Goal: Task Accomplishment & Management: Use online tool/utility

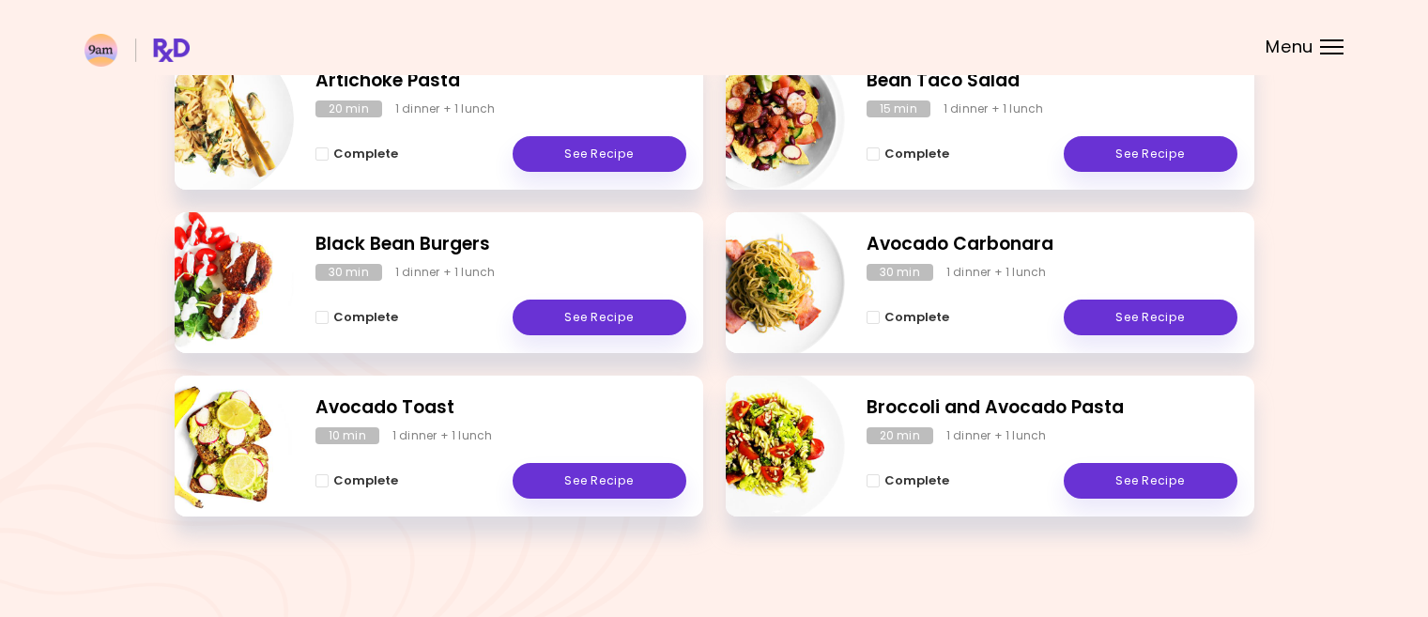
scroll to position [490, 0]
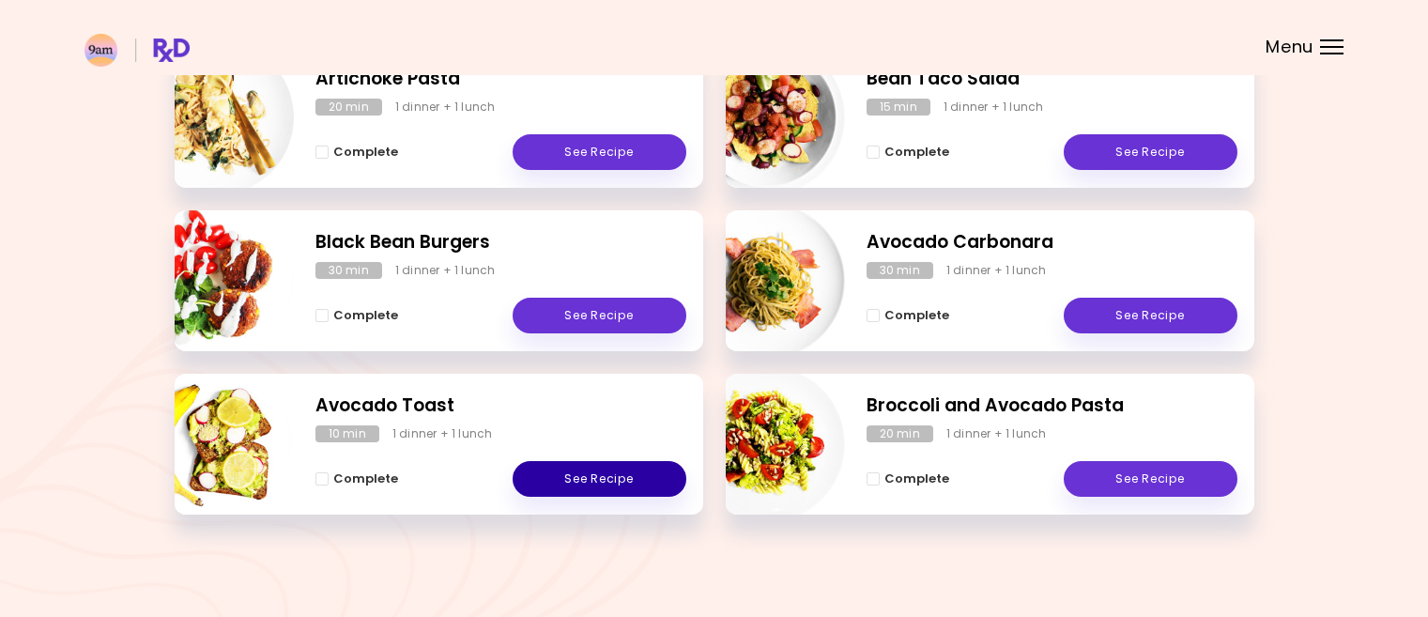
click at [605, 477] on link "See Recipe" at bounding box center [600, 479] width 174 height 36
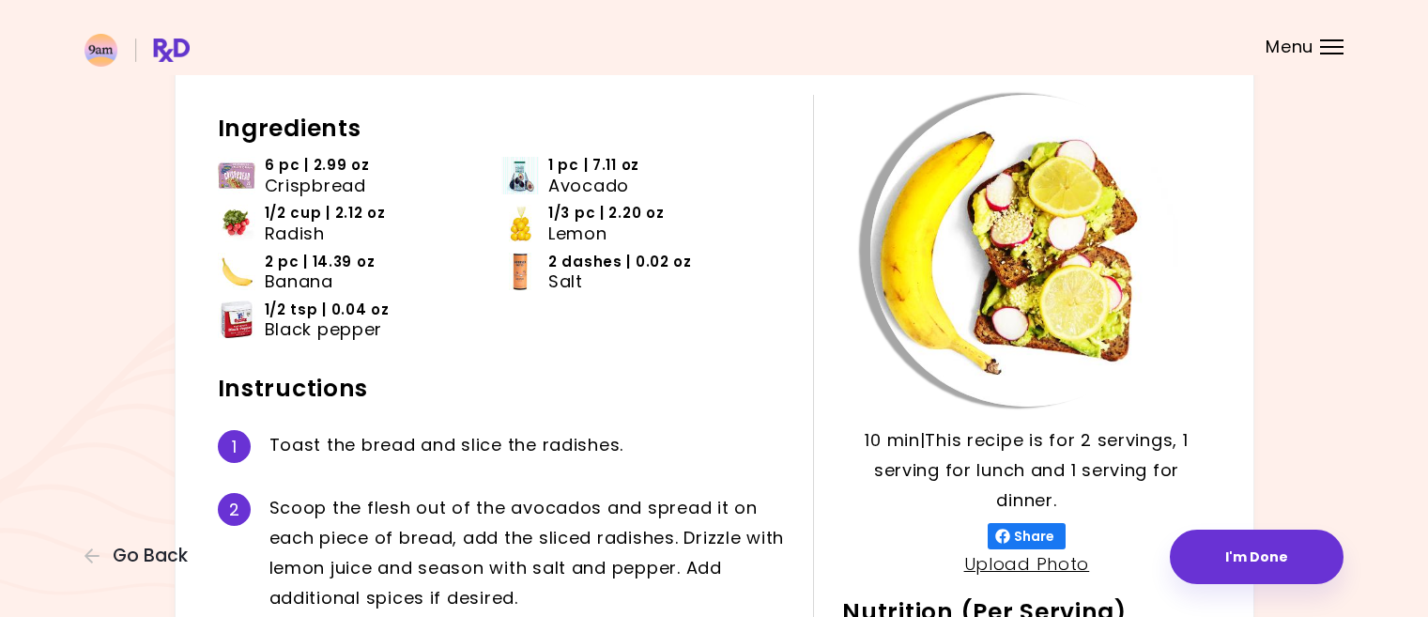
scroll to position [188, 0]
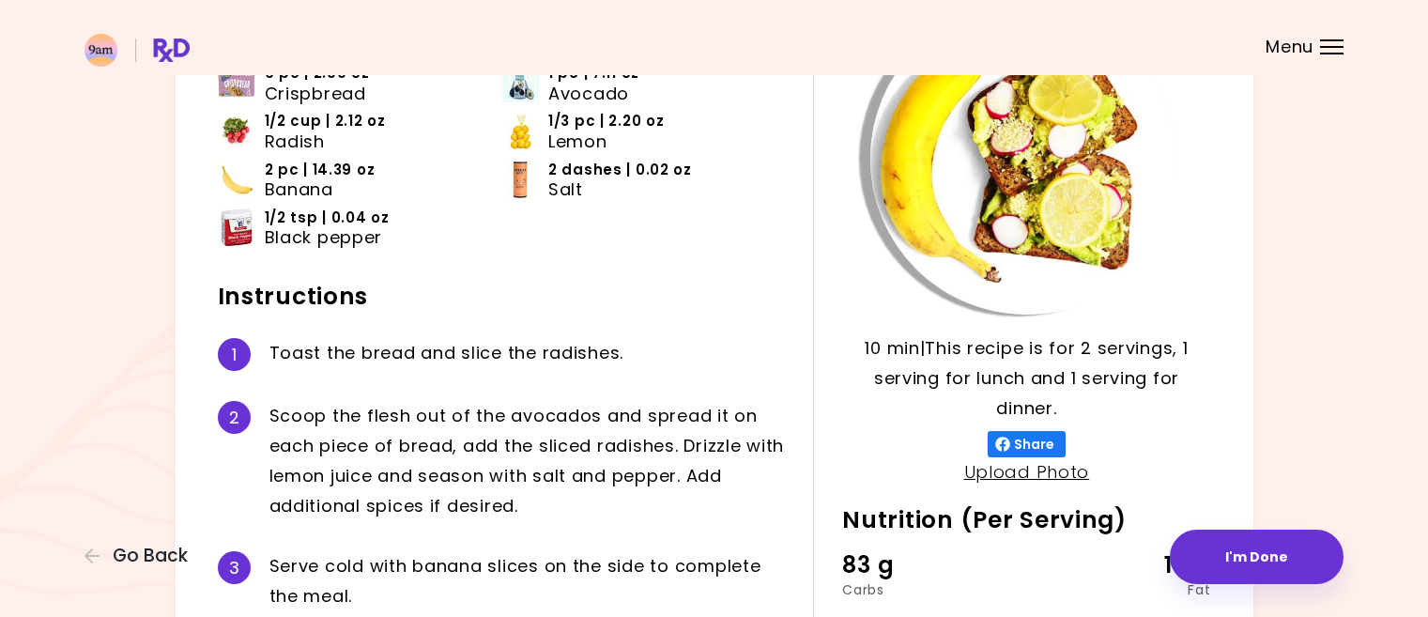
click at [1333, 44] on div "Menu" at bounding box center [1331, 46] width 23 height 15
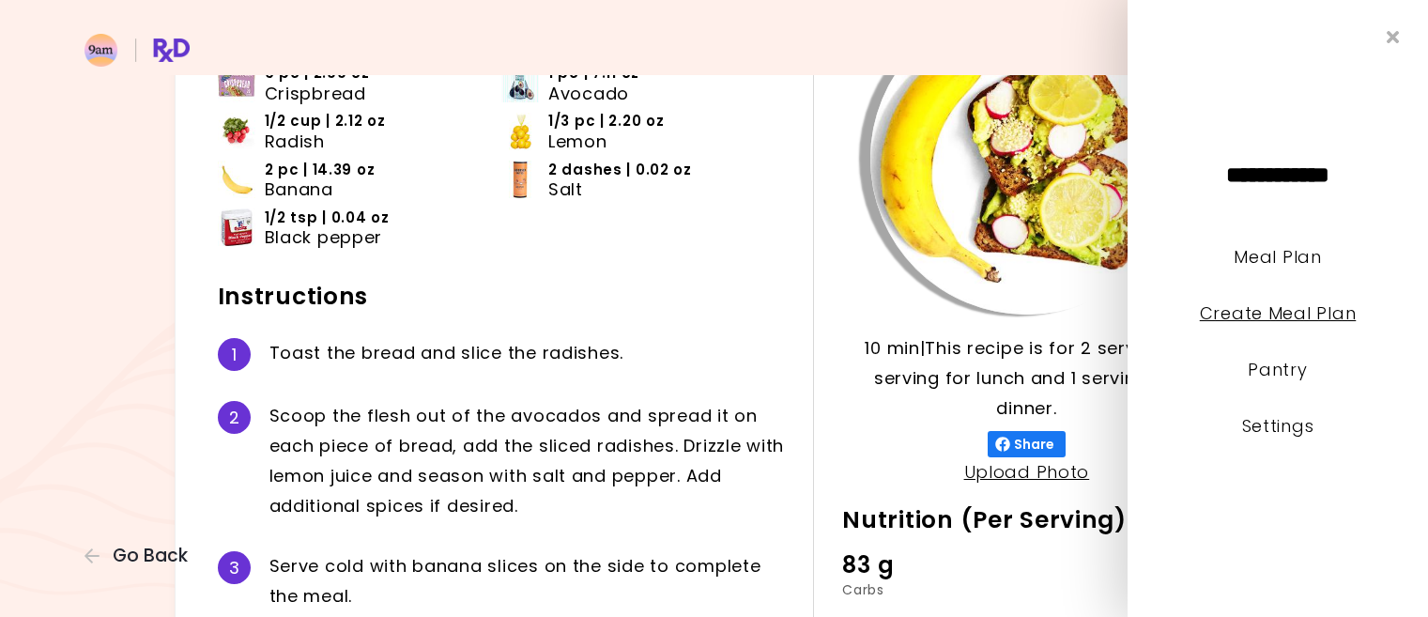
click at [1273, 310] on link "Create Meal Plan" at bounding box center [1278, 312] width 157 height 23
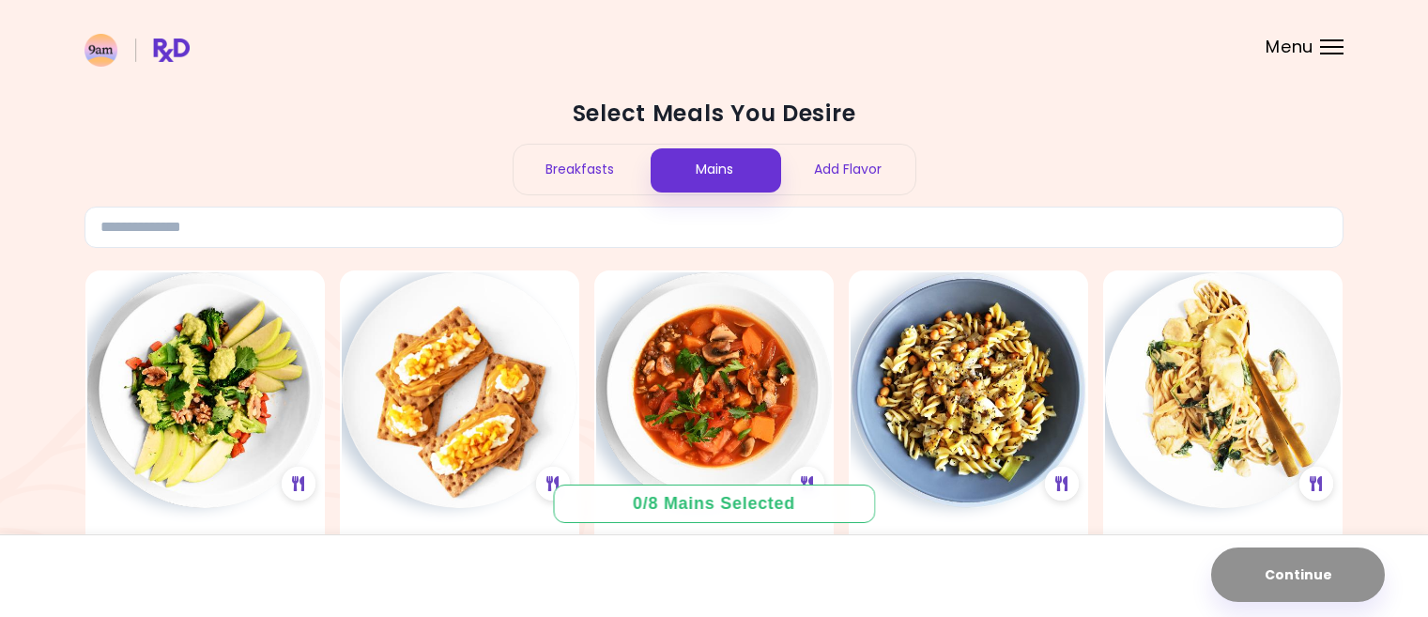
click at [564, 170] on div "Breakfasts" at bounding box center [581, 170] width 134 height 50
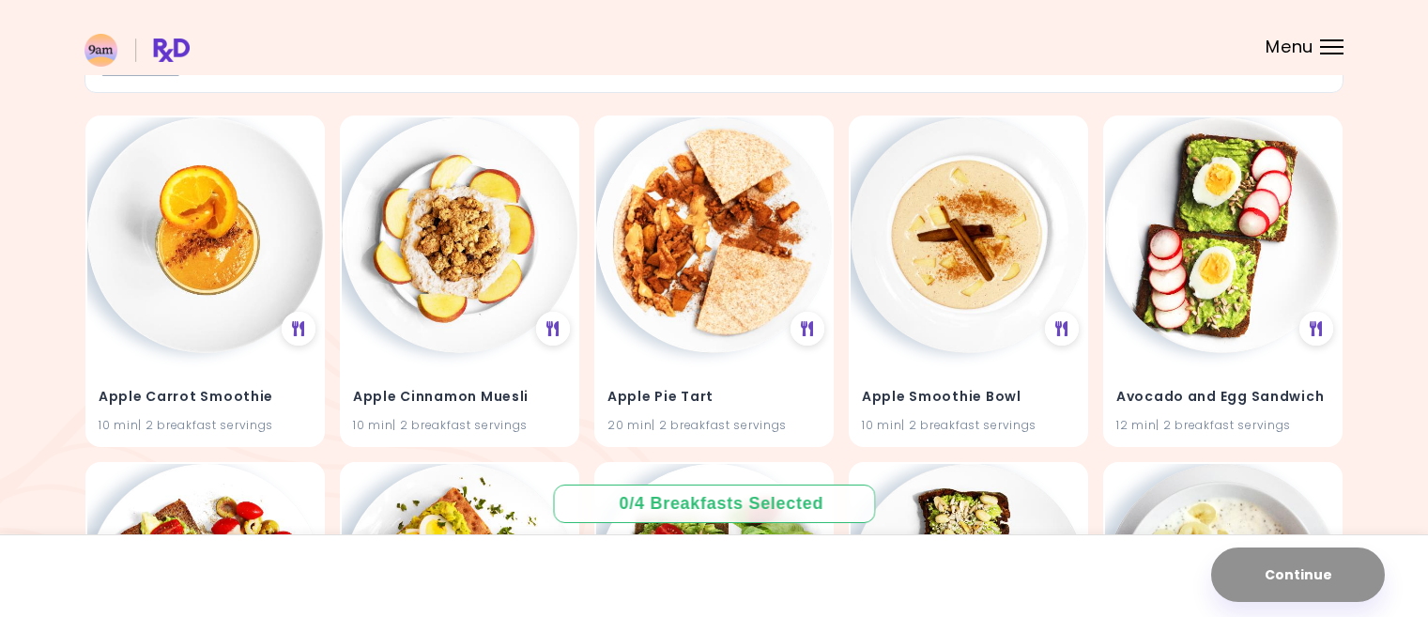
scroll to position [188, 0]
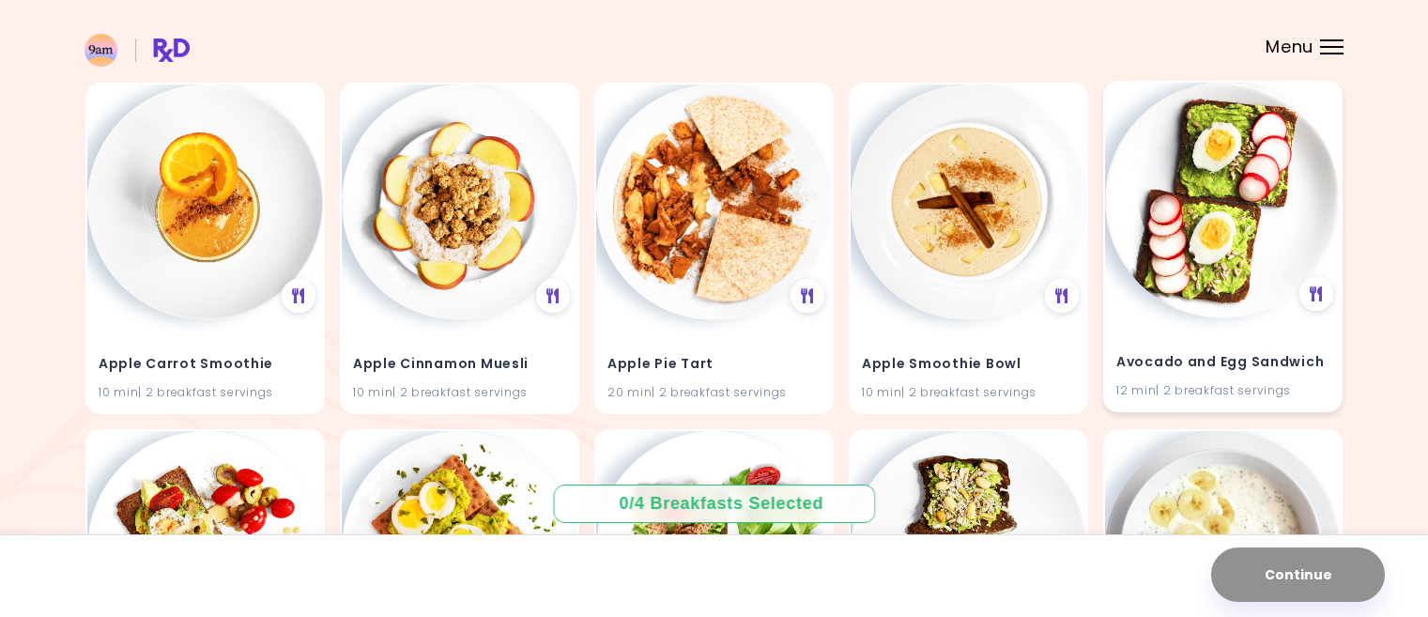
click at [1254, 212] on img at bounding box center [1223, 201] width 236 height 236
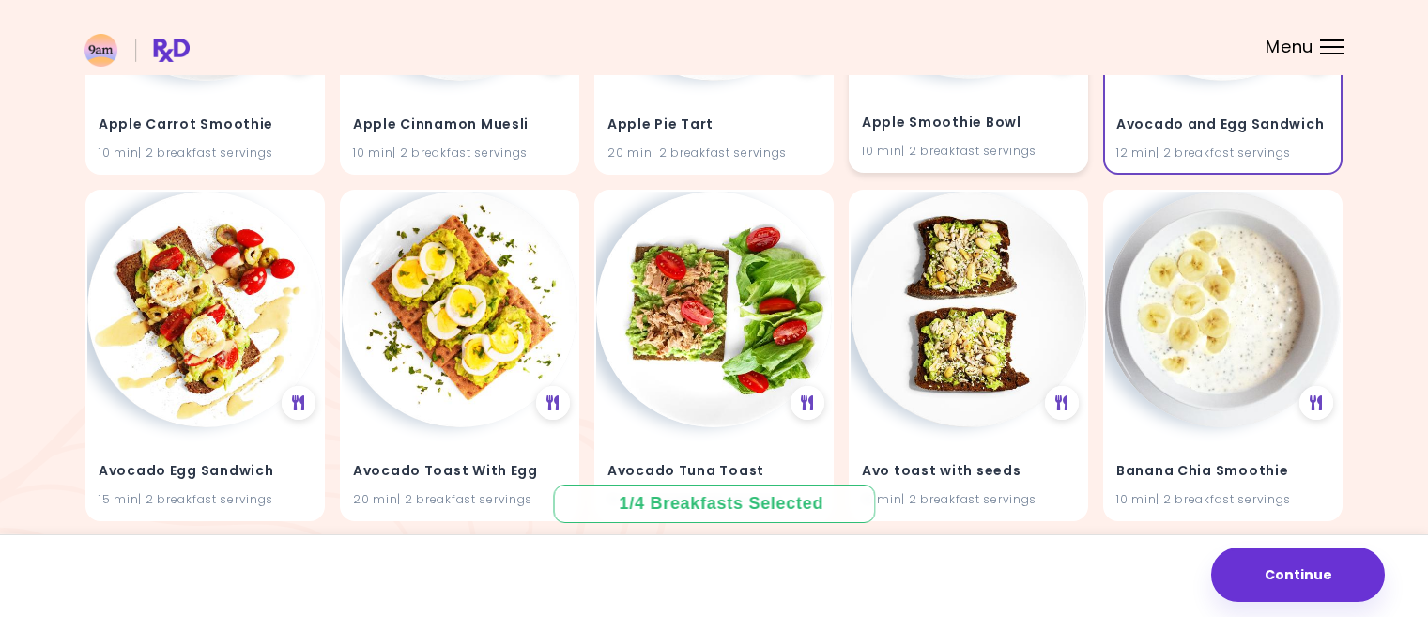
scroll to position [469, 0]
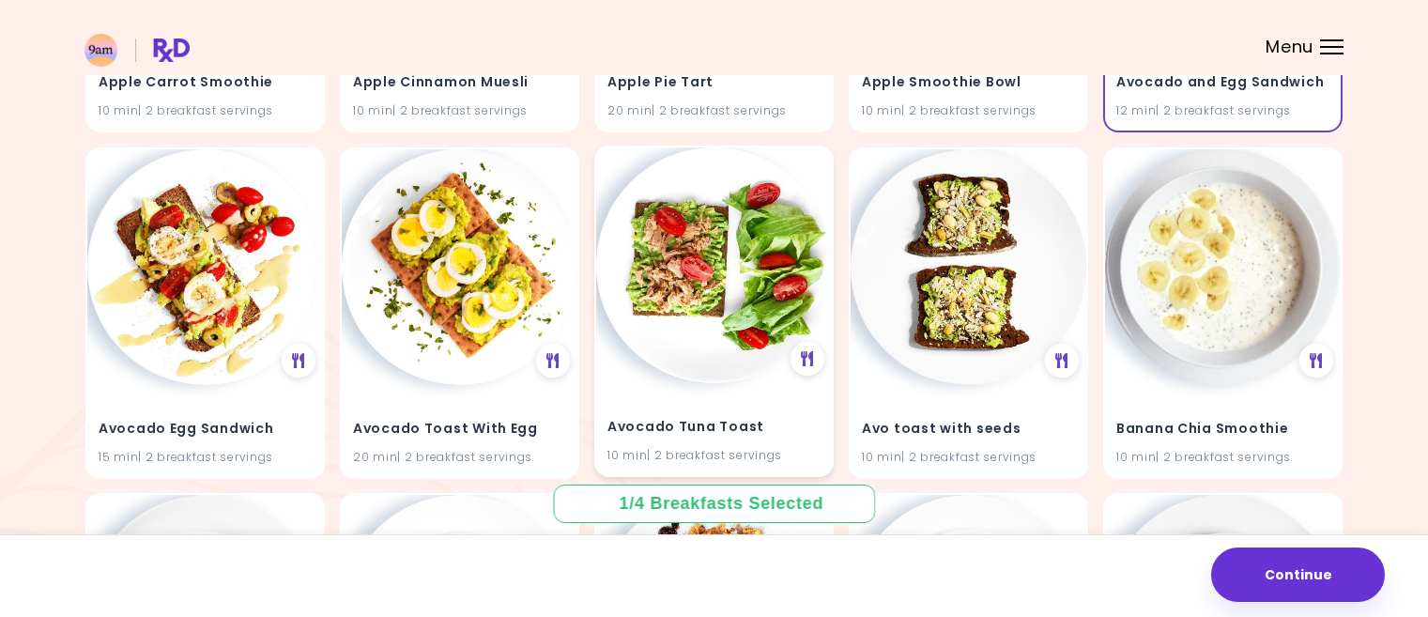
click at [723, 251] on img at bounding box center [714, 265] width 236 height 236
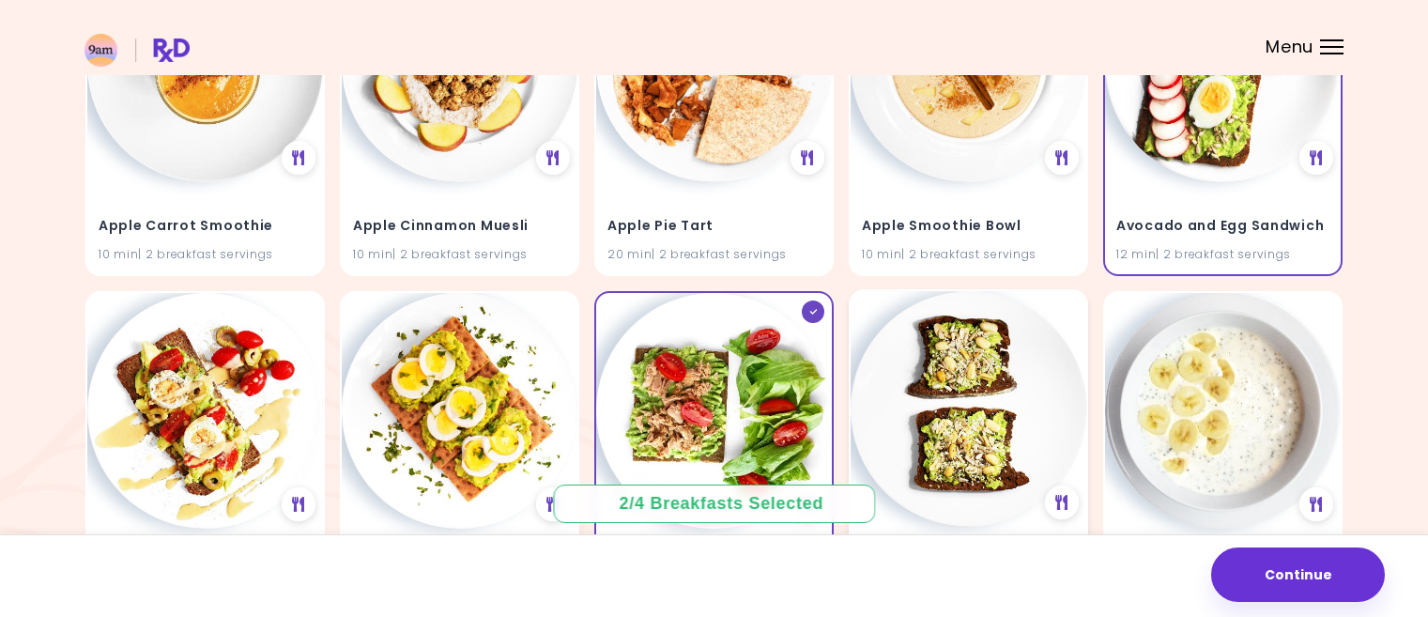
scroll to position [282, 0]
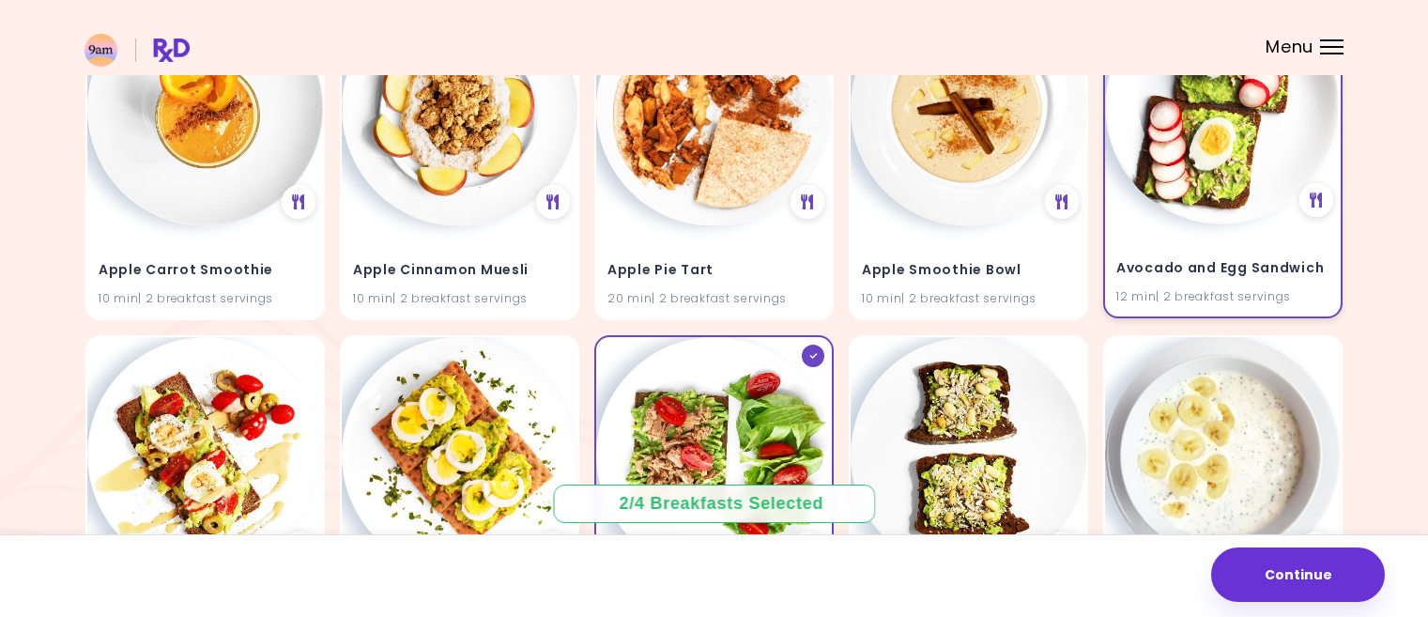
click at [1194, 203] on img at bounding box center [1223, 107] width 236 height 236
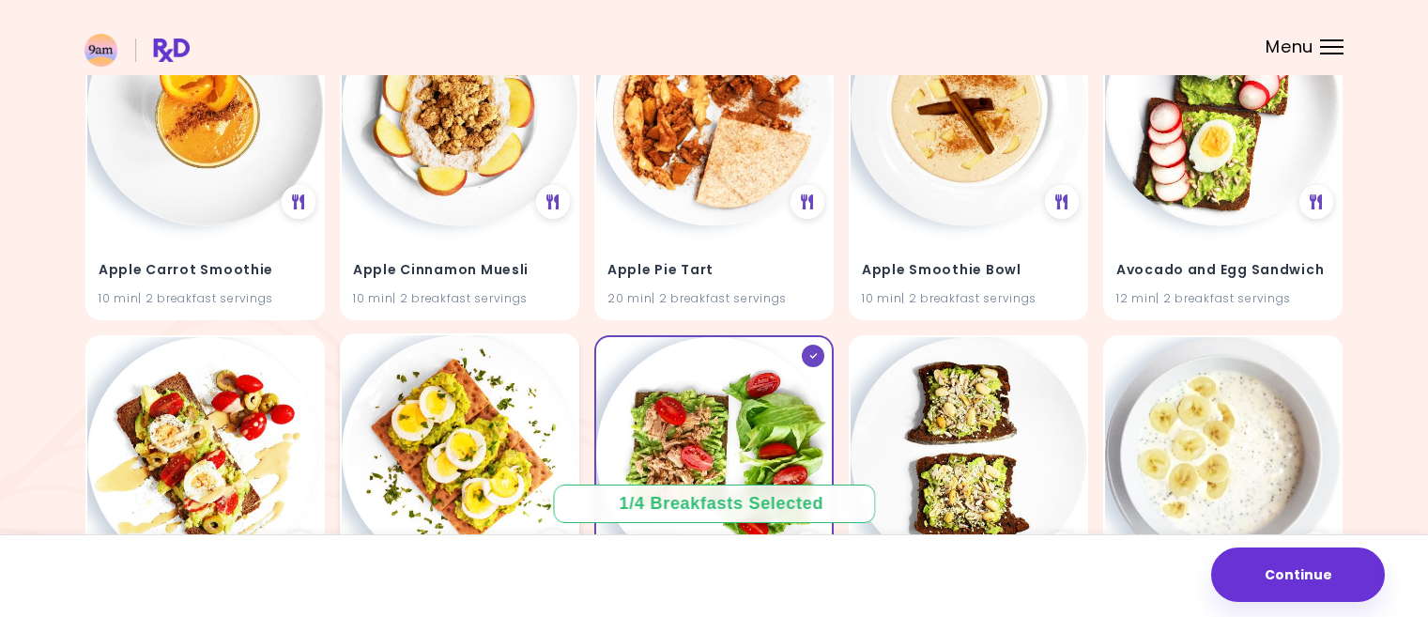
click at [458, 438] on img at bounding box center [460, 453] width 236 height 236
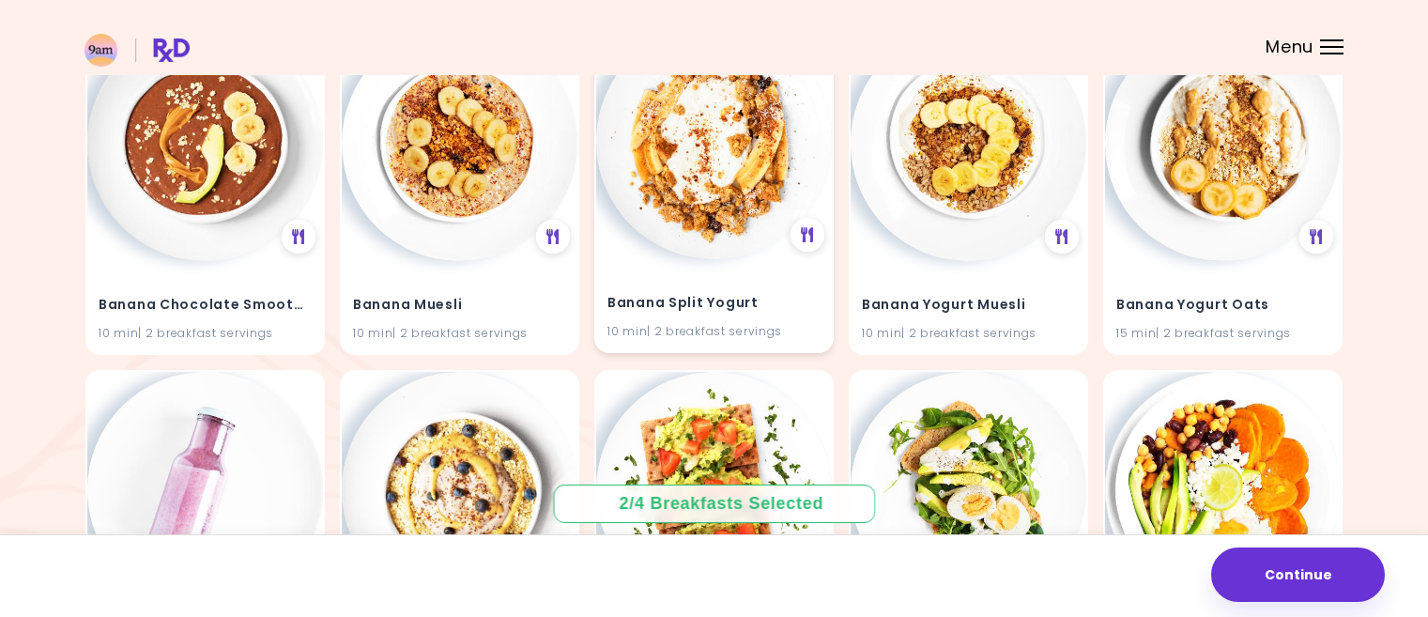
scroll to position [1127, 0]
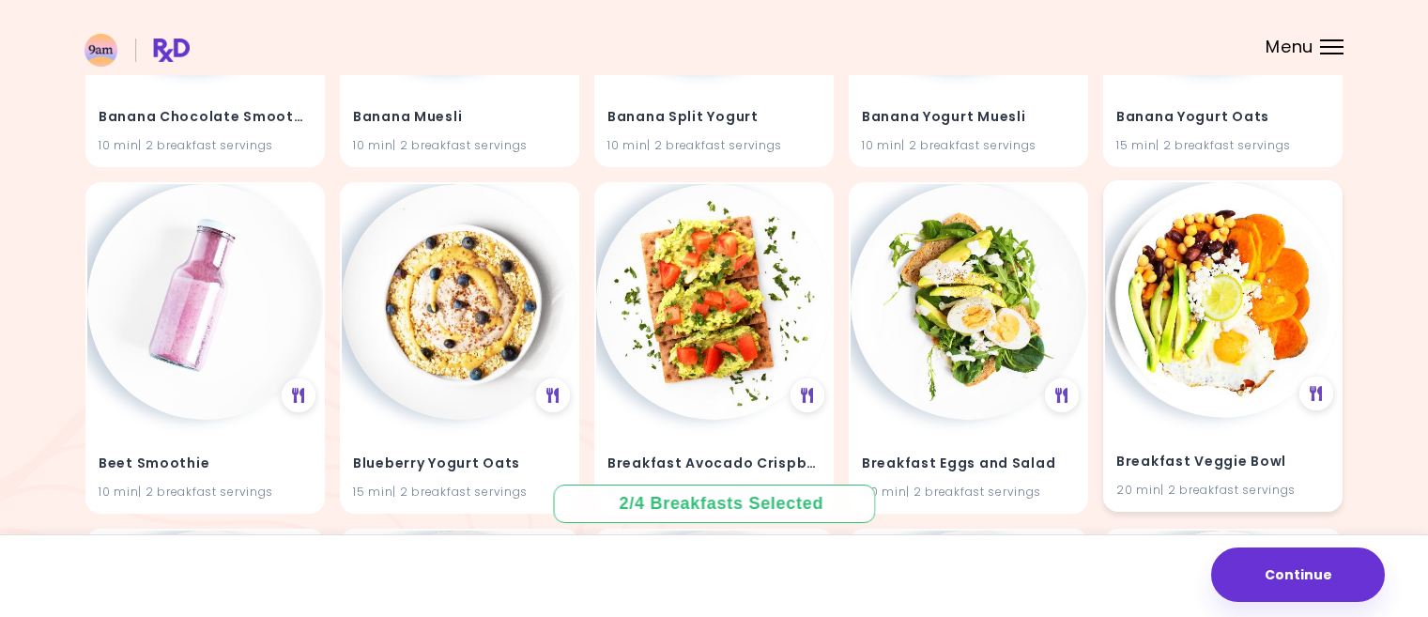
click at [1208, 450] on h4 "Breakfast Veggie Bowl" at bounding box center [1222, 462] width 213 height 30
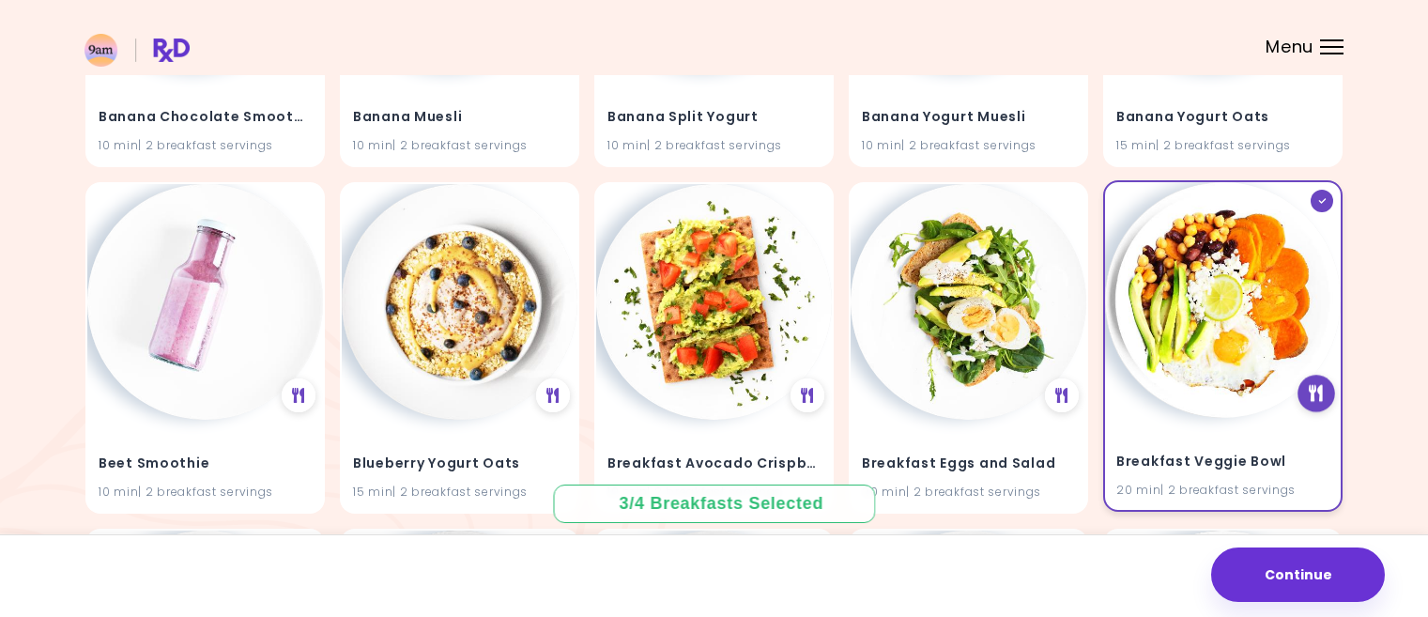
click at [1321, 389] on icon at bounding box center [1317, 394] width 14 height 17
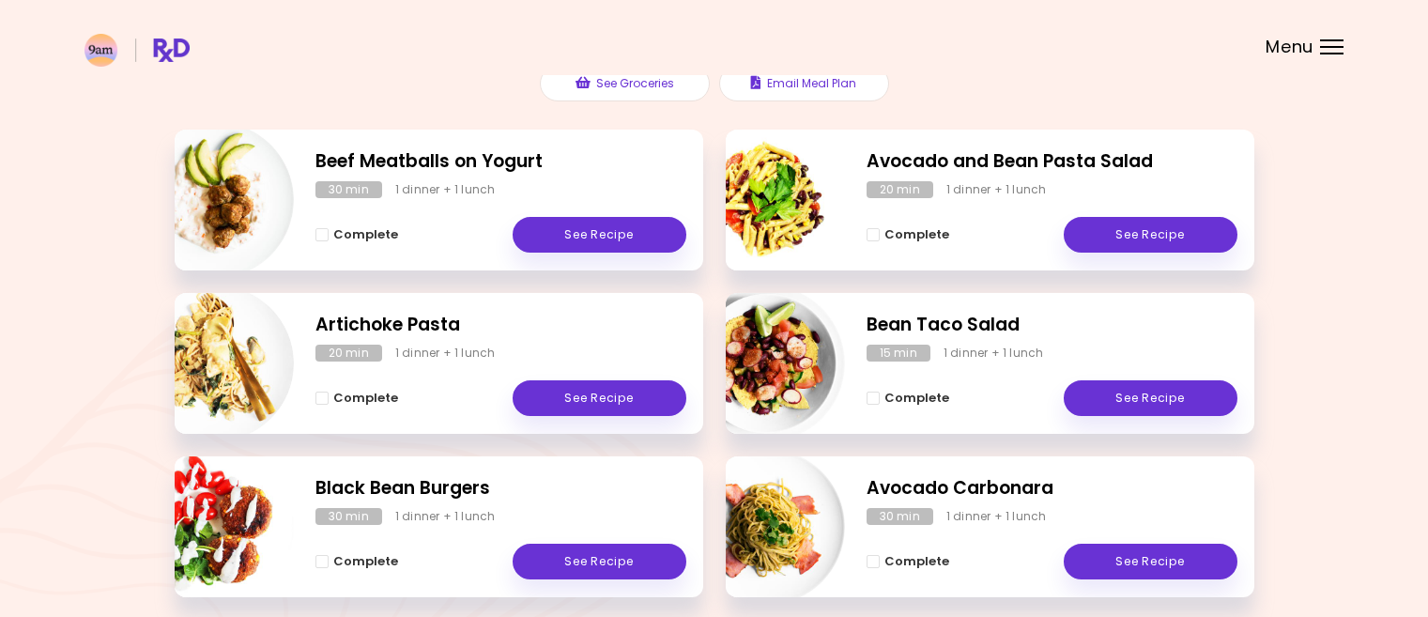
scroll to position [208, 0]
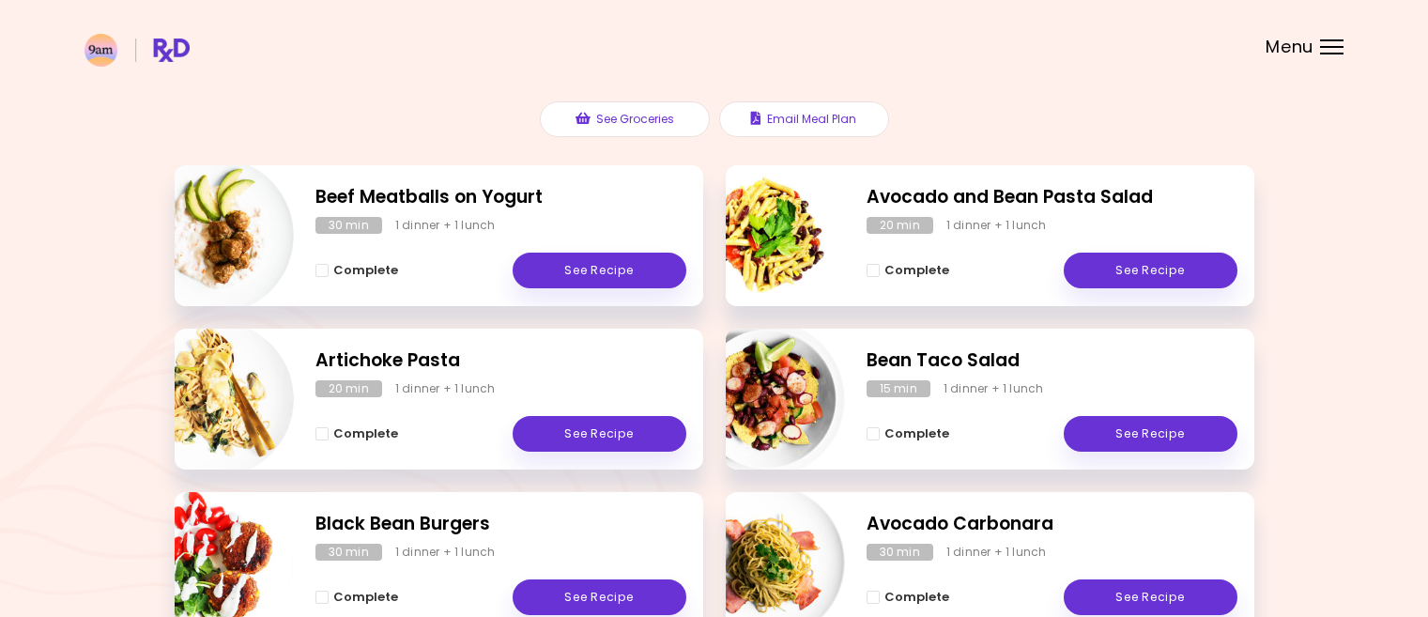
click at [1328, 45] on div "Menu" at bounding box center [1331, 46] width 23 height 15
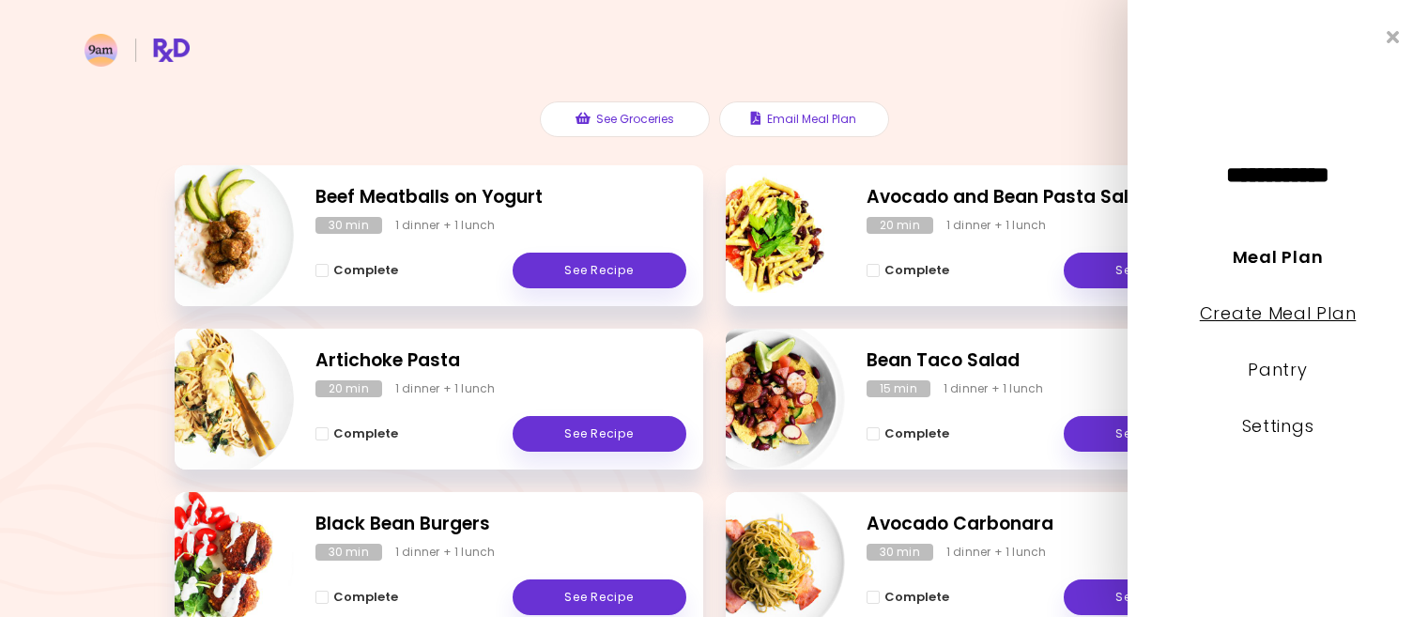
click at [1270, 315] on link "Create Meal Plan" at bounding box center [1278, 312] width 157 height 23
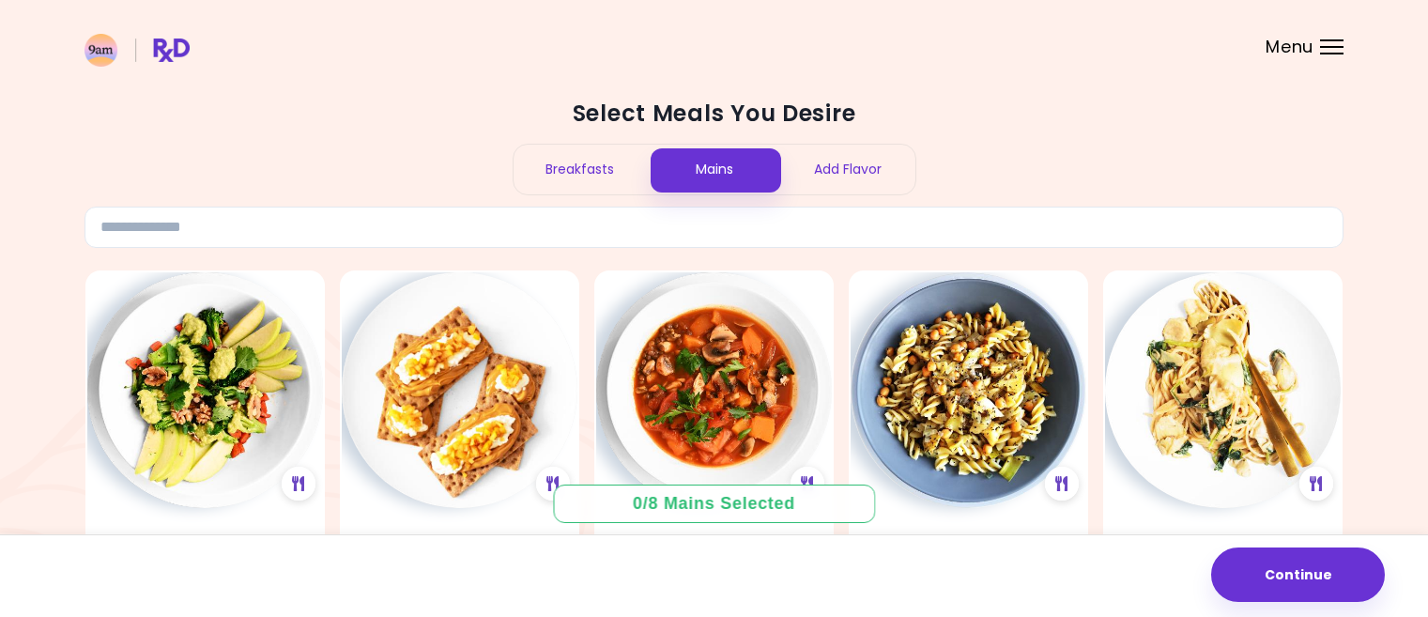
click at [567, 162] on div "Breakfasts" at bounding box center [581, 170] width 134 height 50
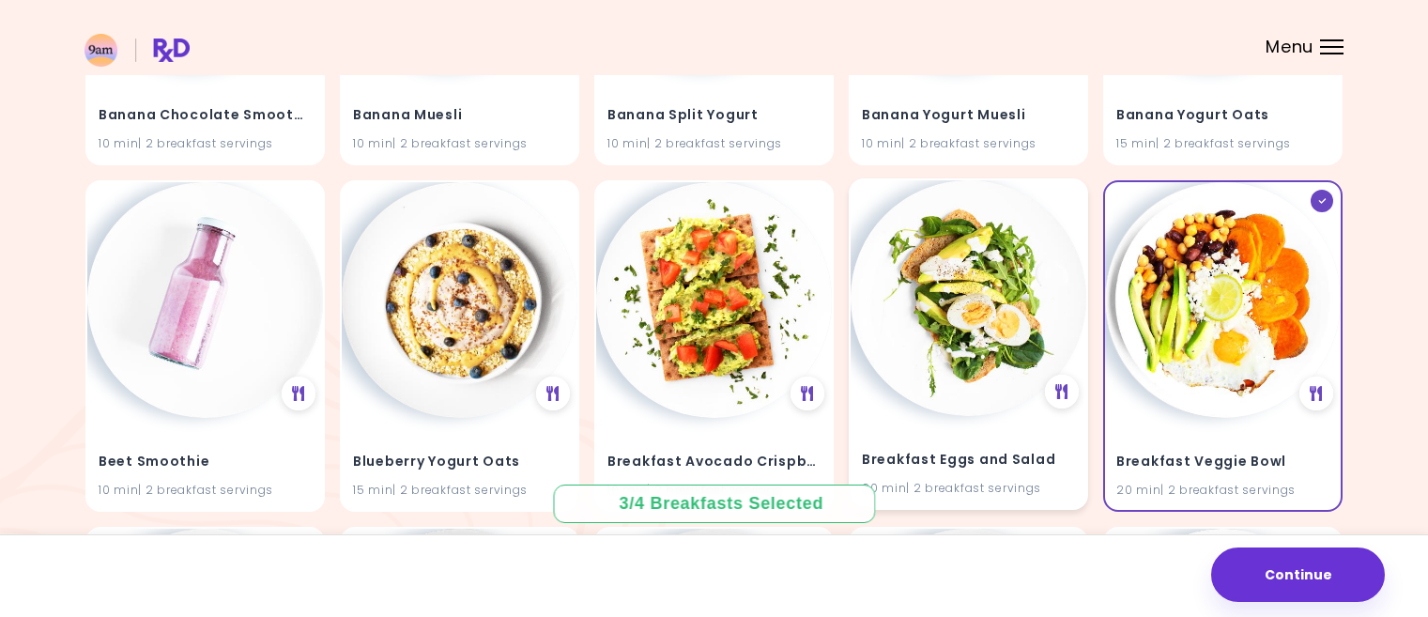
scroll to position [1127, 0]
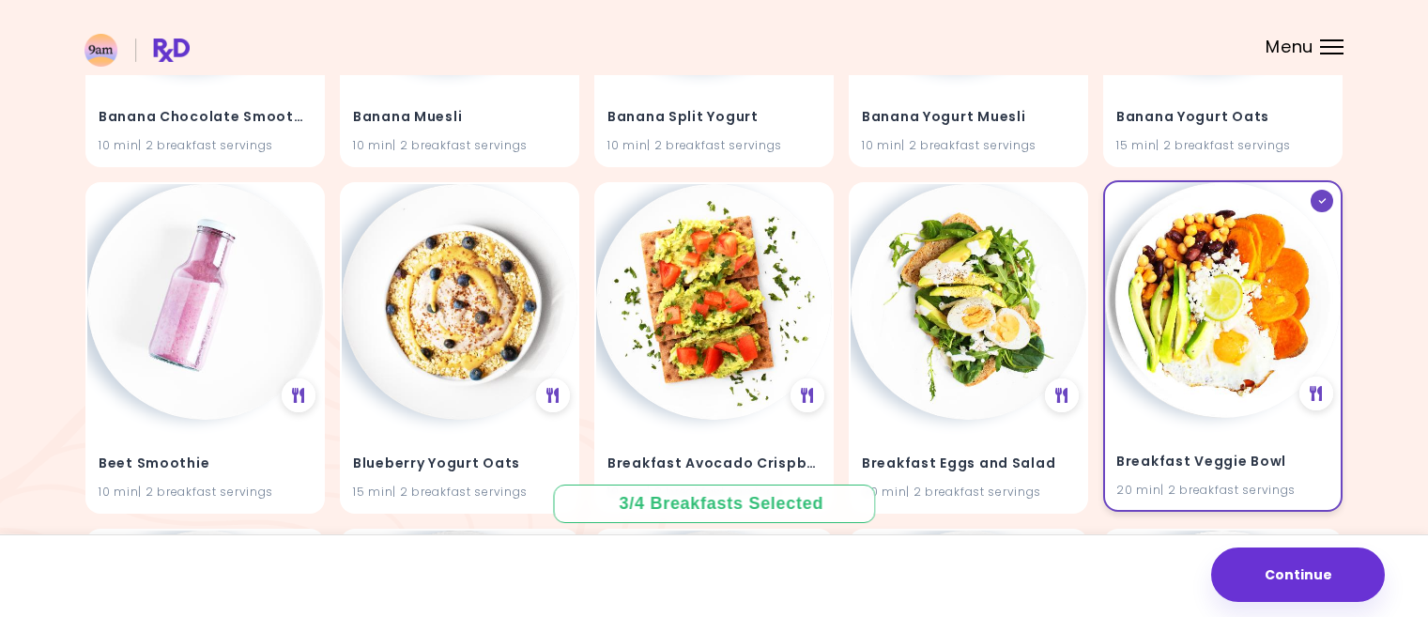
click at [1324, 199] on icon at bounding box center [1322, 201] width 8 height 6
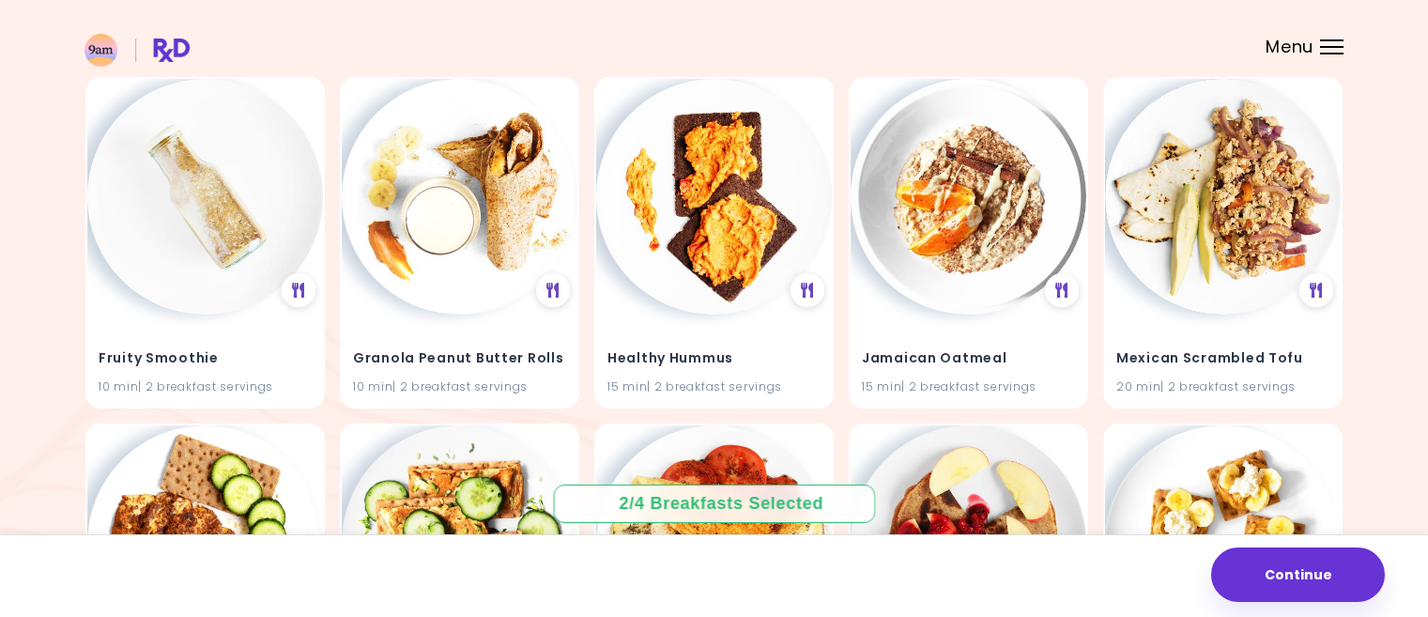
scroll to position [2629, 0]
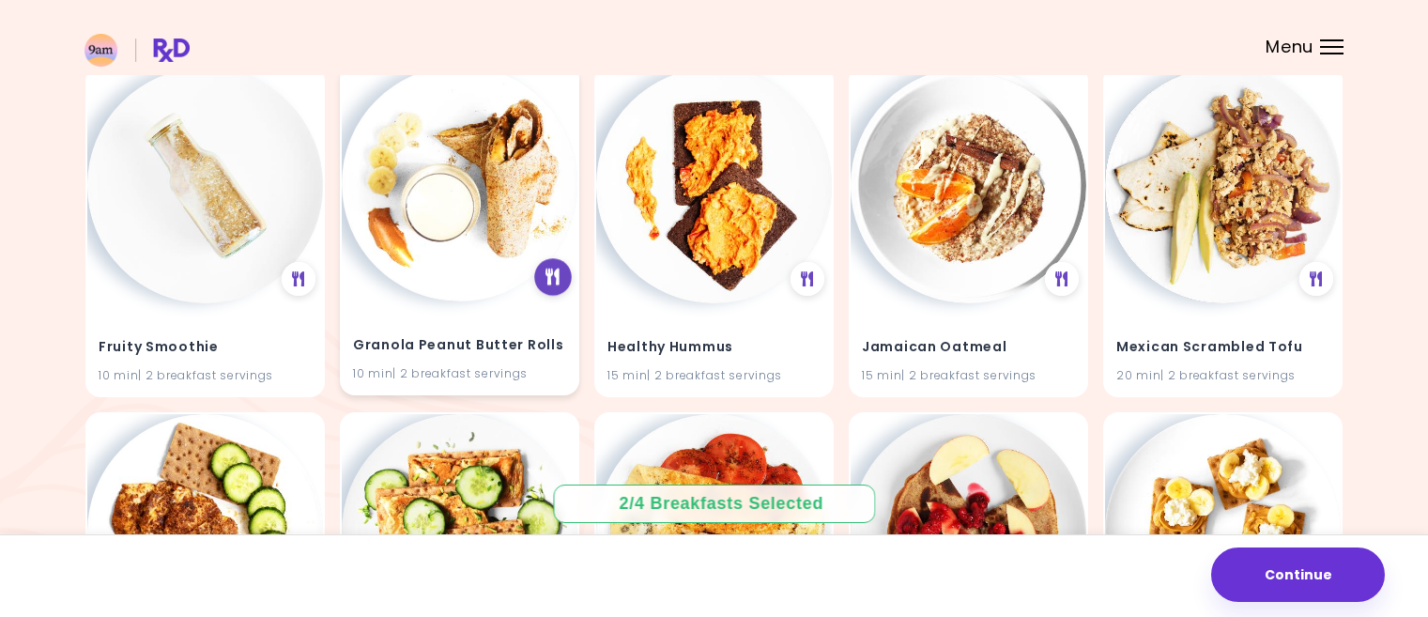
click at [555, 273] on icon at bounding box center [553, 277] width 14 height 17
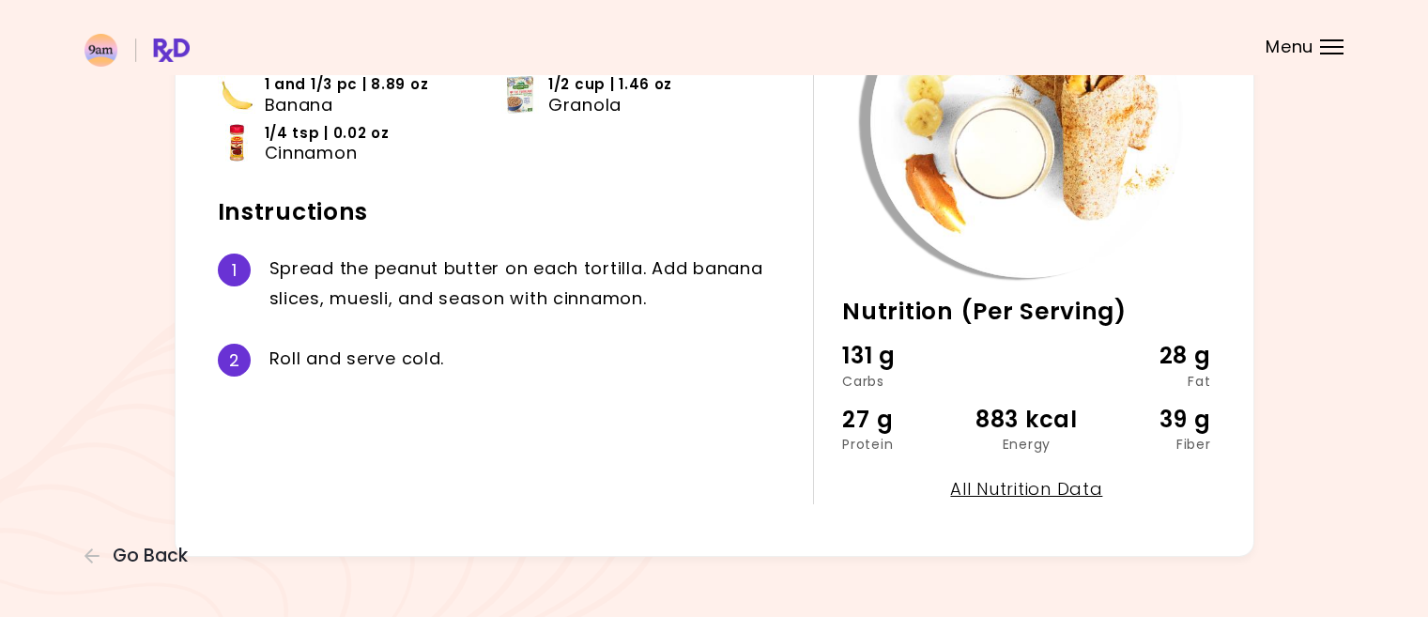
scroll to position [244, 0]
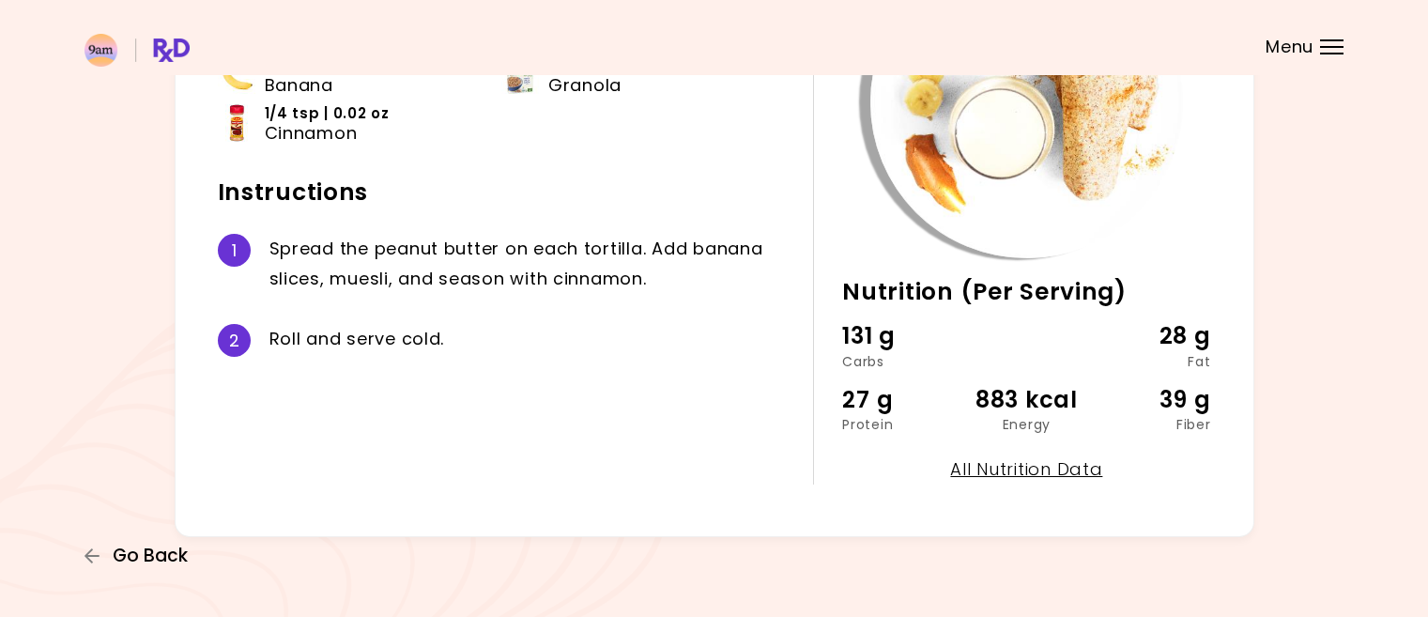
click at [161, 549] on span "Go Back" at bounding box center [150, 556] width 75 height 21
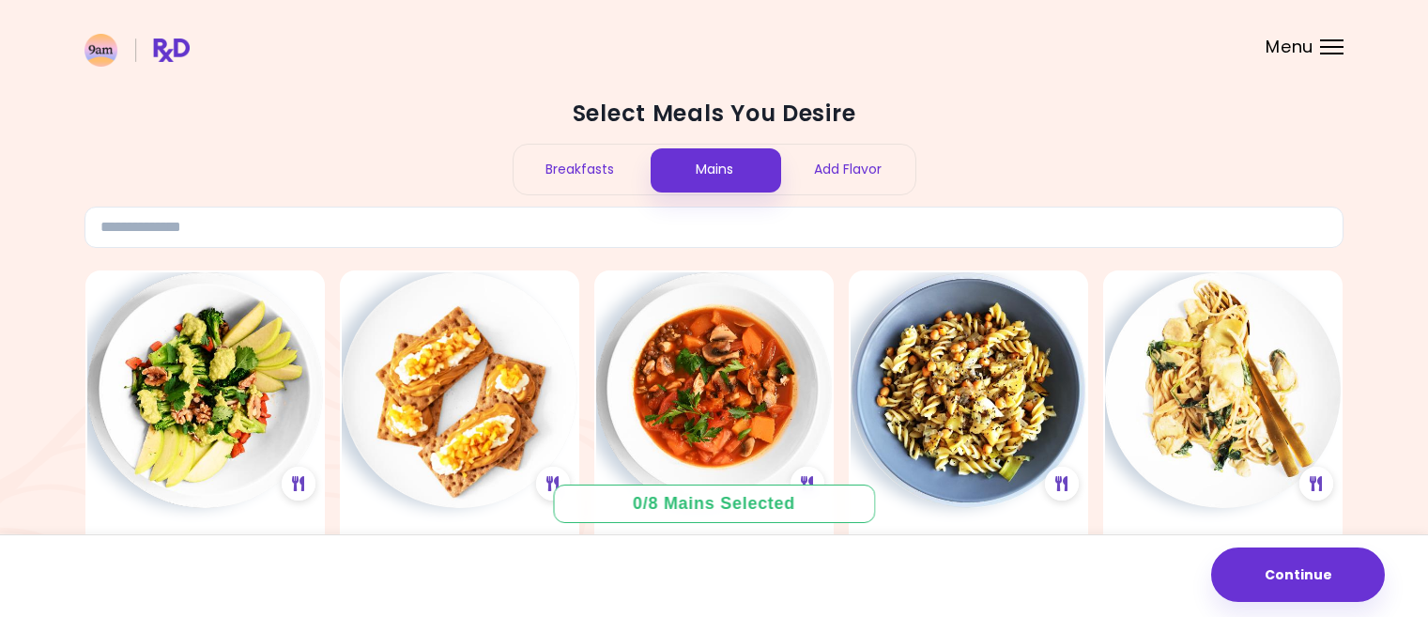
click at [592, 165] on div "Breakfasts" at bounding box center [581, 170] width 134 height 50
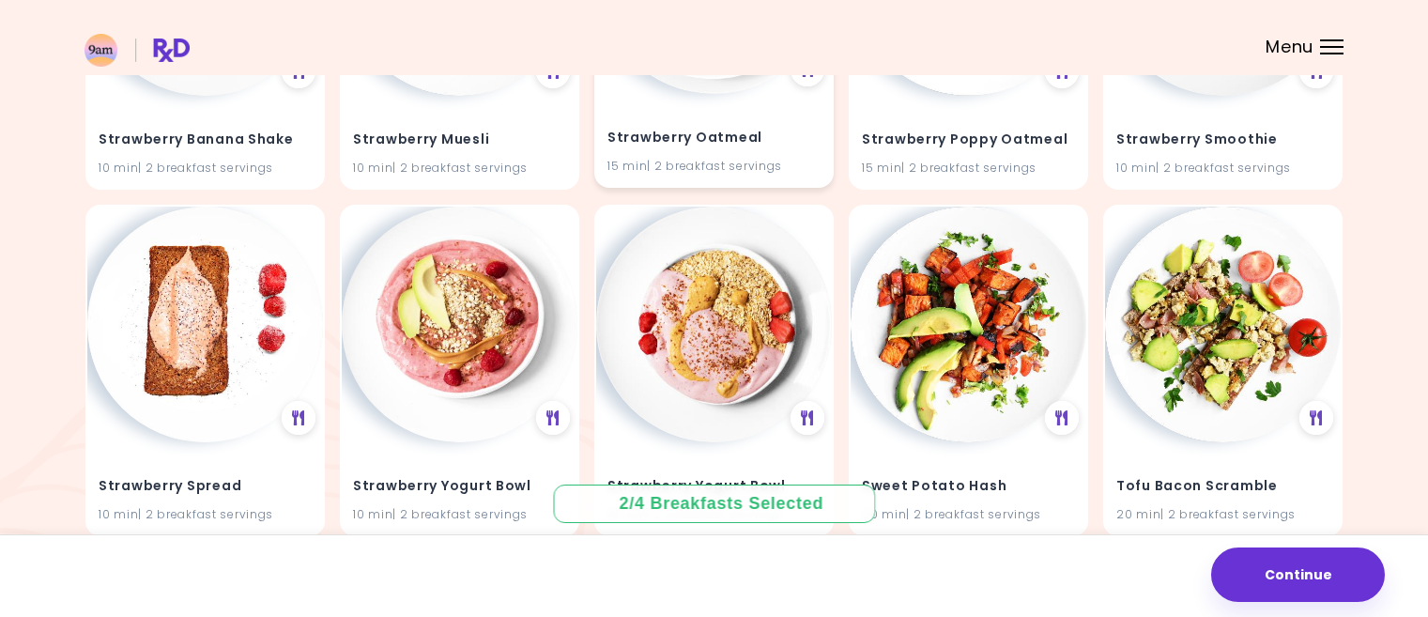
scroll to position [4601, 0]
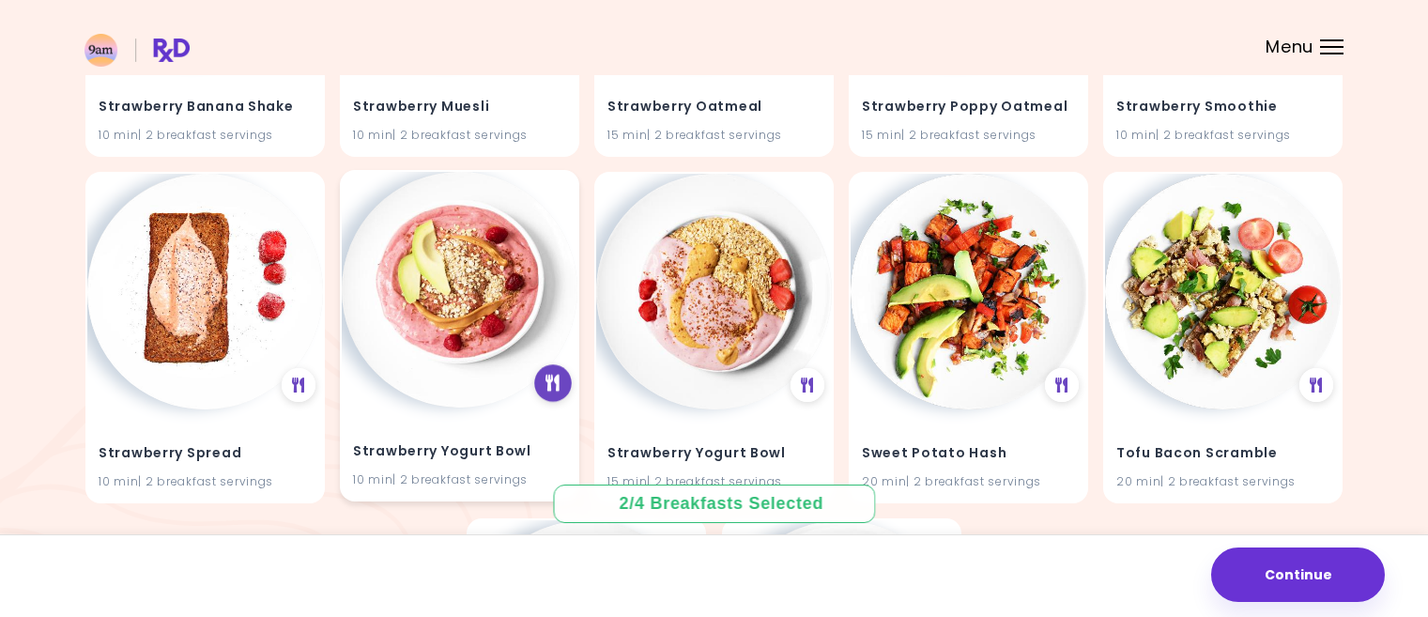
click at [555, 379] on icon at bounding box center [553, 383] width 14 height 17
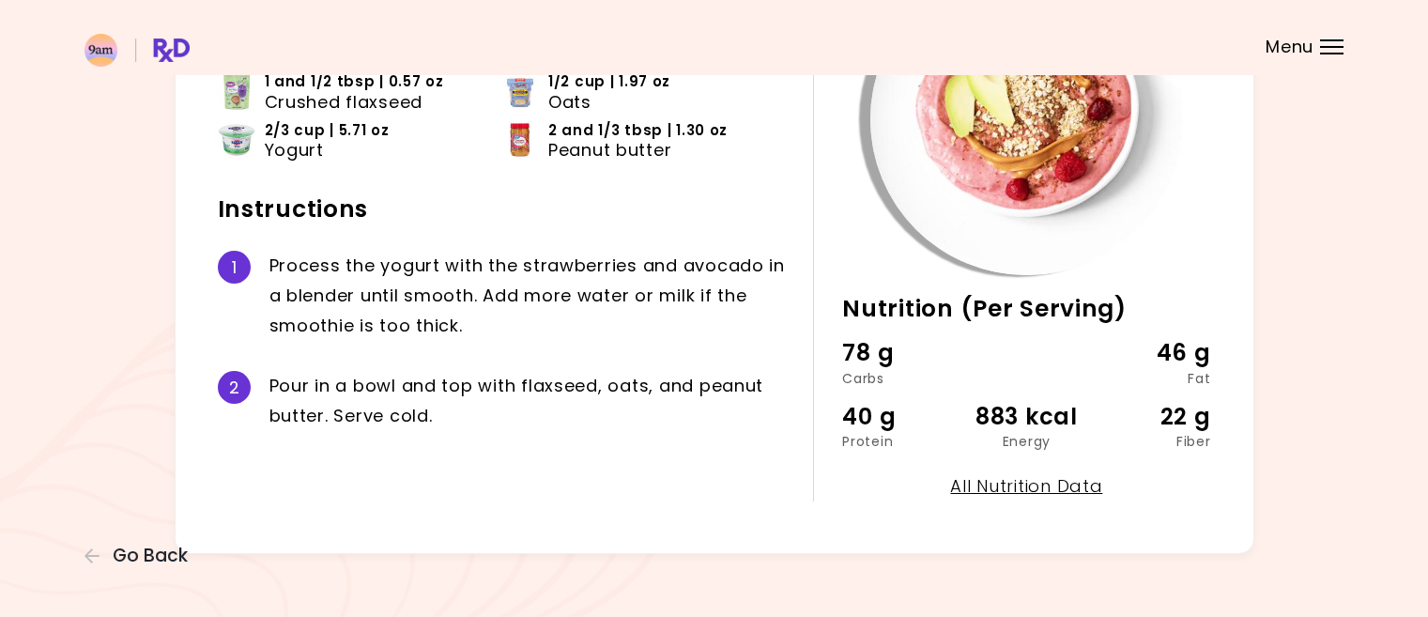
scroll to position [244, 0]
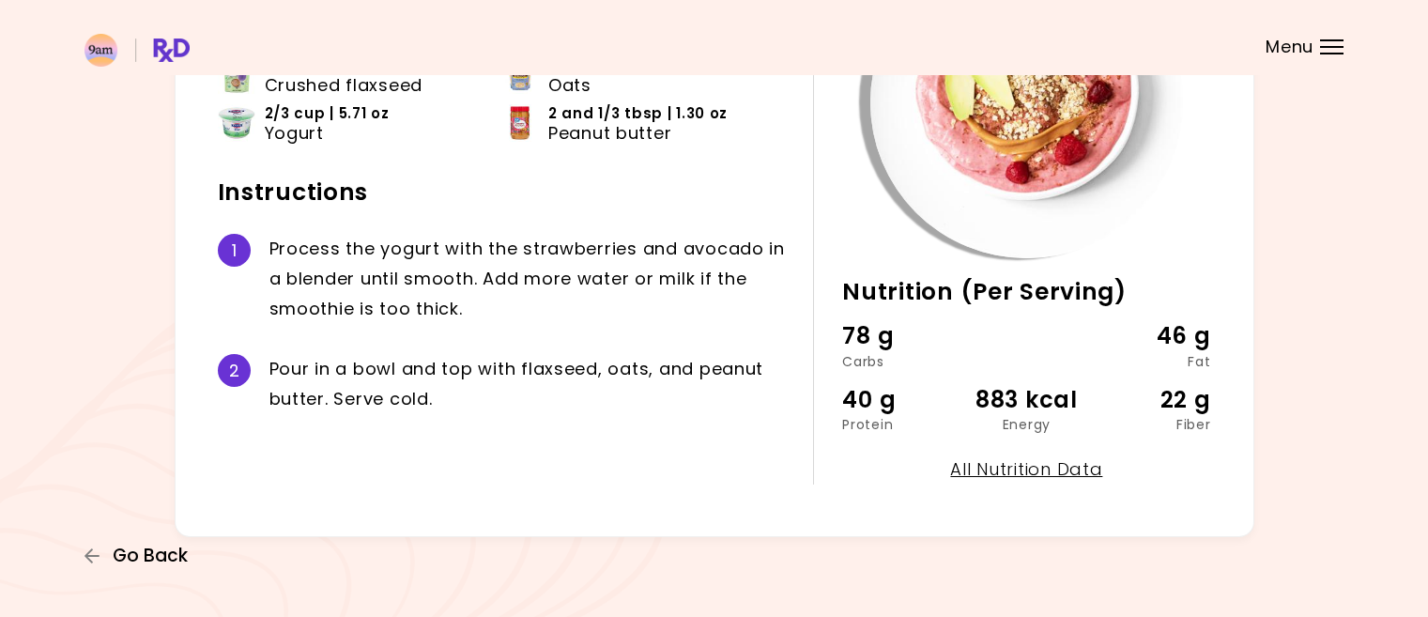
click at [162, 553] on span "Go Back" at bounding box center [150, 556] width 75 height 21
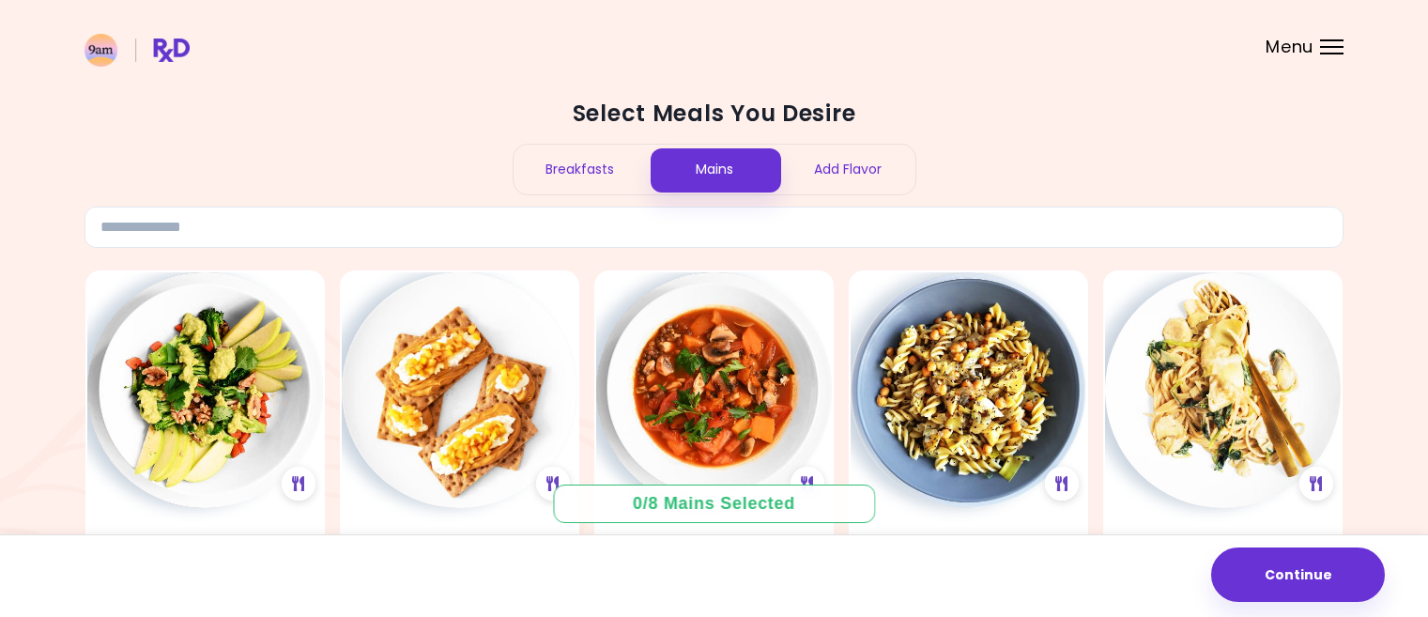
click at [578, 162] on div "Breakfasts" at bounding box center [581, 170] width 134 height 50
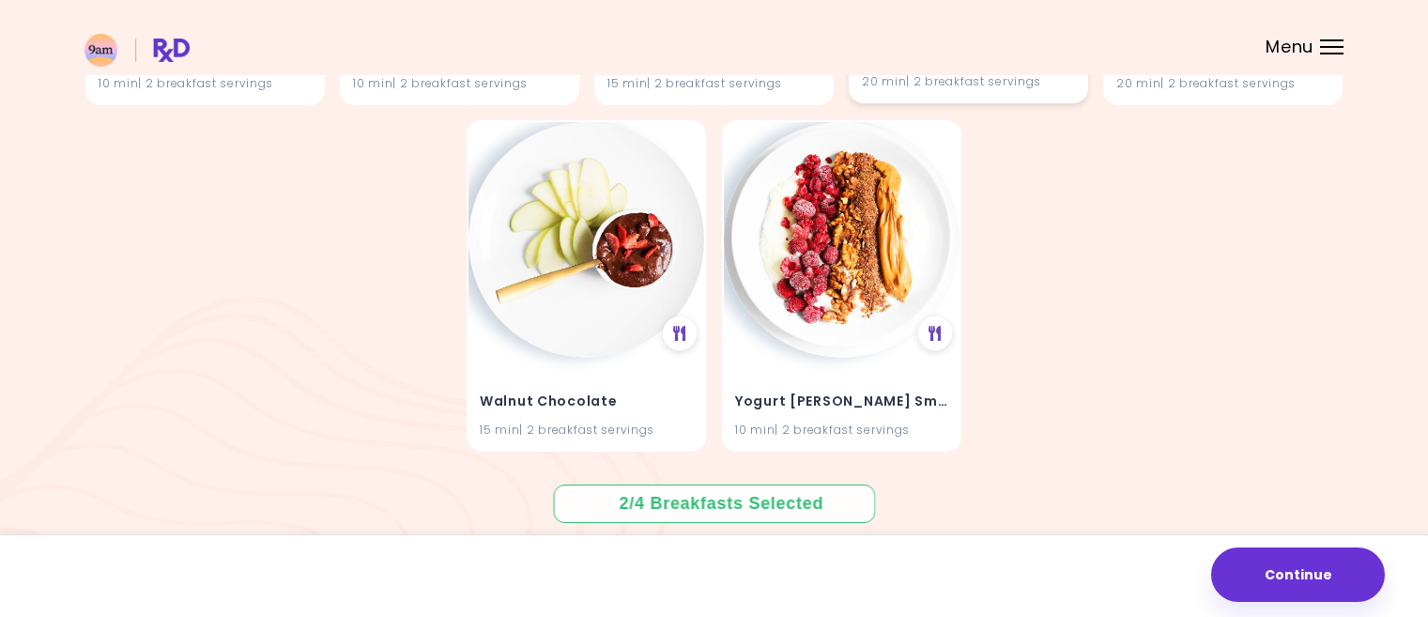
scroll to position [5006, 0]
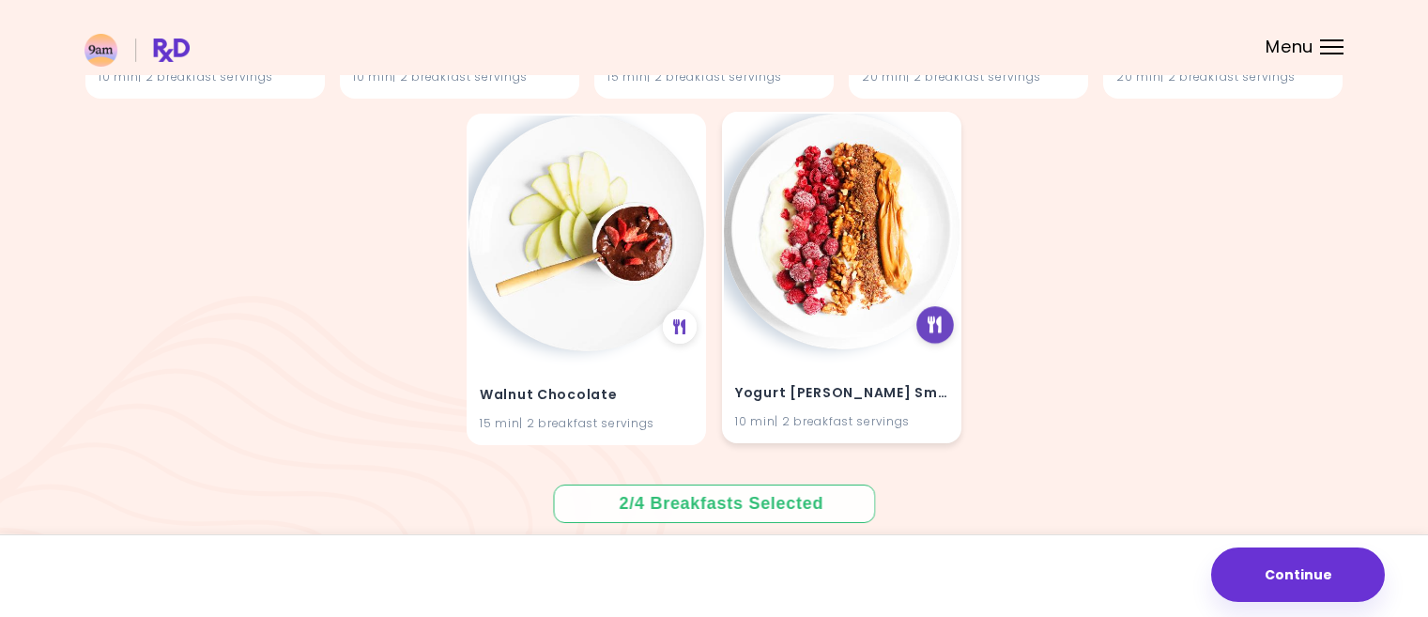
click at [933, 322] on icon at bounding box center [935, 324] width 14 height 17
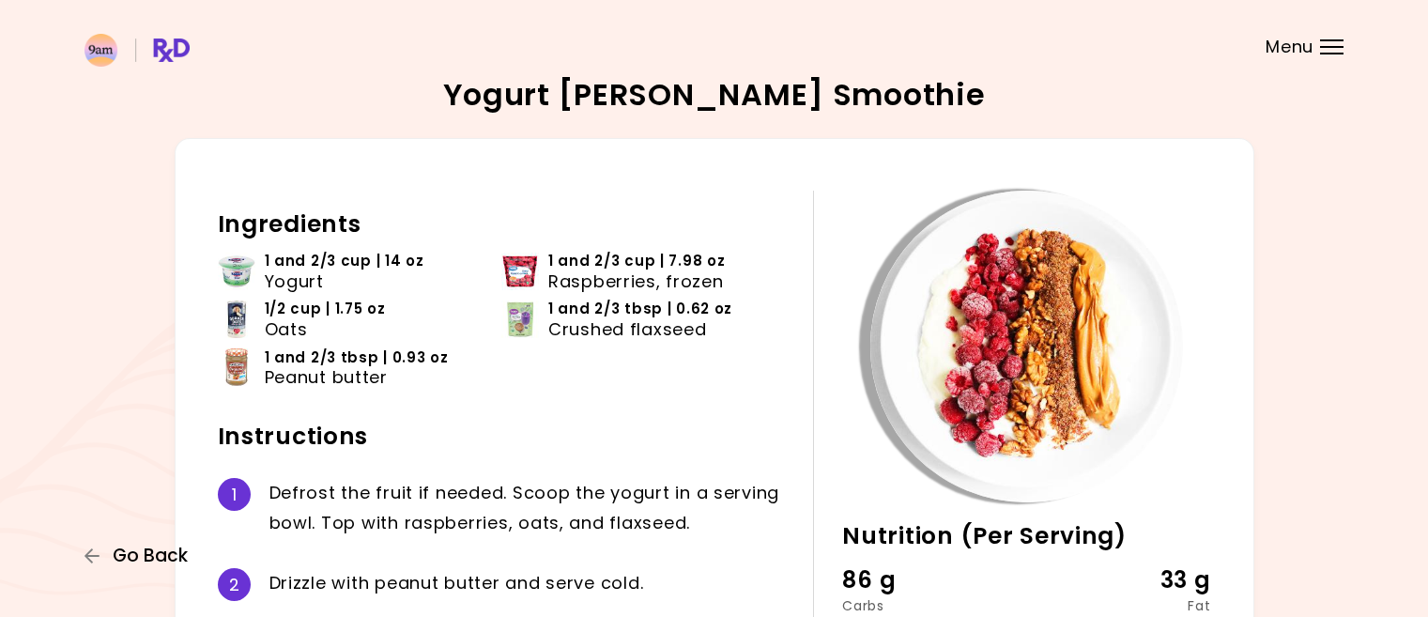
click at [154, 550] on span "Go Back" at bounding box center [150, 556] width 75 height 21
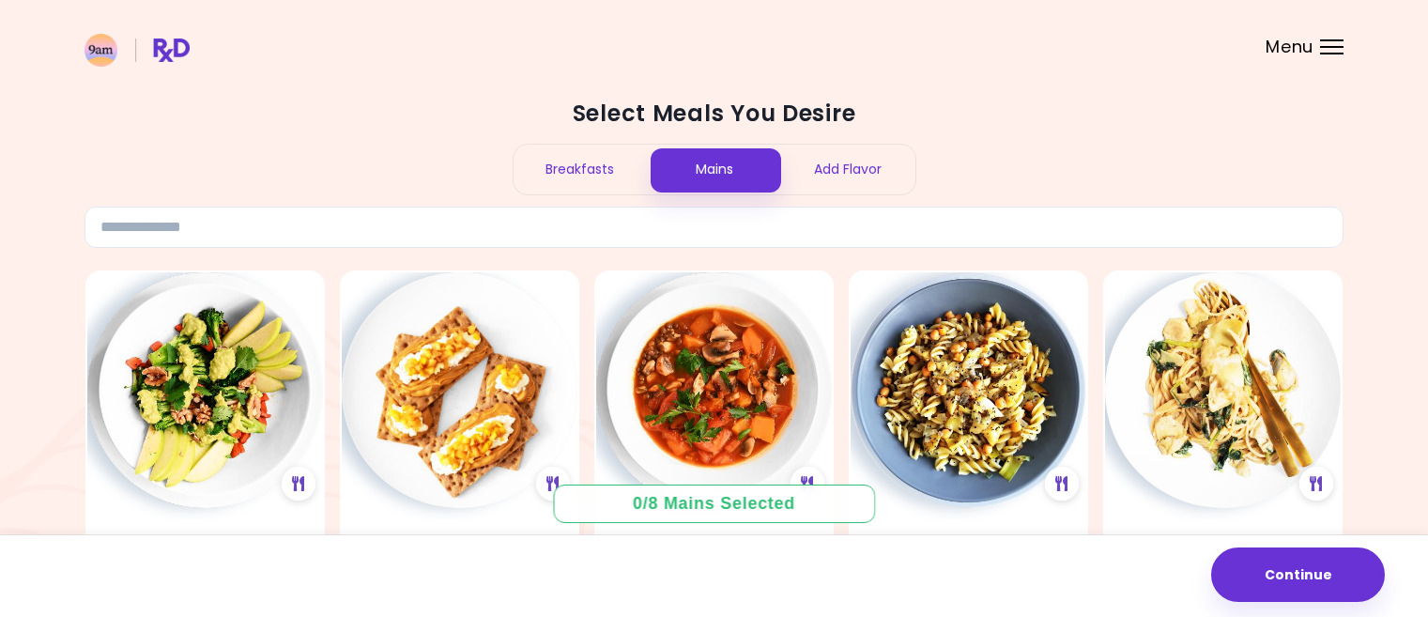
click at [587, 161] on div "Breakfasts" at bounding box center [581, 170] width 134 height 50
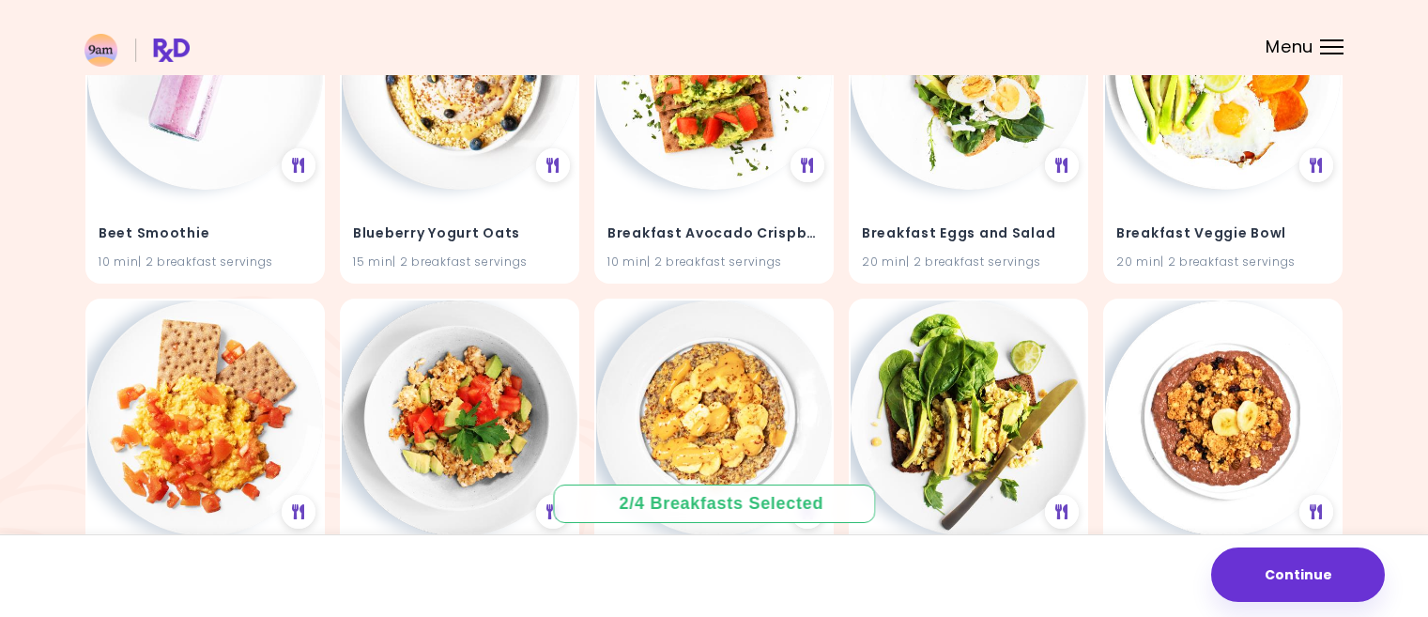
scroll to position [1502, 0]
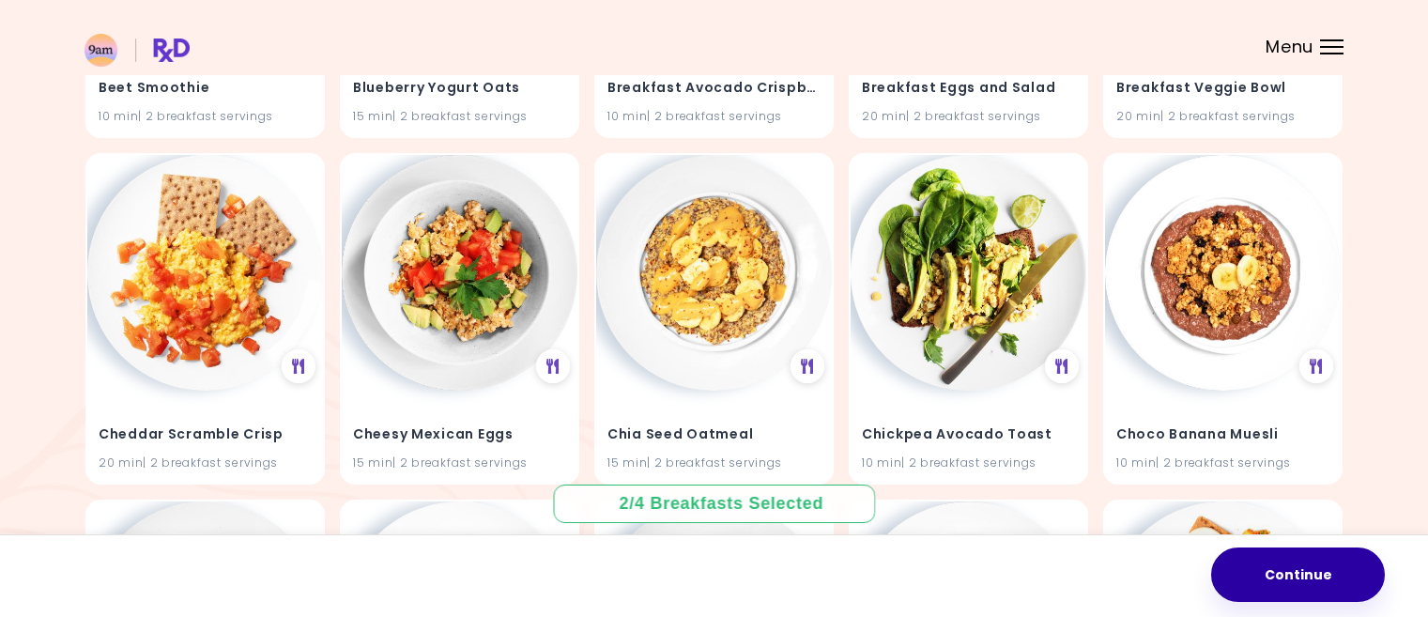
click at [1293, 567] on button "Continue" at bounding box center [1298, 574] width 174 height 54
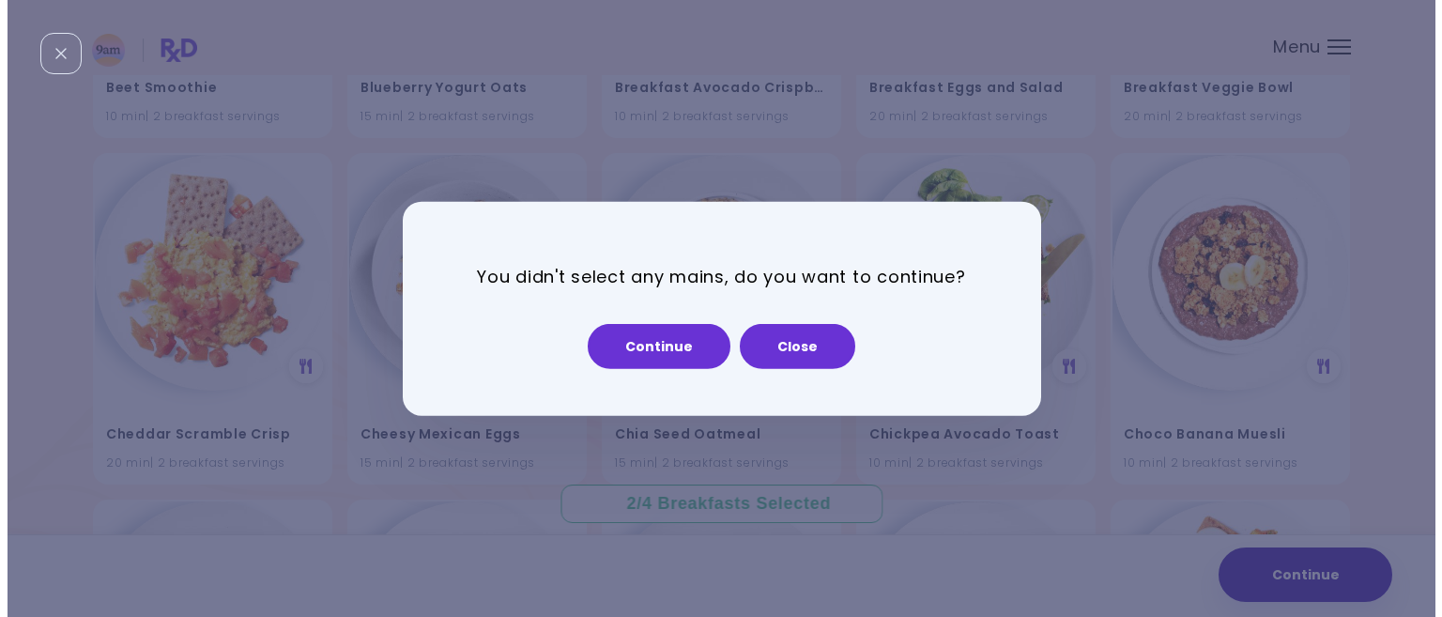
scroll to position [1511, 0]
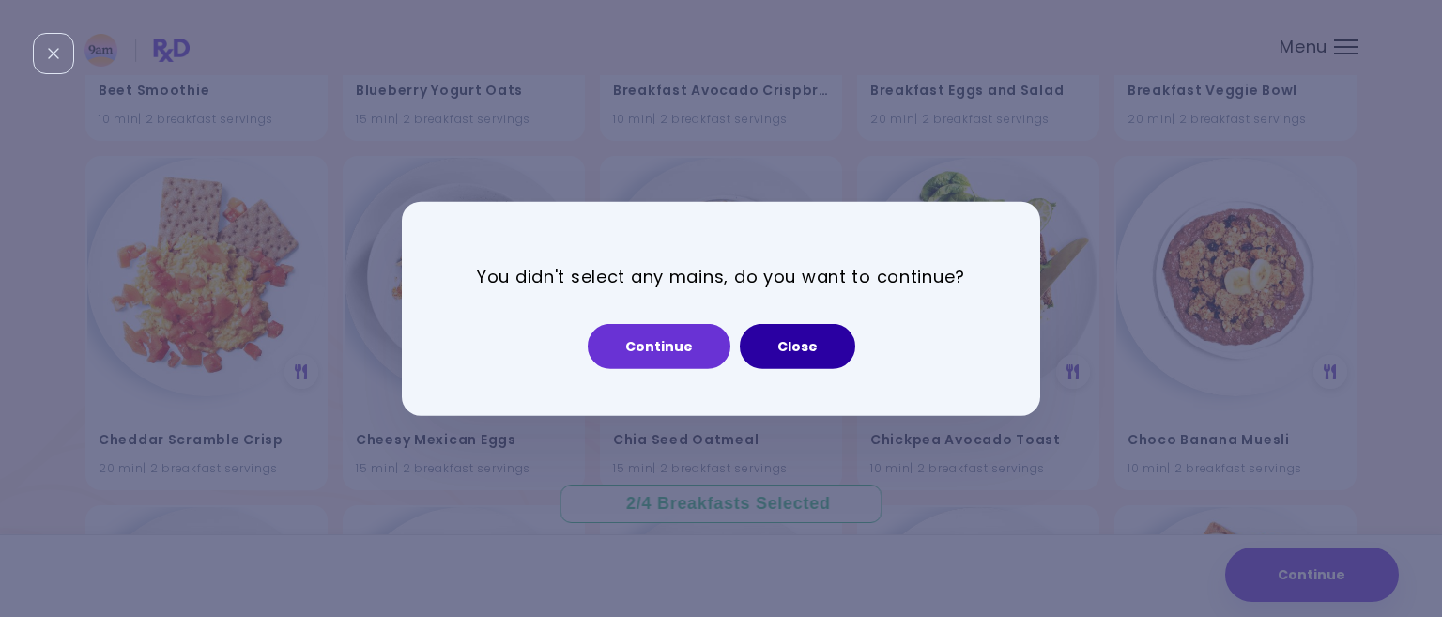
click at [781, 341] on button "Close" at bounding box center [797, 346] width 115 height 45
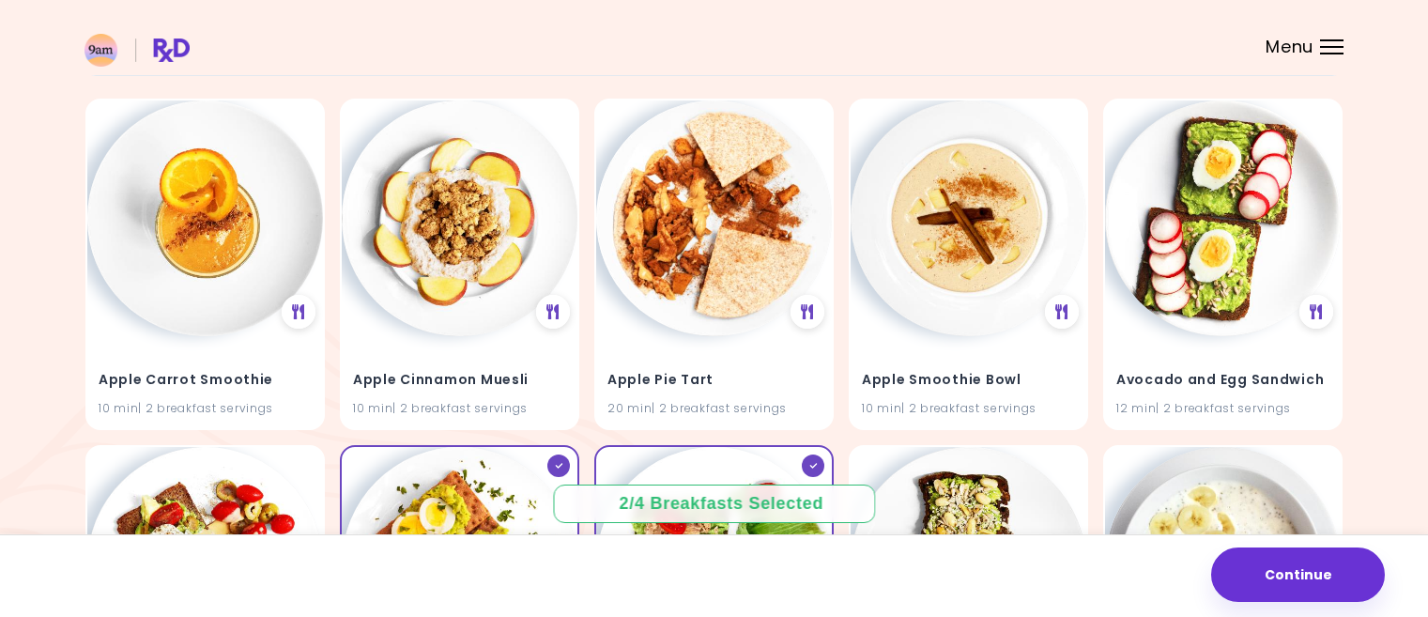
scroll to position [0, 0]
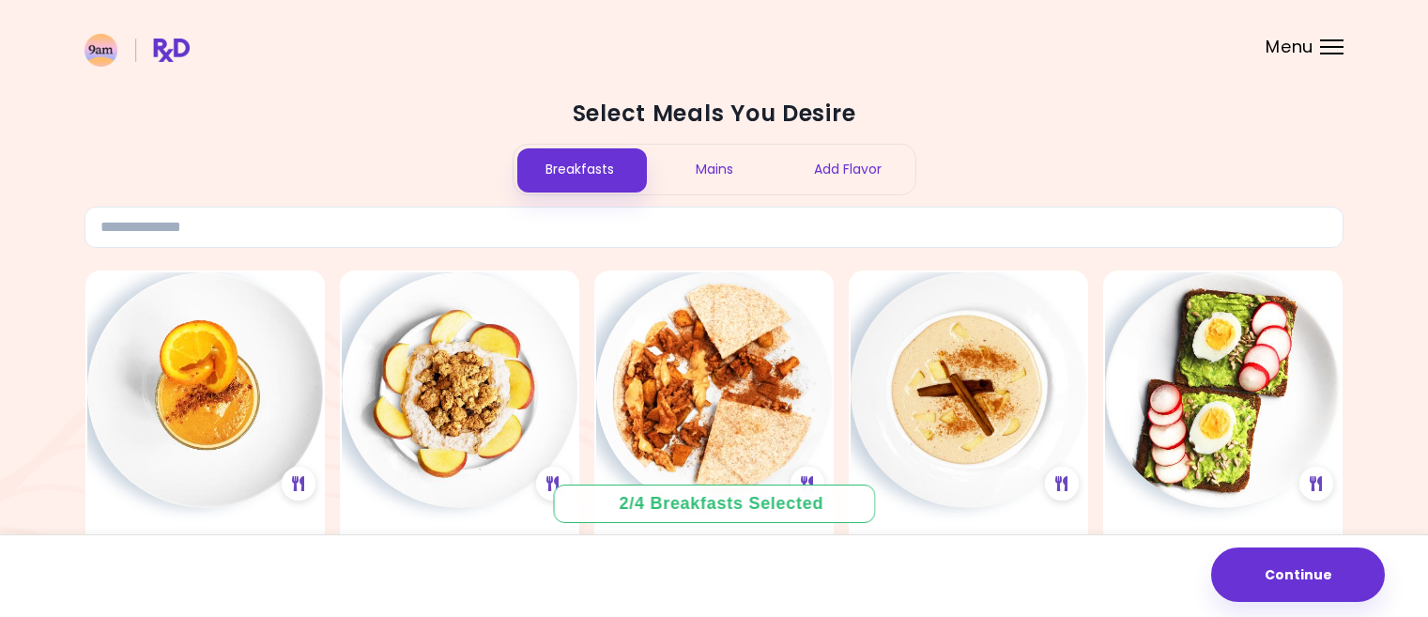
click at [710, 163] on div "Mains" at bounding box center [714, 170] width 134 height 50
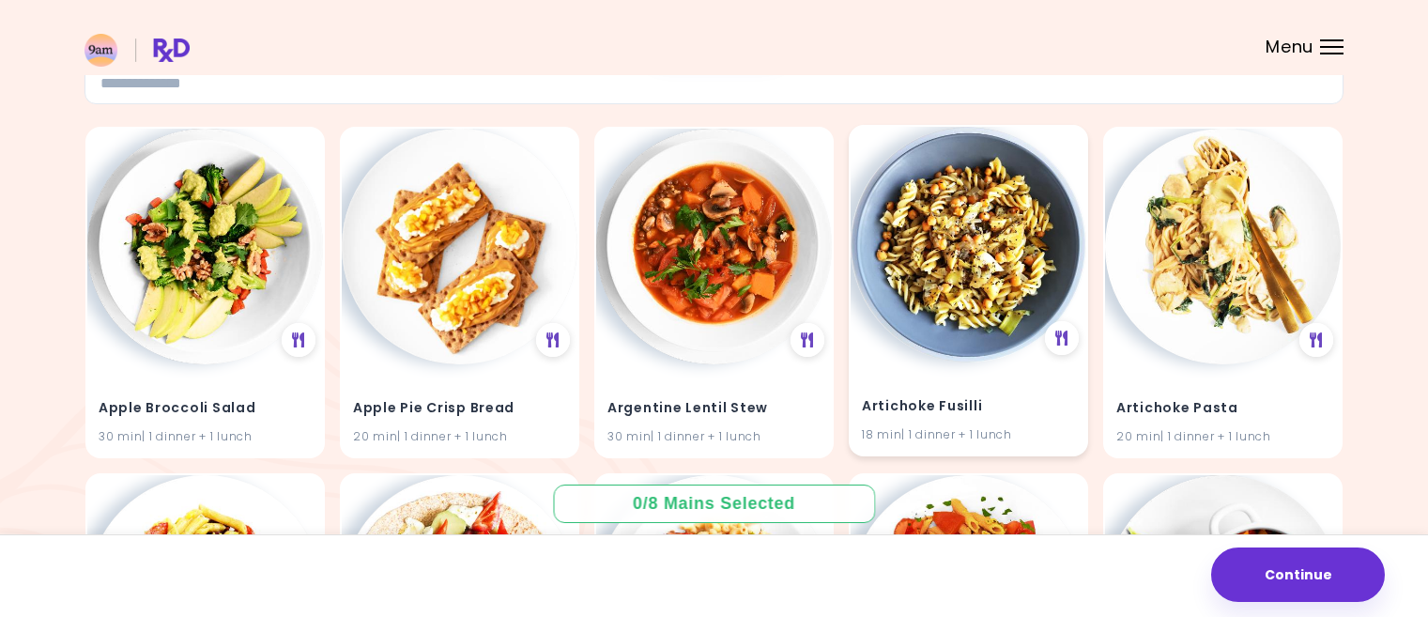
scroll to position [188, 0]
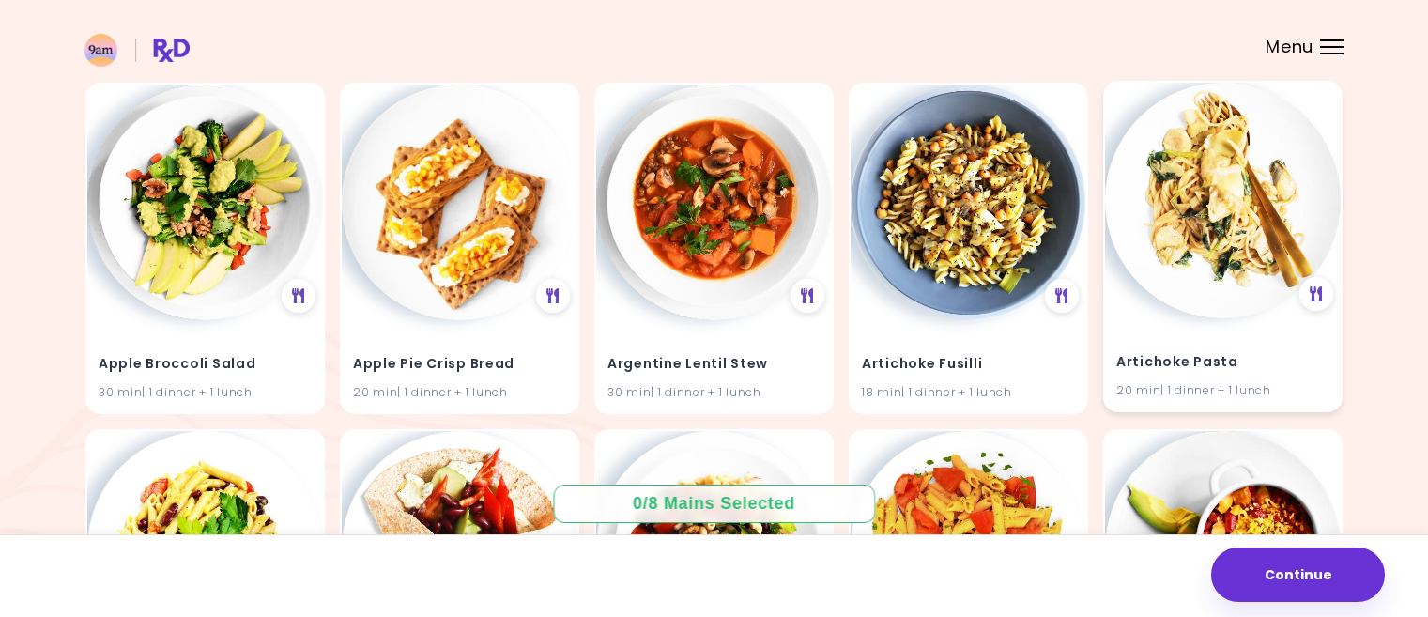
click at [1242, 231] on img at bounding box center [1223, 201] width 236 height 236
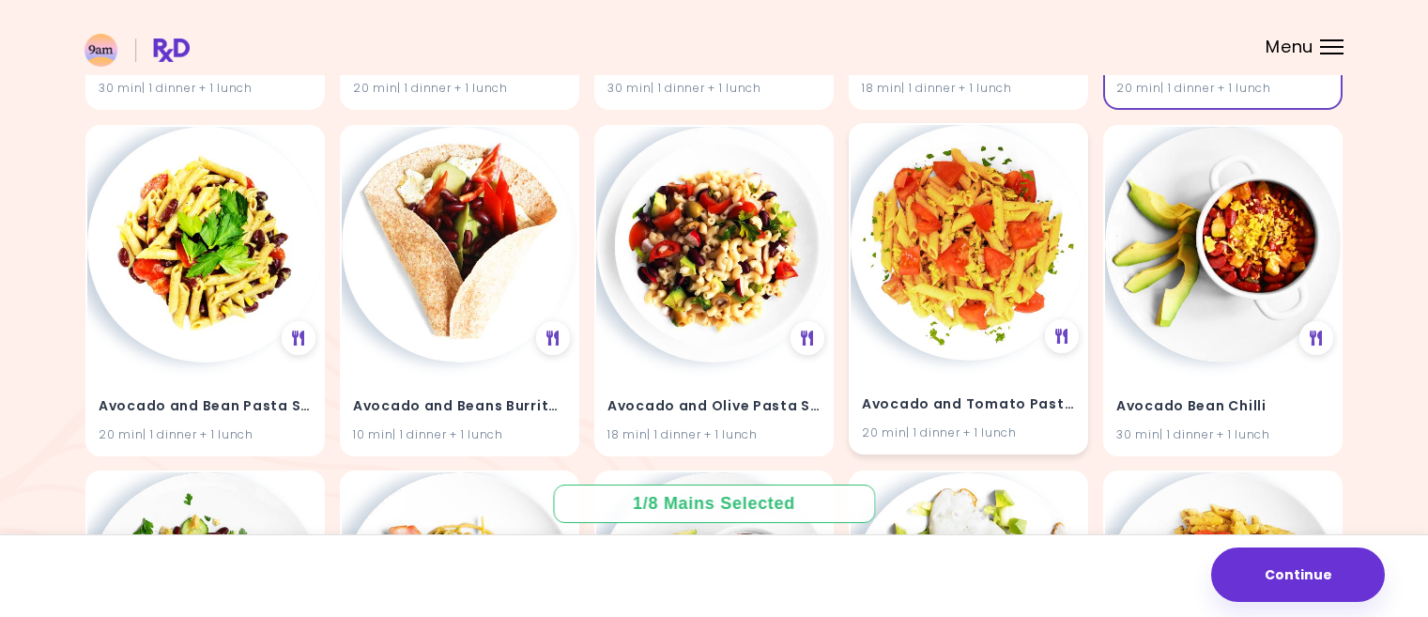
scroll to position [469, 0]
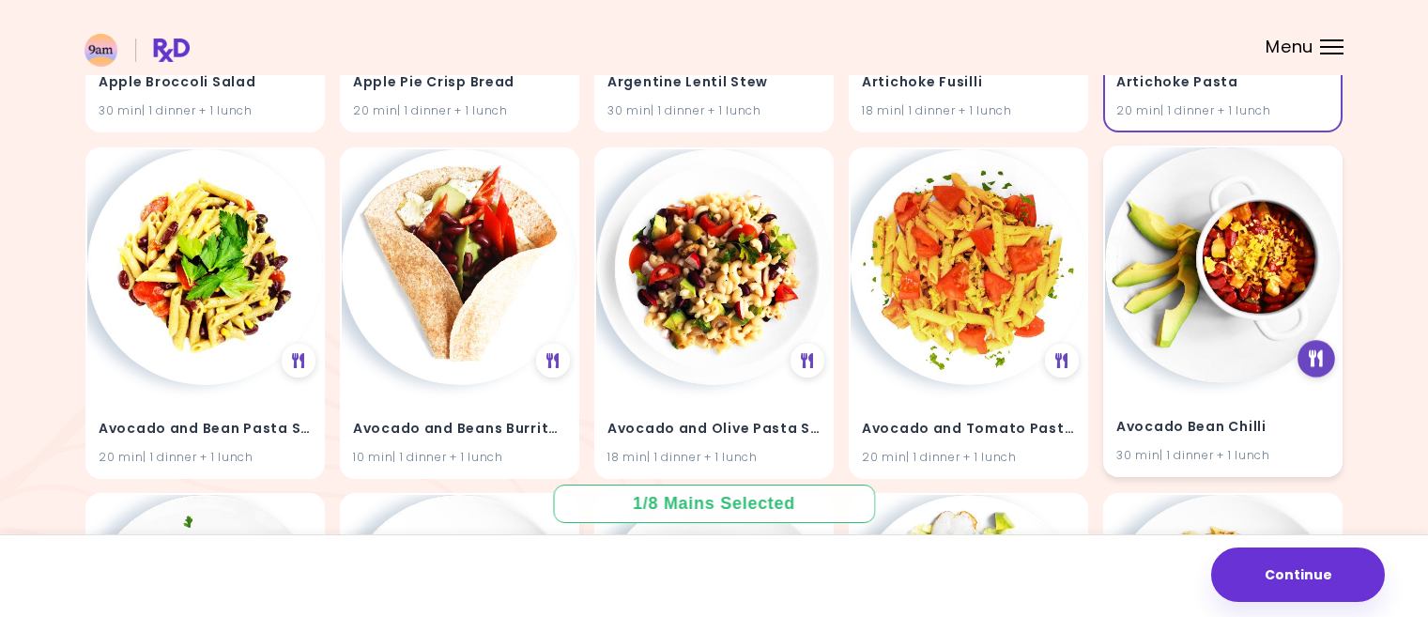
click at [1323, 358] on icon at bounding box center [1317, 358] width 14 height 17
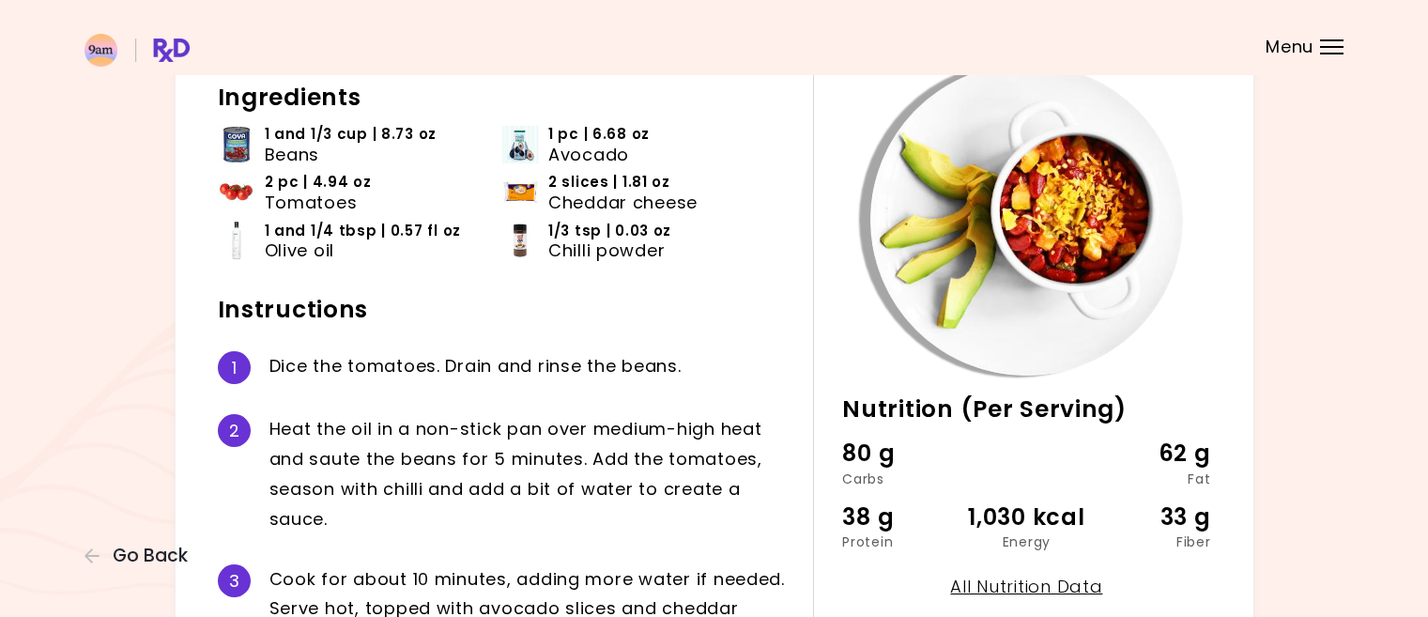
scroll to position [94, 0]
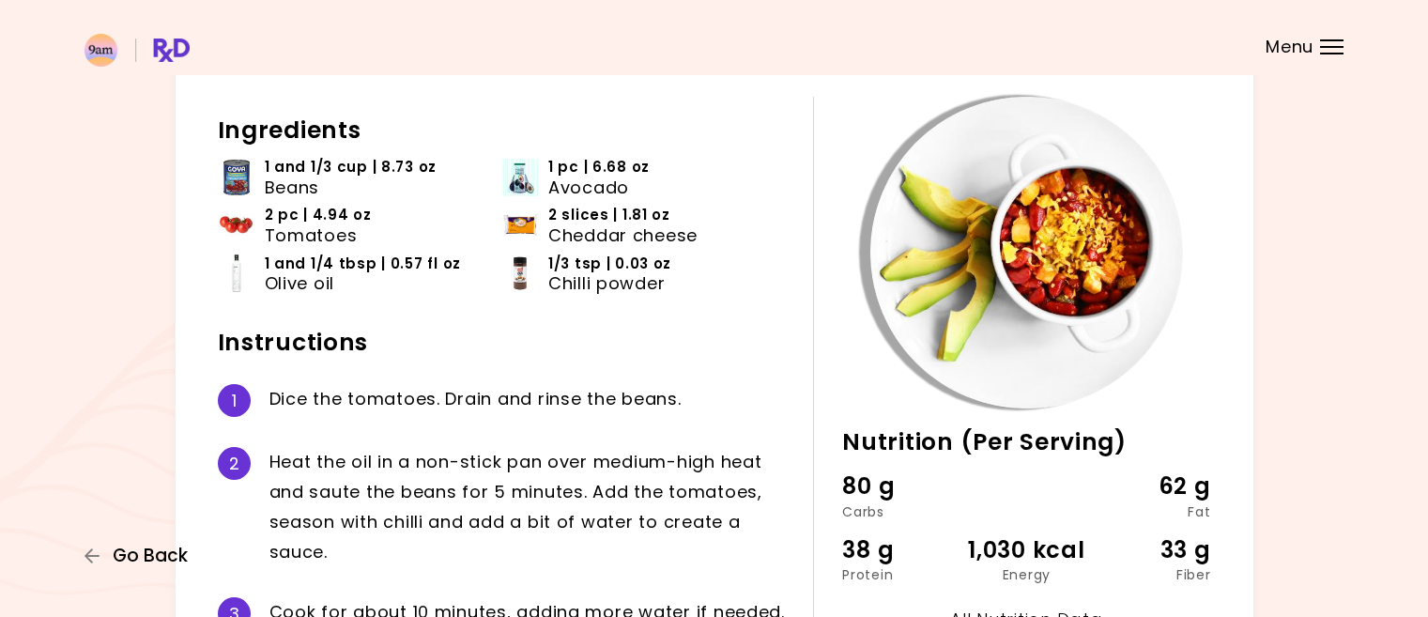
click at [162, 549] on span "Go Back" at bounding box center [150, 556] width 75 height 21
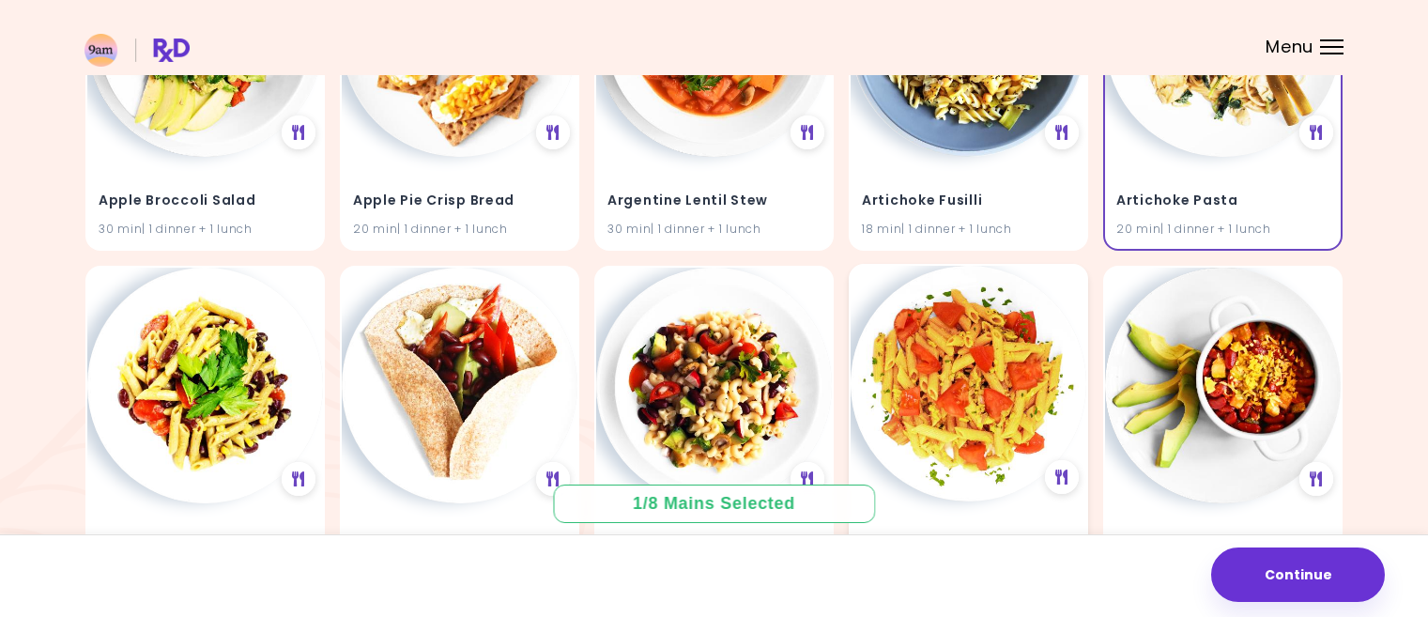
scroll to position [469, 0]
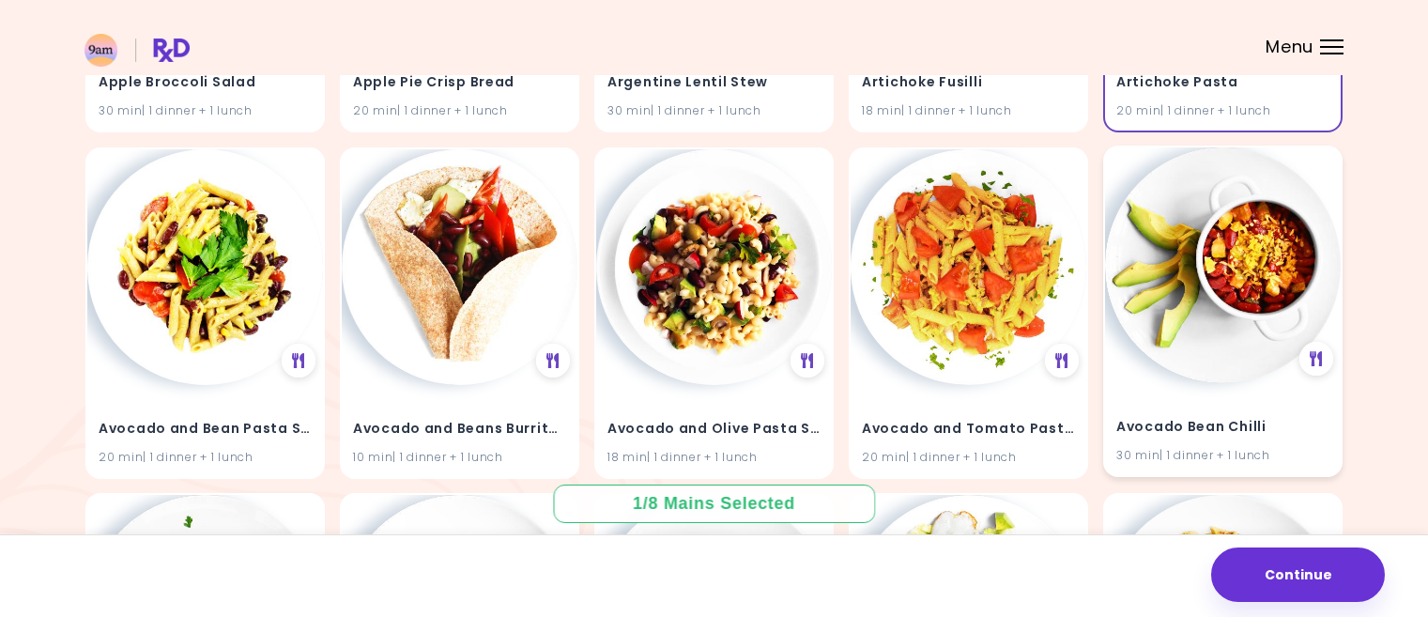
click at [1218, 331] on img at bounding box center [1223, 265] width 236 height 236
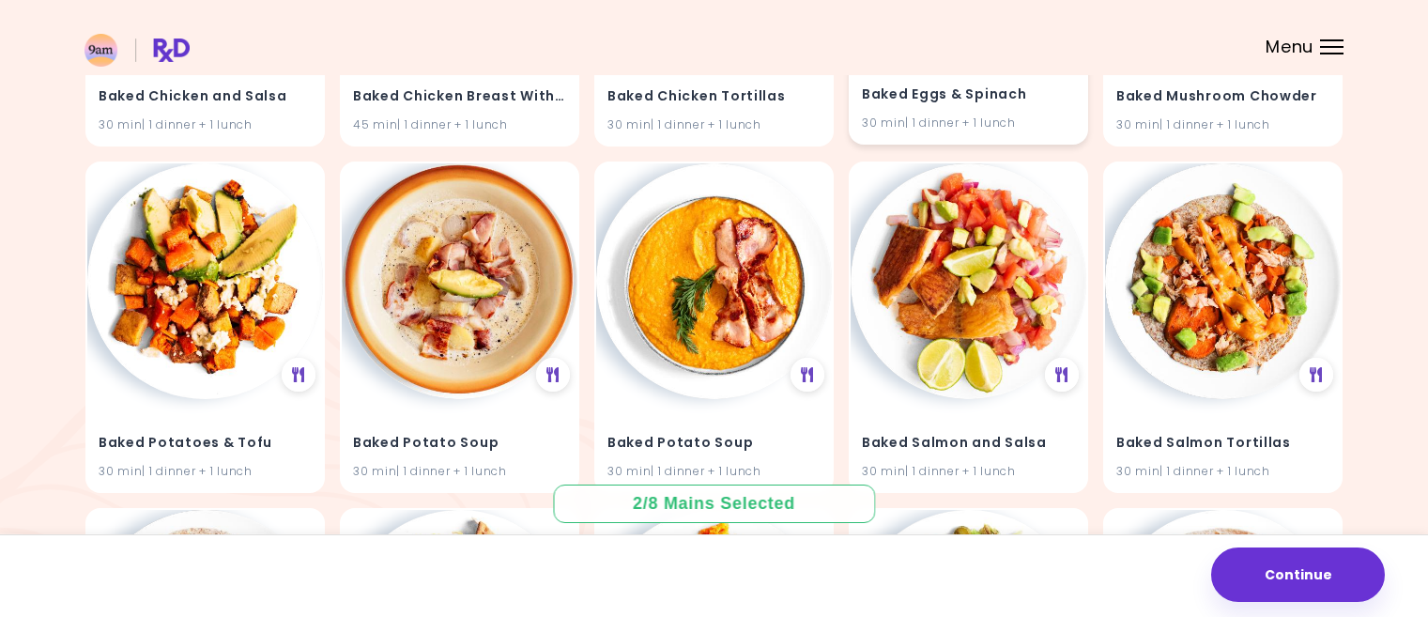
scroll to position [2535, 0]
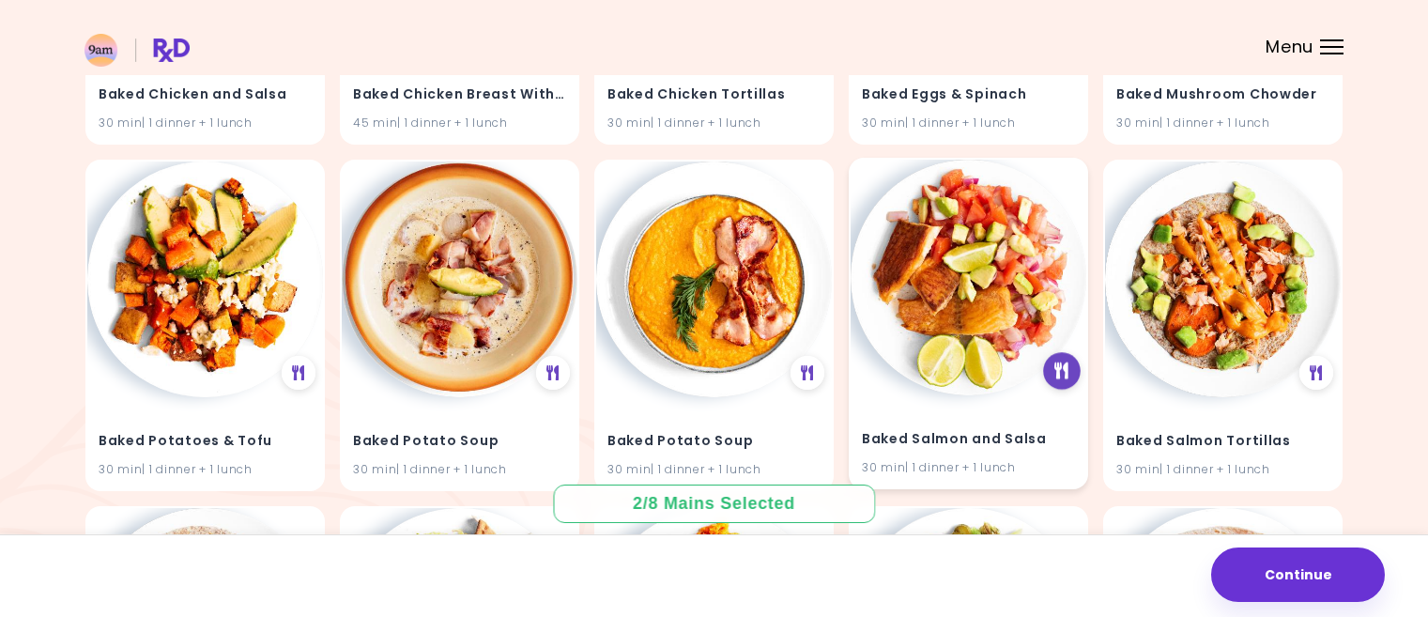
click at [1056, 366] on icon at bounding box center [1062, 370] width 14 height 17
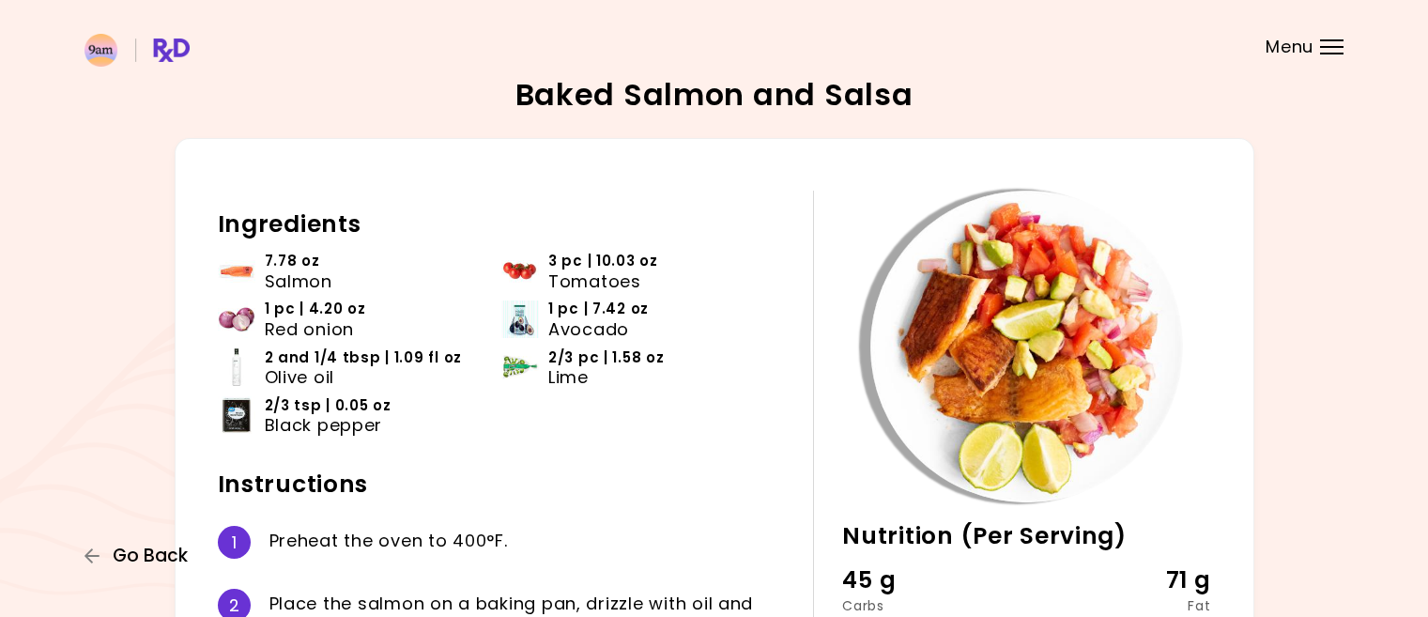
click at [161, 551] on span "Go Back" at bounding box center [150, 556] width 75 height 21
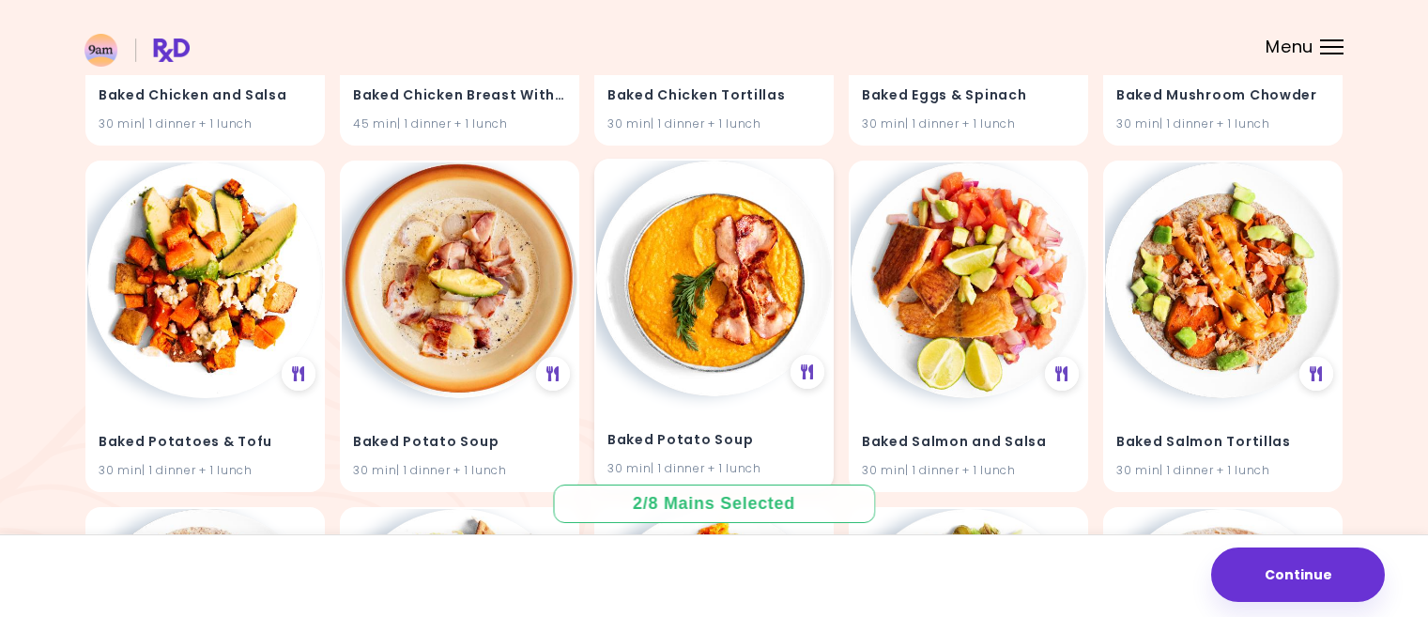
scroll to position [2535, 0]
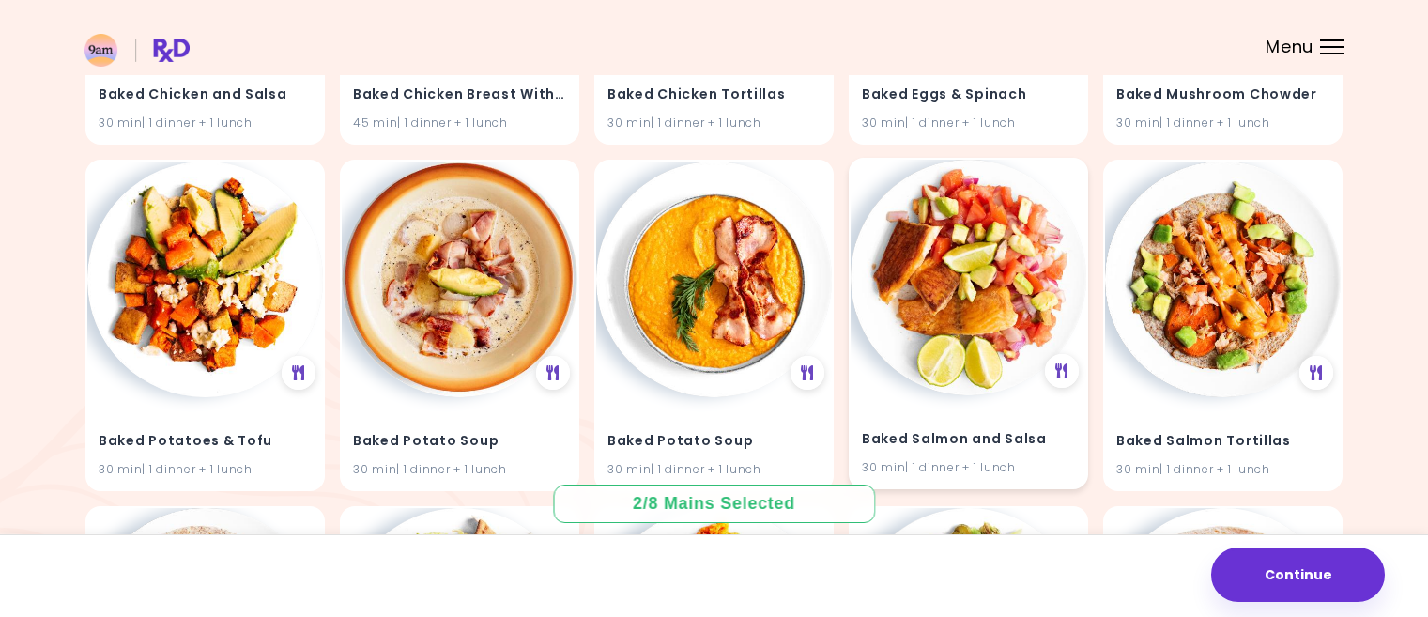
click at [993, 313] on img at bounding box center [969, 278] width 236 height 236
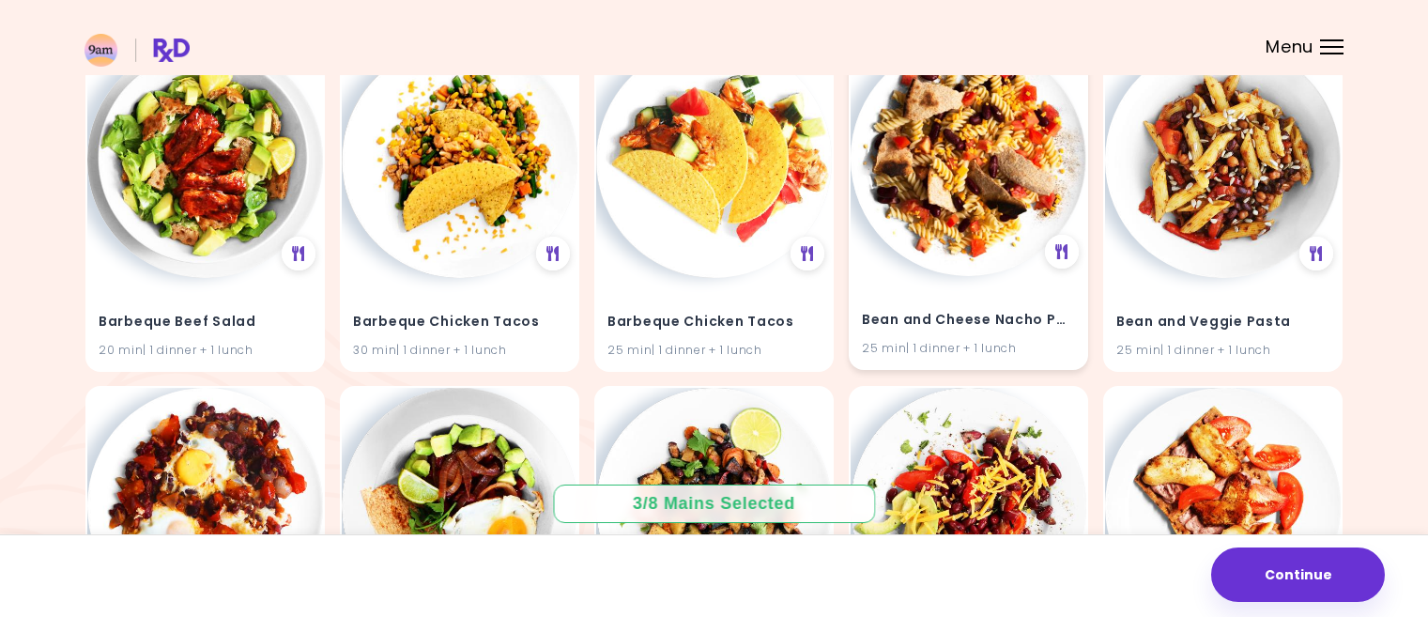
scroll to position [3380, 0]
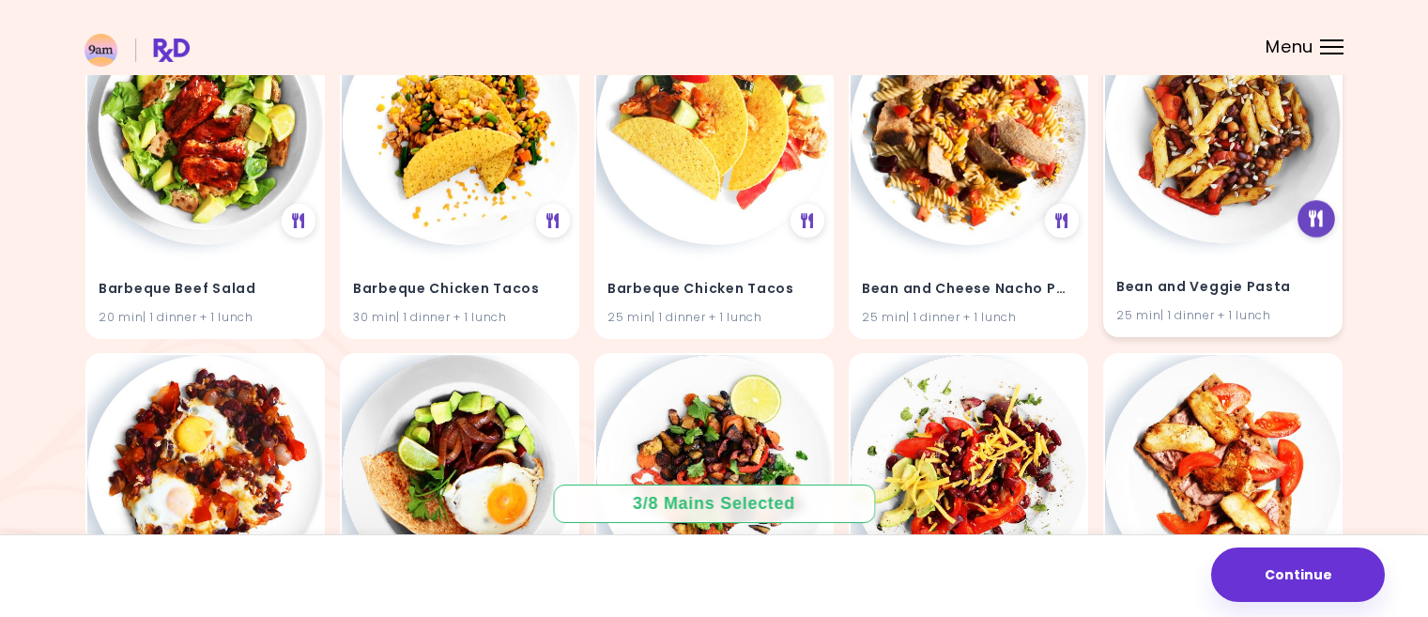
click at [1310, 216] on icon at bounding box center [1317, 218] width 14 height 17
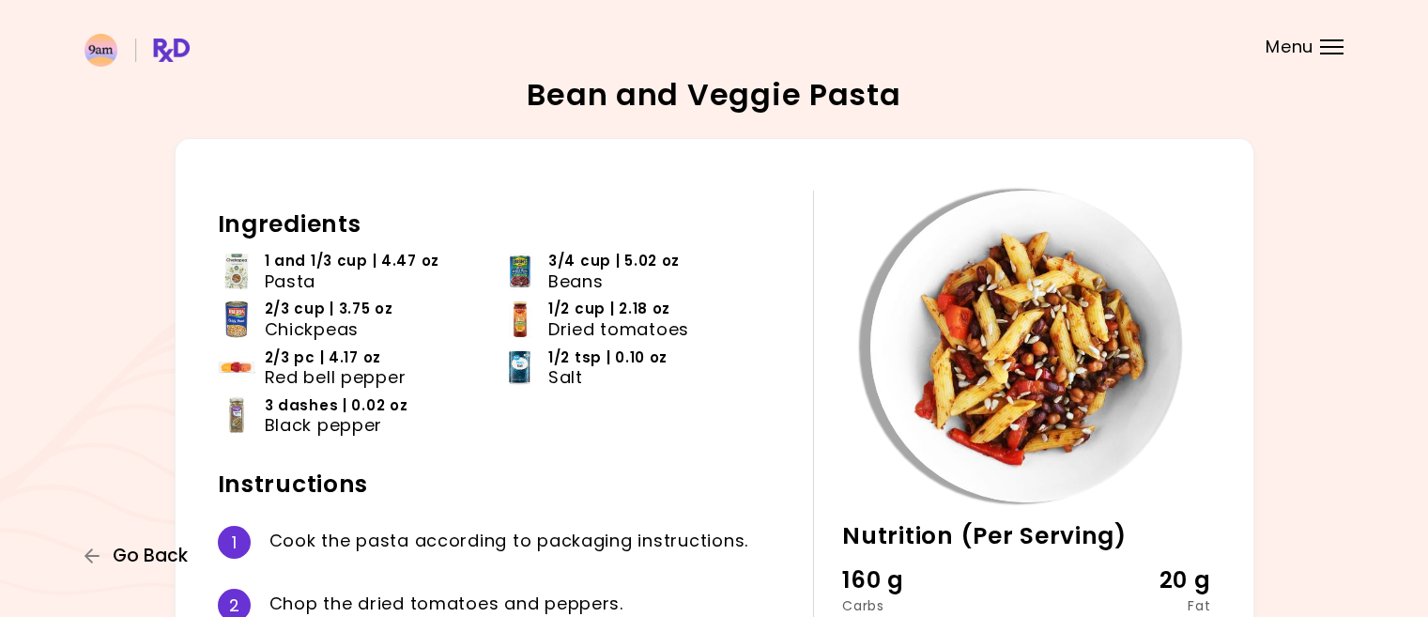
click at [135, 552] on span "Go Back" at bounding box center [150, 556] width 75 height 21
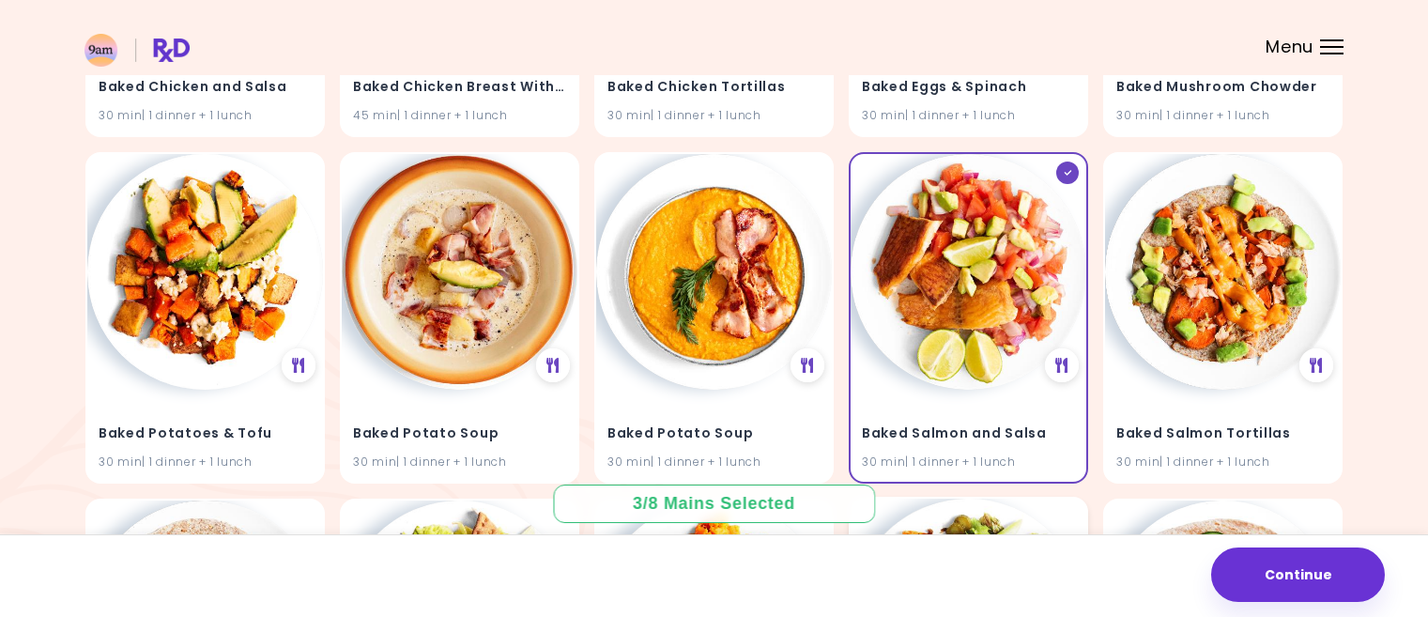
scroll to position [2535, 0]
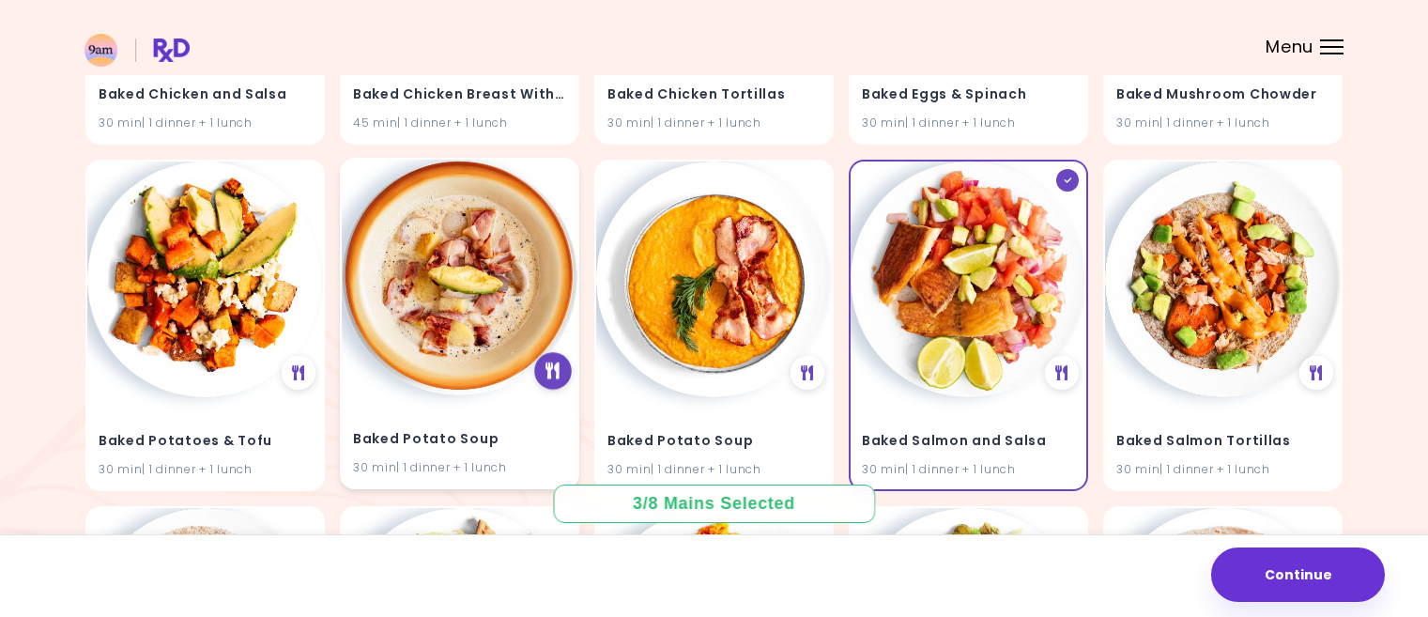
click at [560, 369] on icon at bounding box center [553, 370] width 14 height 17
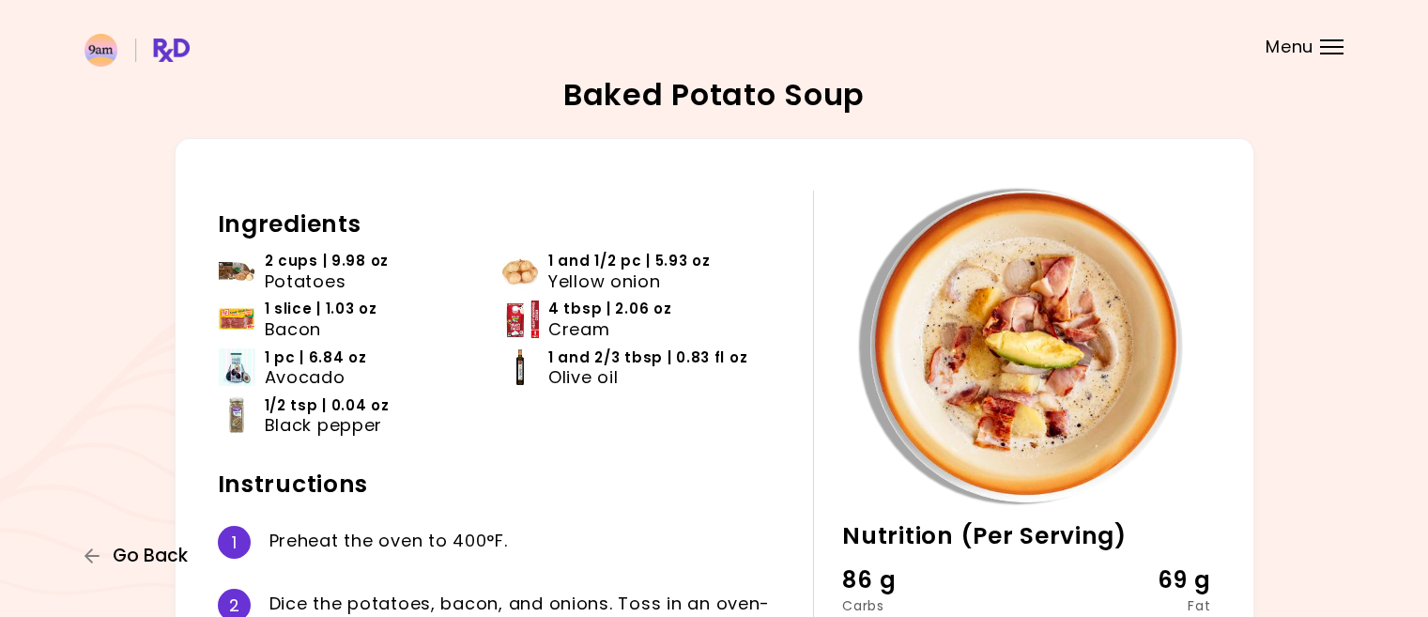
click at [169, 551] on span "Go Back" at bounding box center [150, 556] width 75 height 21
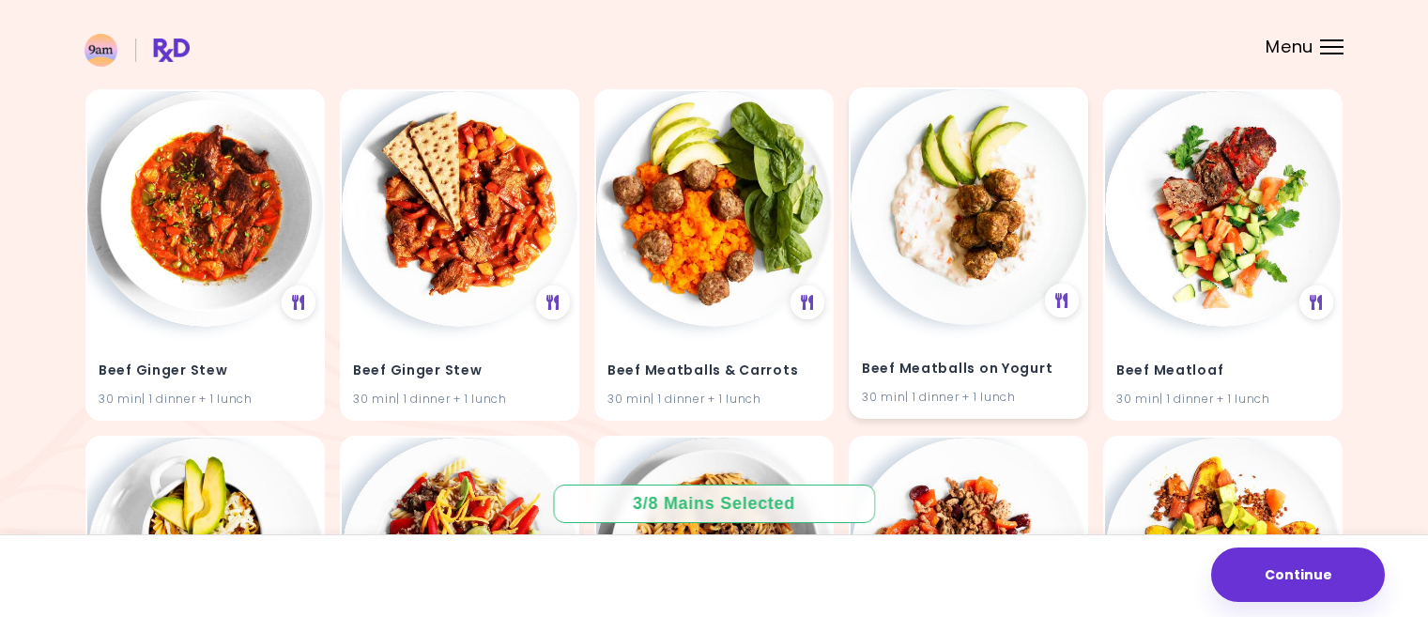
scroll to position [6103, 0]
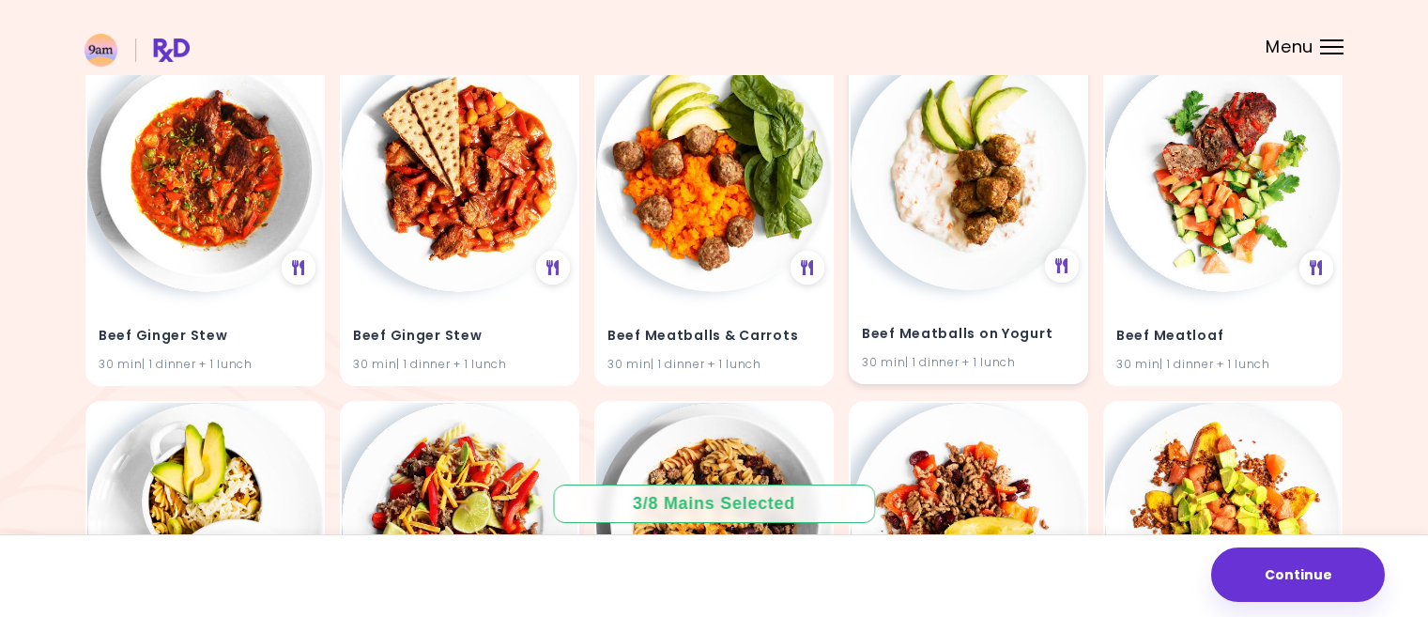
click at [964, 246] on img at bounding box center [969, 172] width 236 height 236
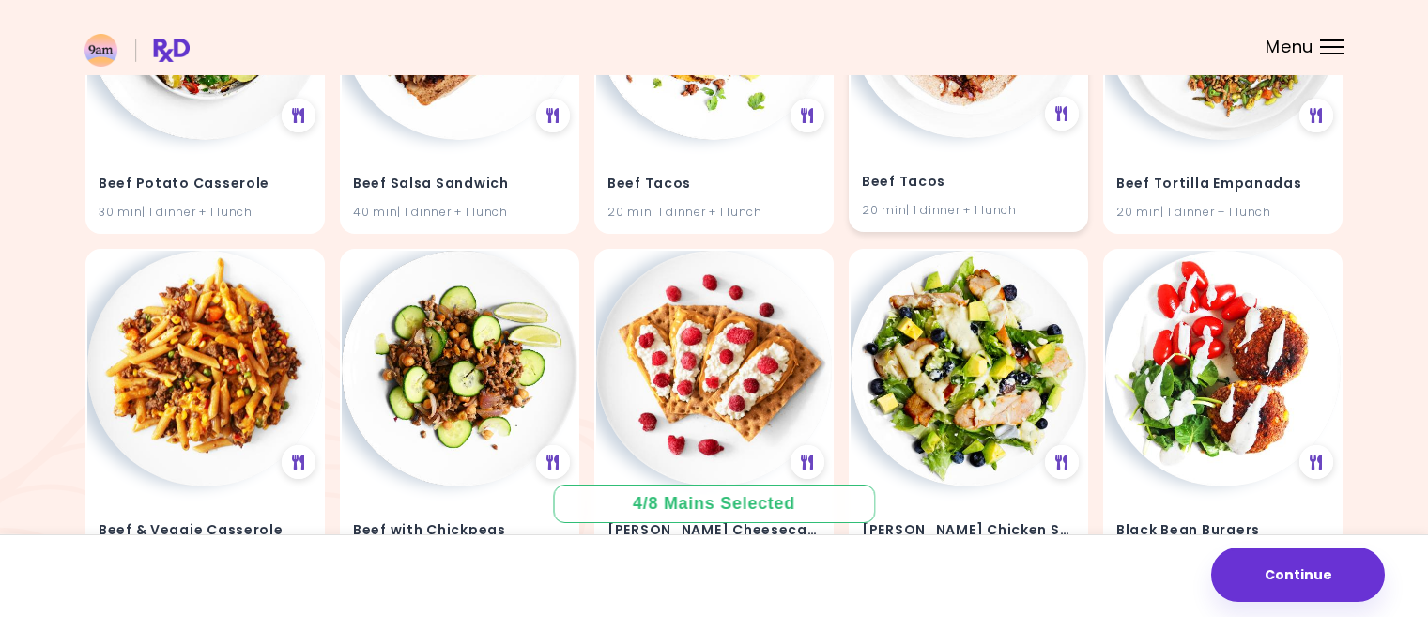
scroll to position [7042, 0]
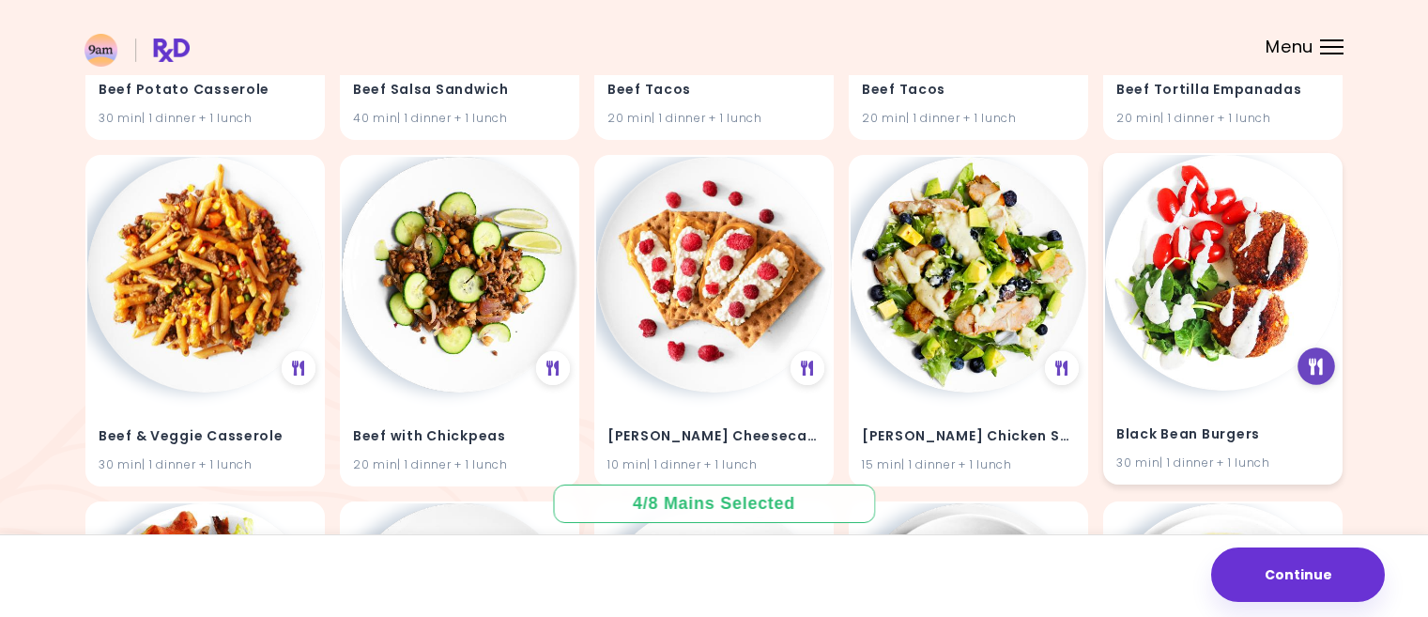
click at [1321, 363] on icon at bounding box center [1317, 366] width 14 height 17
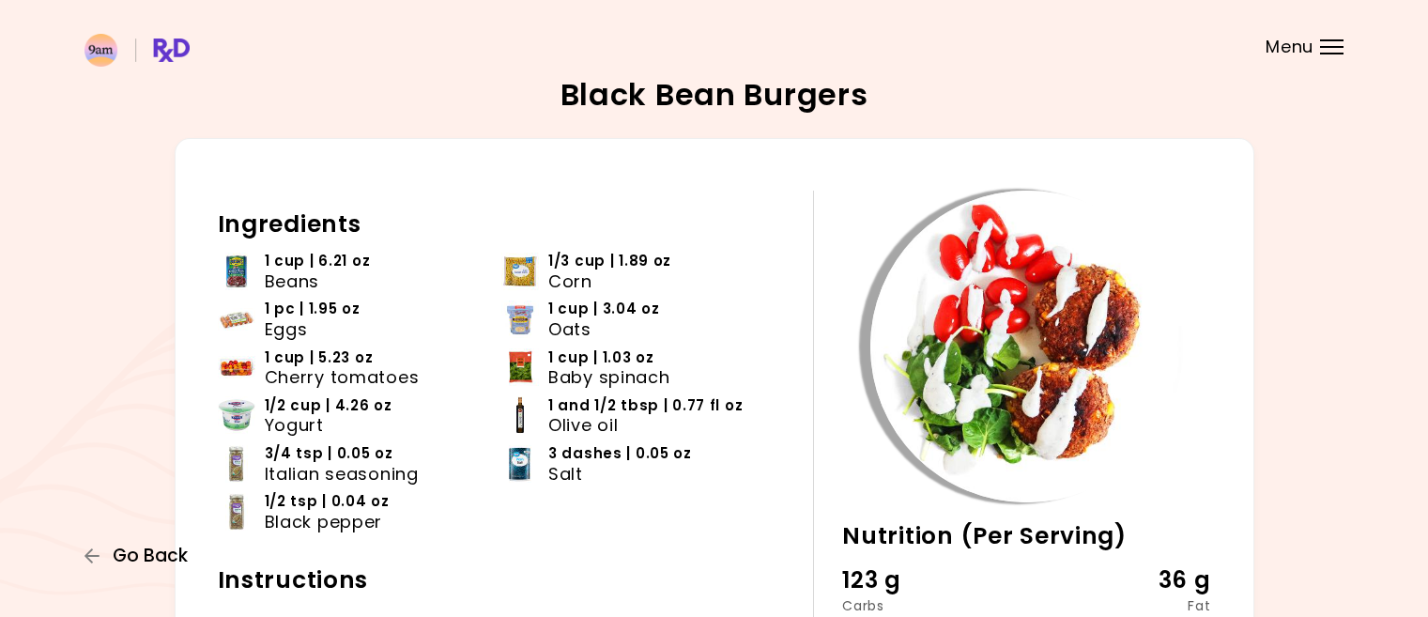
click at [142, 551] on span "Go Back" at bounding box center [150, 556] width 75 height 21
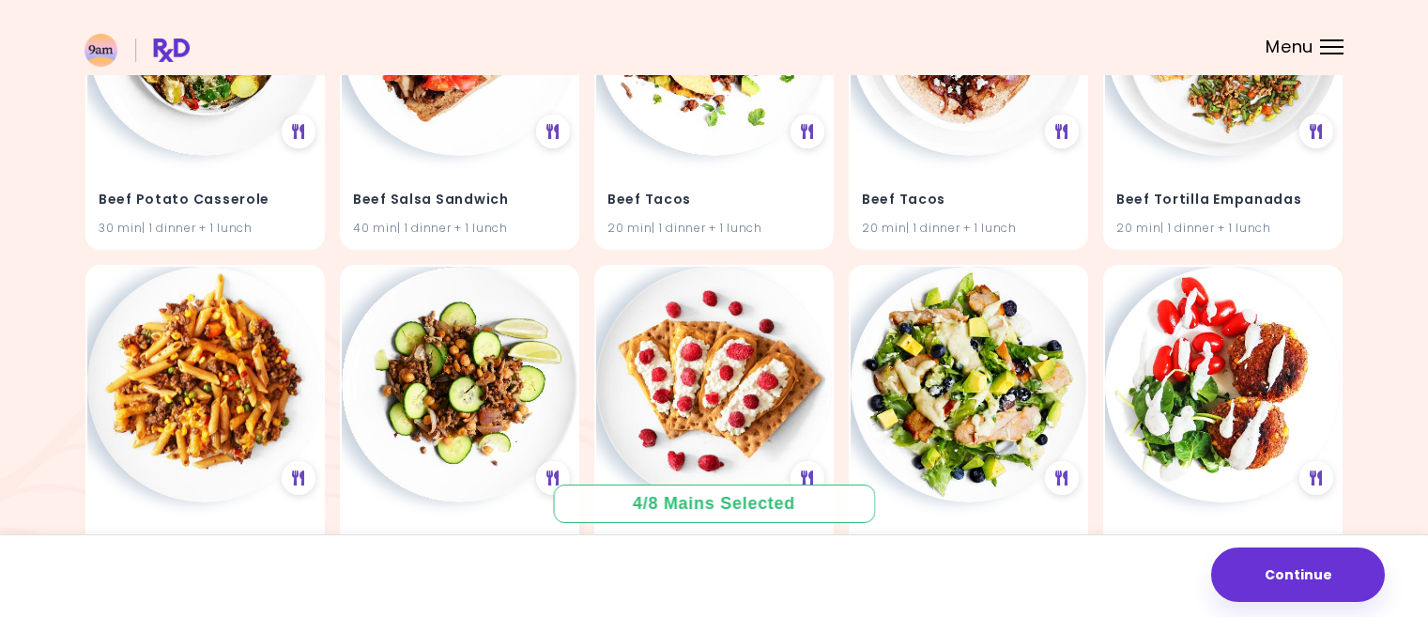
scroll to position [7120, 0]
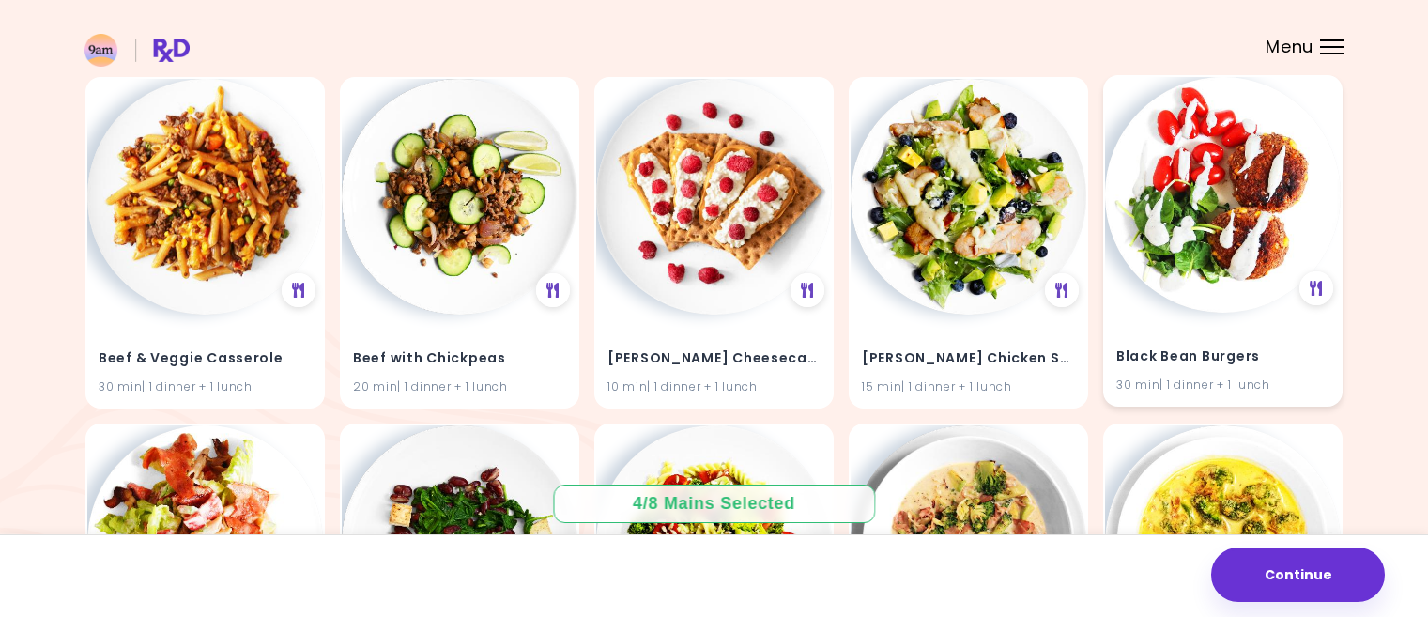
click at [1243, 228] on img at bounding box center [1223, 195] width 236 height 236
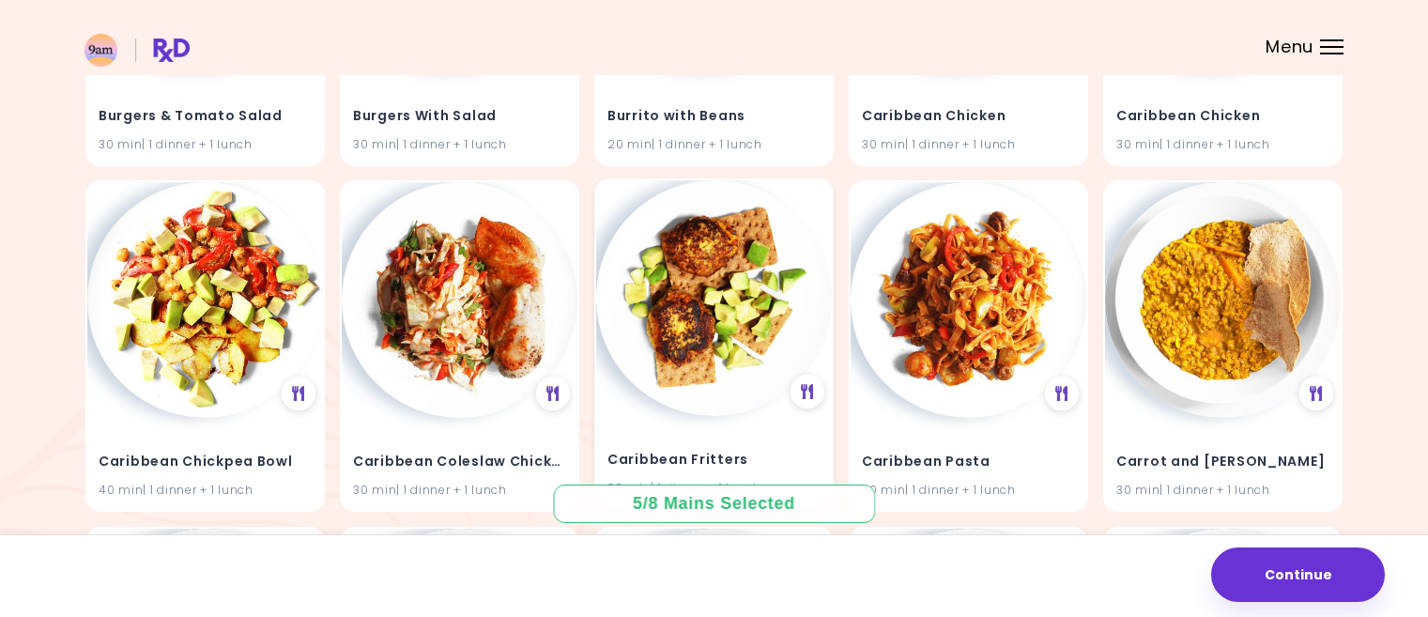
scroll to position [8435, 0]
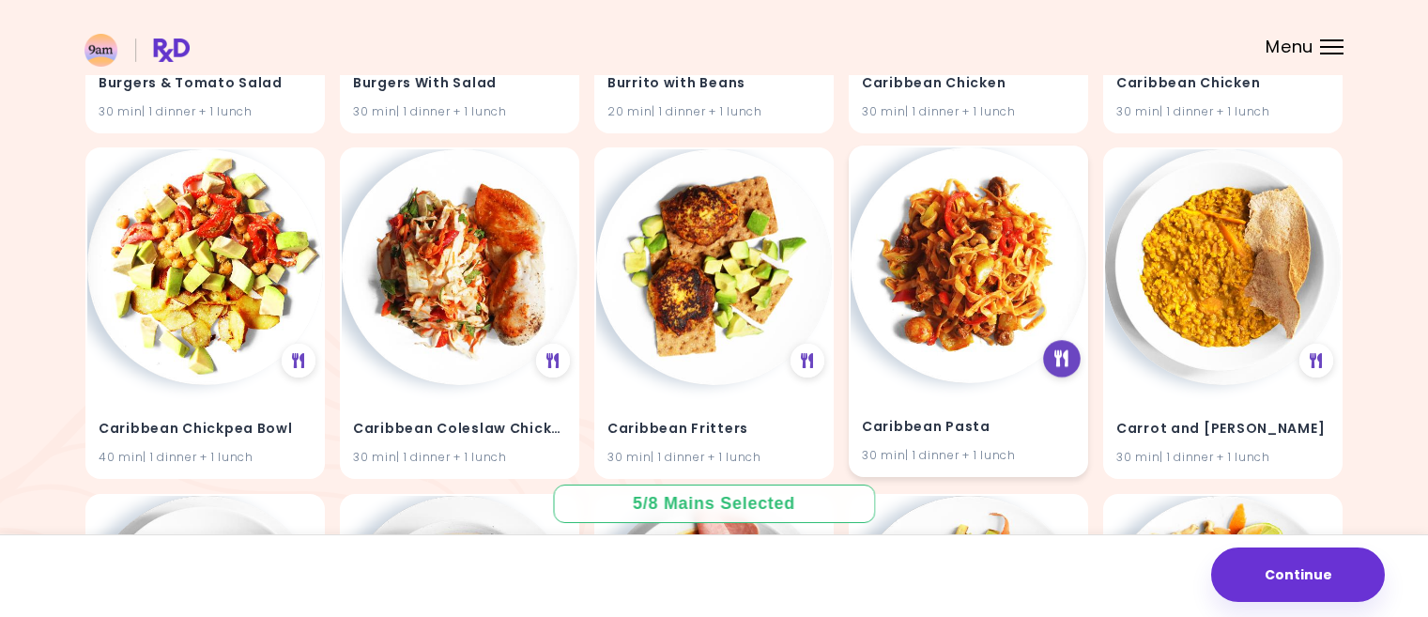
click at [1062, 357] on icon at bounding box center [1062, 359] width 14 height 17
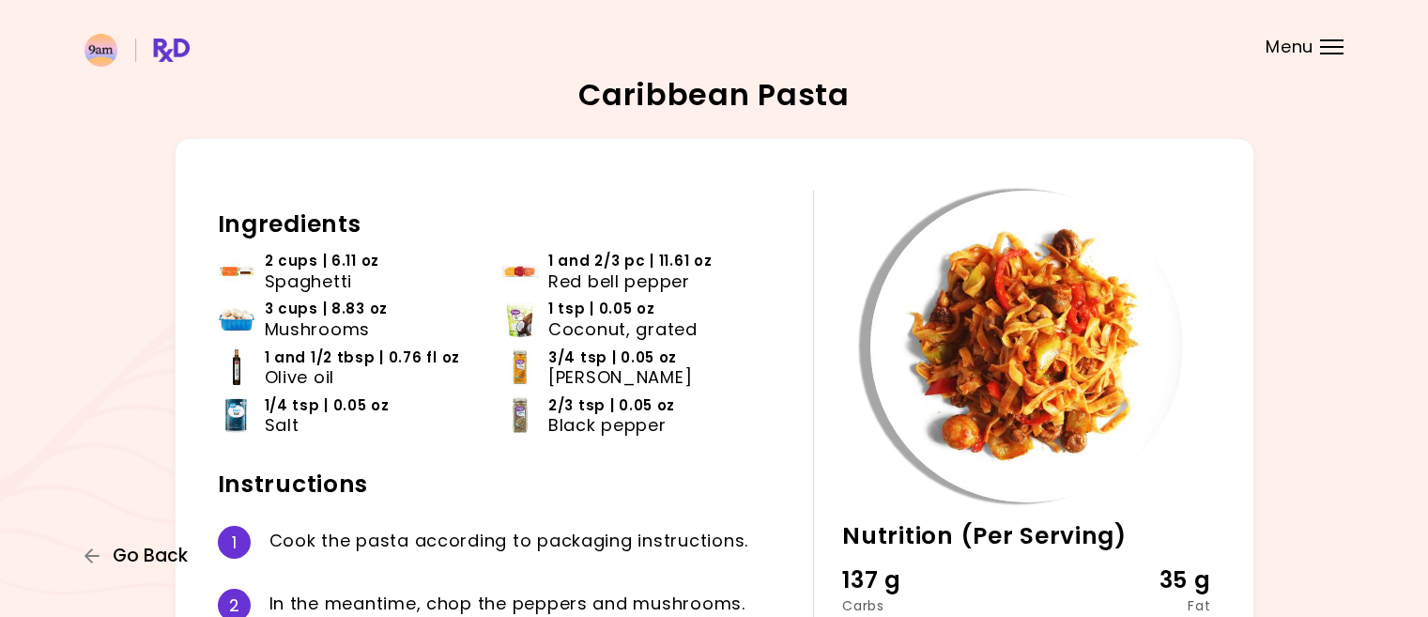
click at [139, 552] on span "Go Back" at bounding box center [150, 556] width 75 height 21
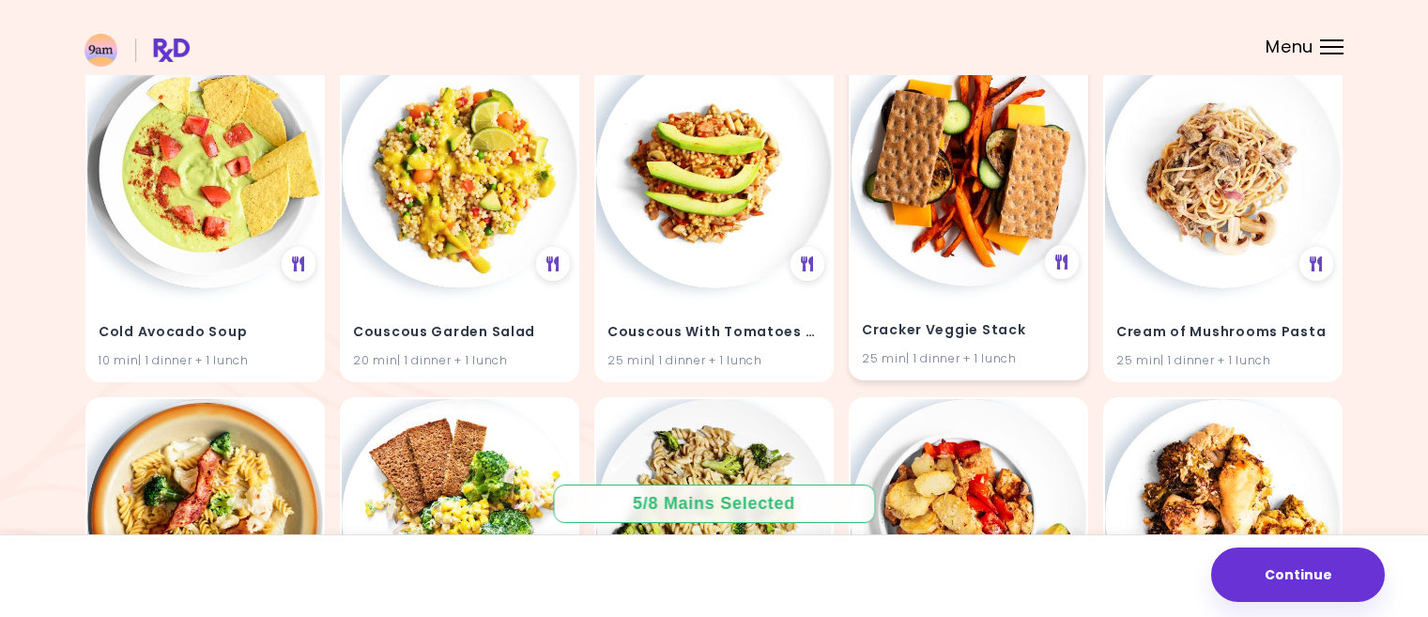
scroll to position [16464, 0]
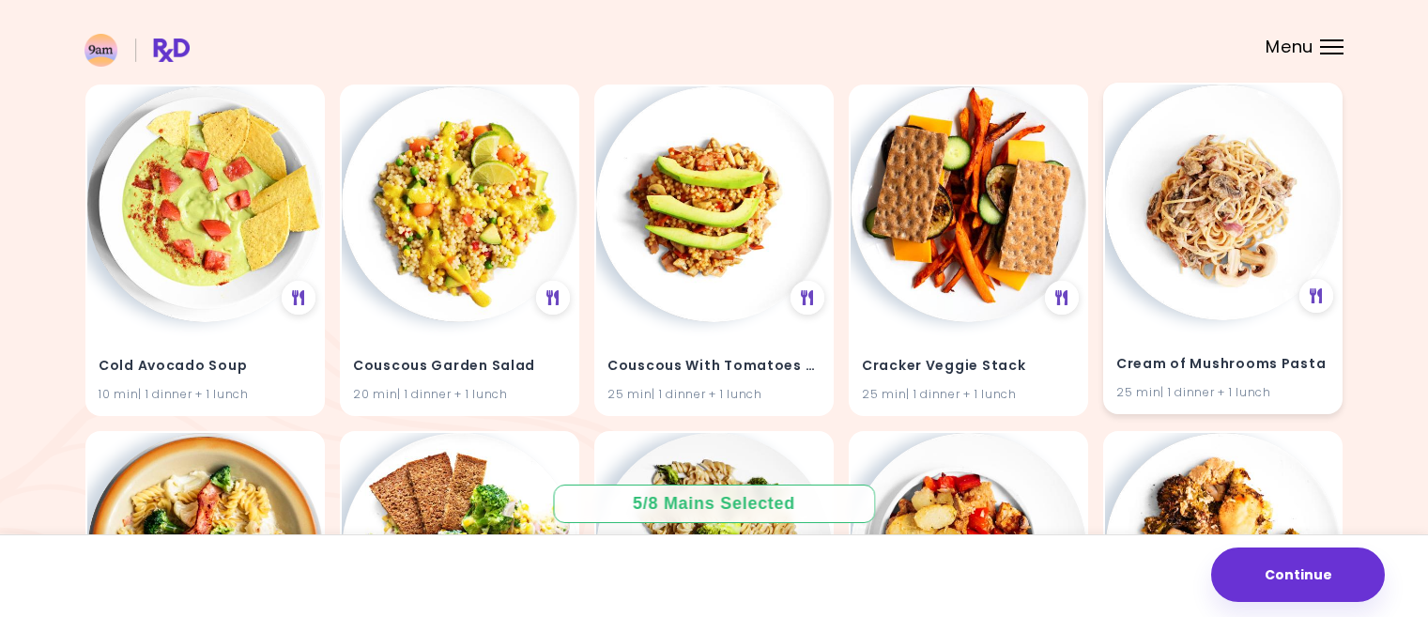
click at [1218, 358] on h4 "Cream of Mushrooms Pasta" at bounding box center [1222, 364] width 213 height 30
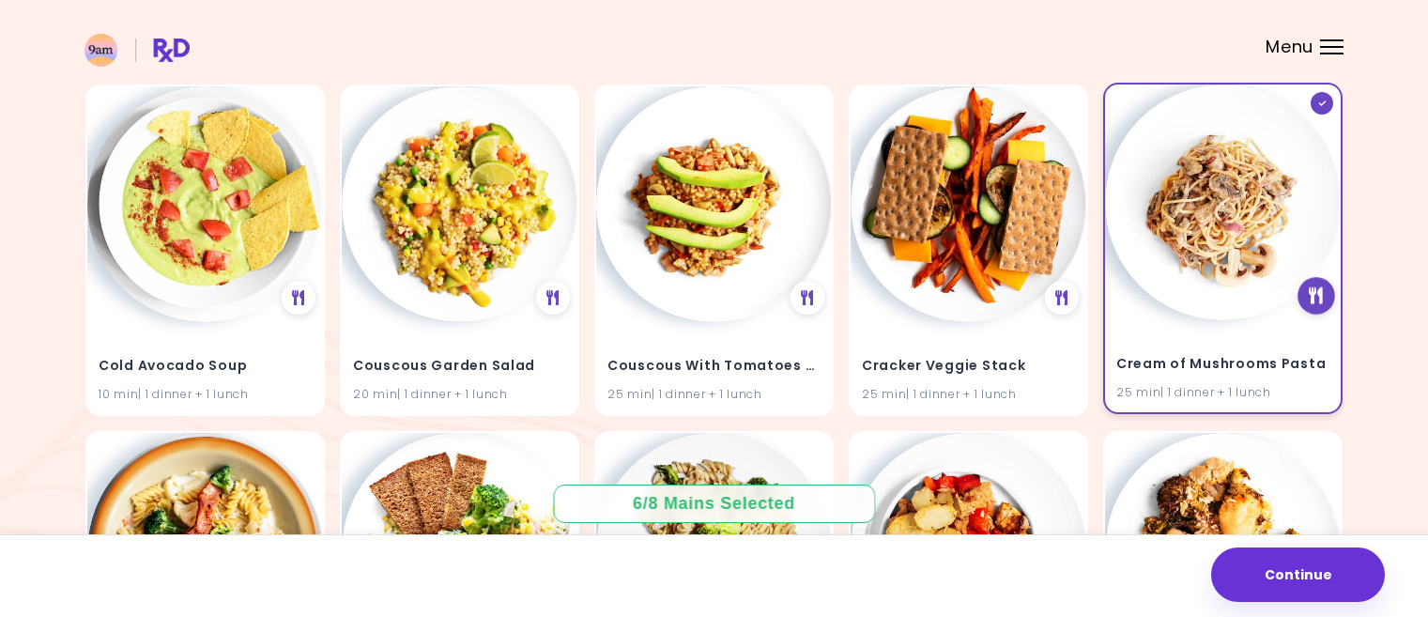
click at [1316, 300] on icon at bounding box center [1317, 296] width 14 height 17
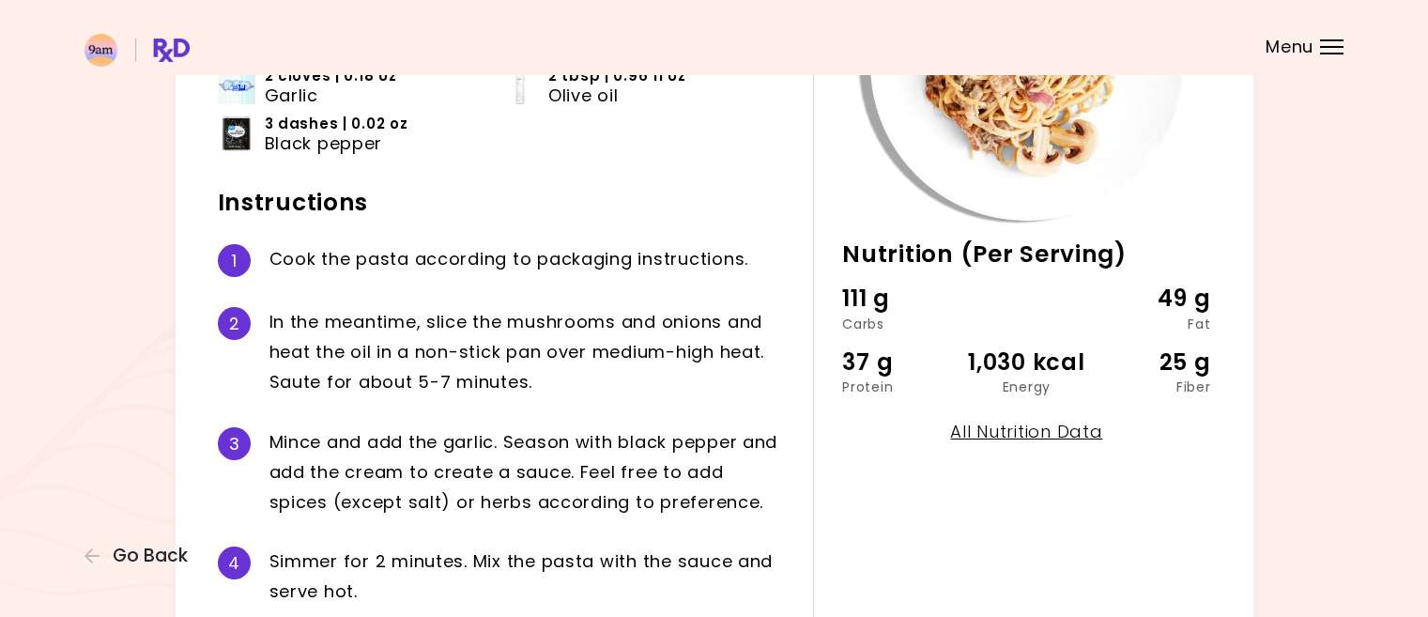
scroll to position [376, 0]
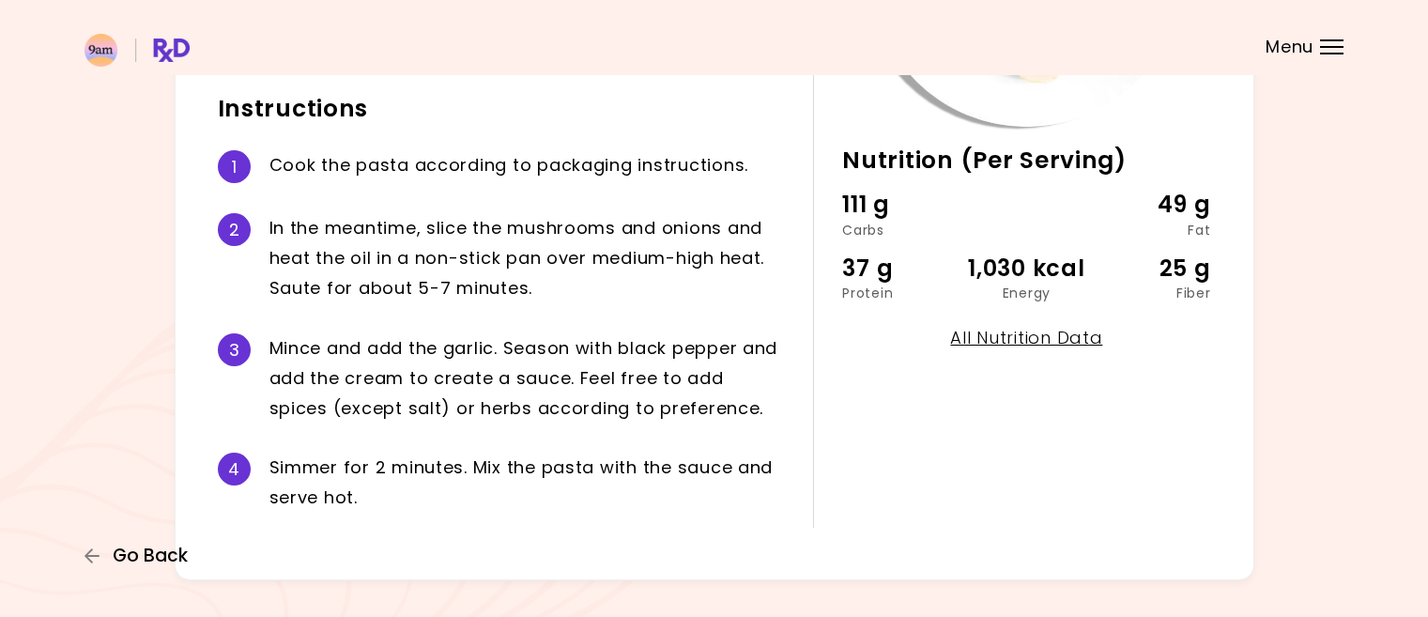
click at [131, 549] on span "Go Back" at bounding box center [150, 556] width 75 height 21
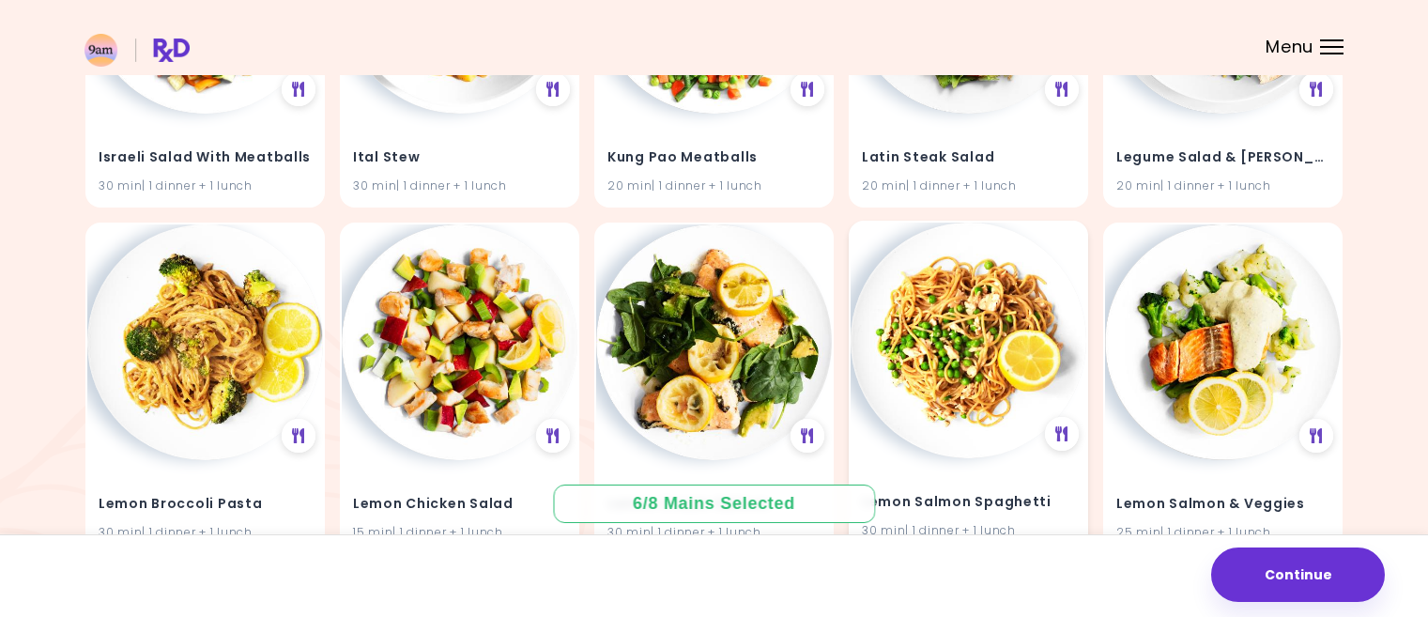
scroll to position [24041, 0]
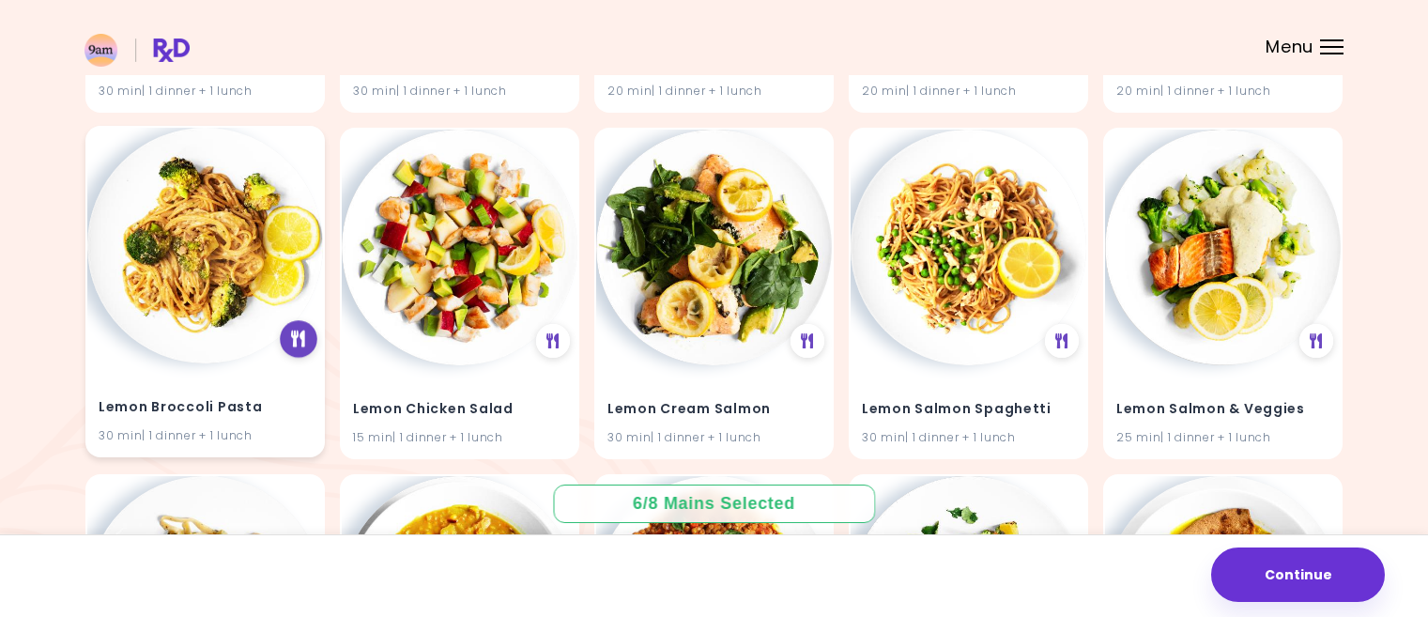
click at [299, 339] on icon at bounding box center [298, 339] width 14 height 17
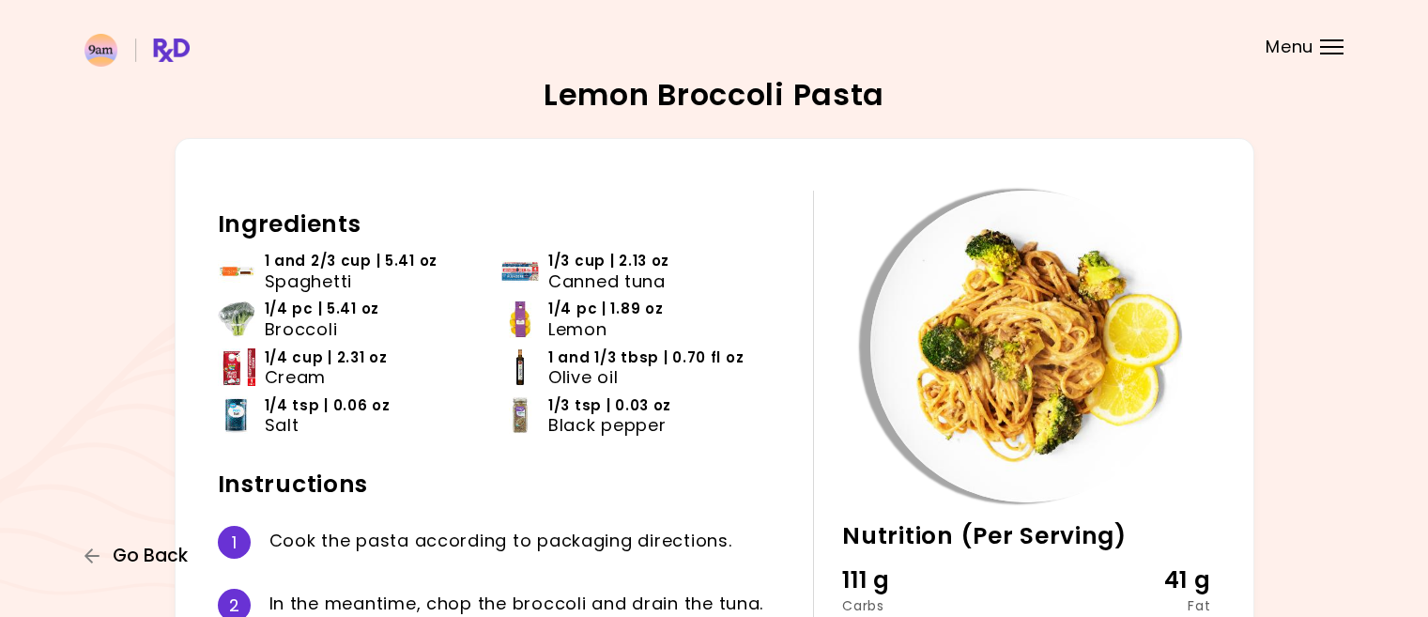
click at [147, 548] on span "Go Back" at bounding box center [150, 556] width 75 height 21
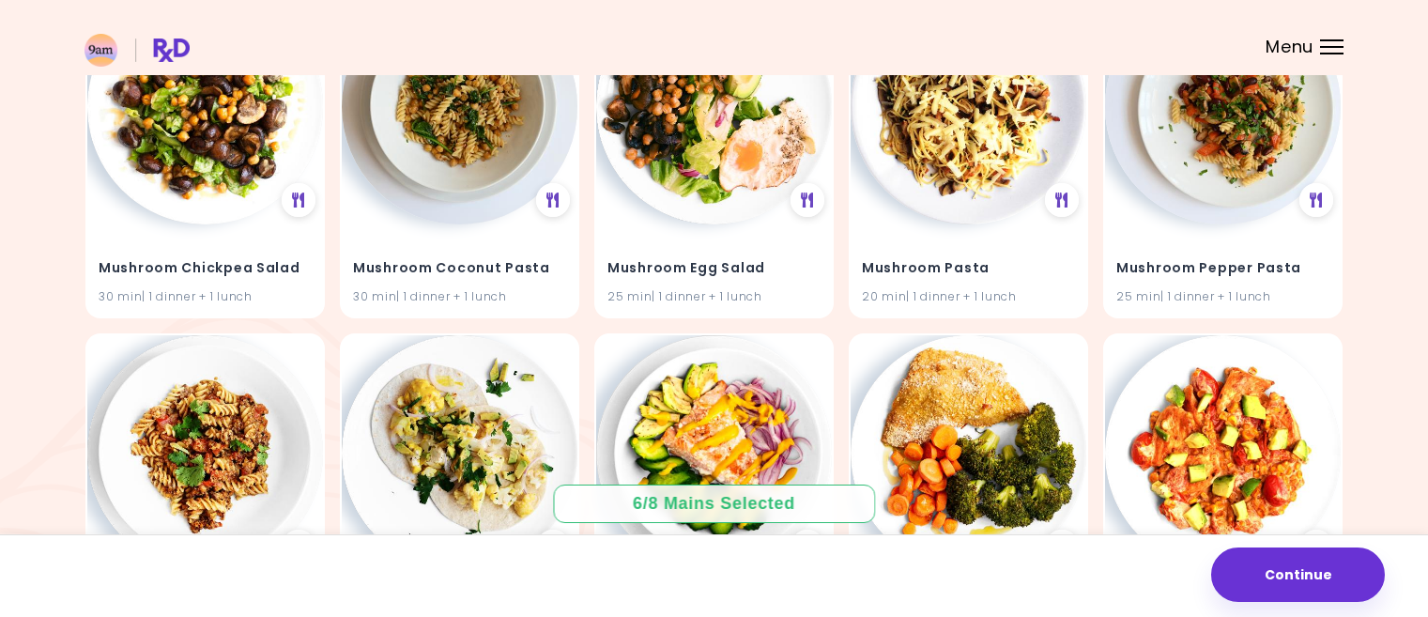
scroll to position [27195, 0]
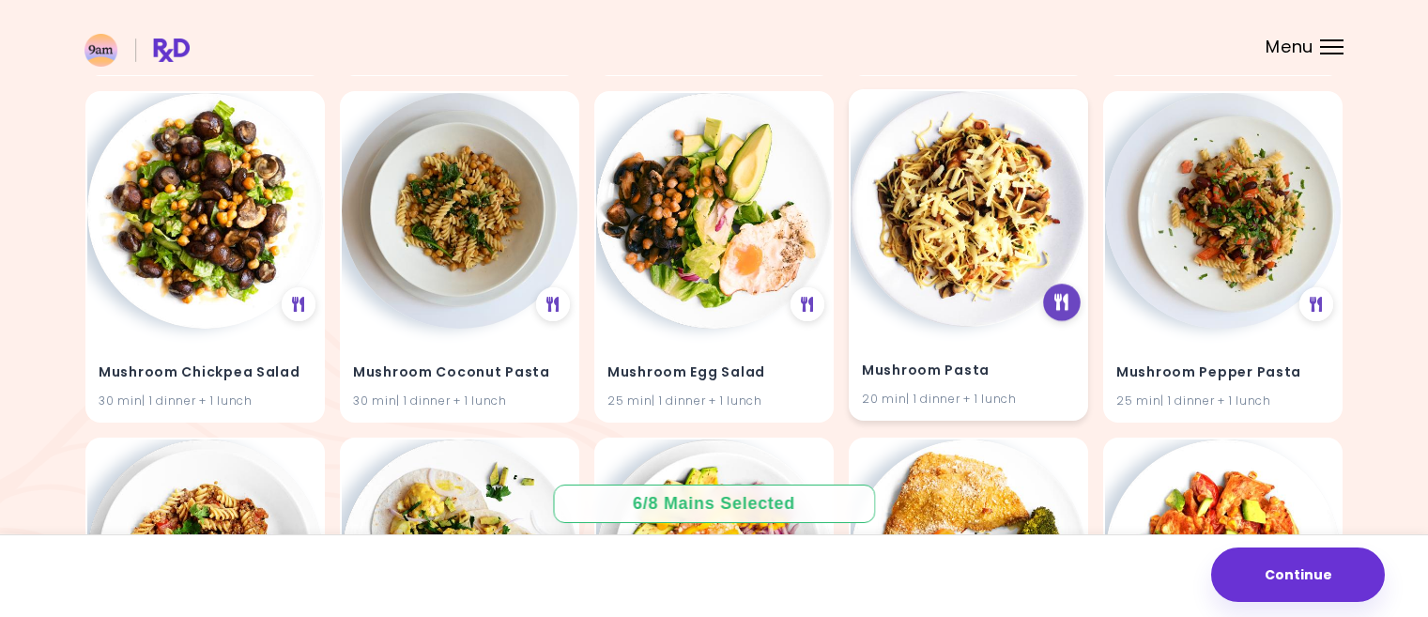
click at [1063, 313] on div at bounding box center [1062, 303] width 38 height 38
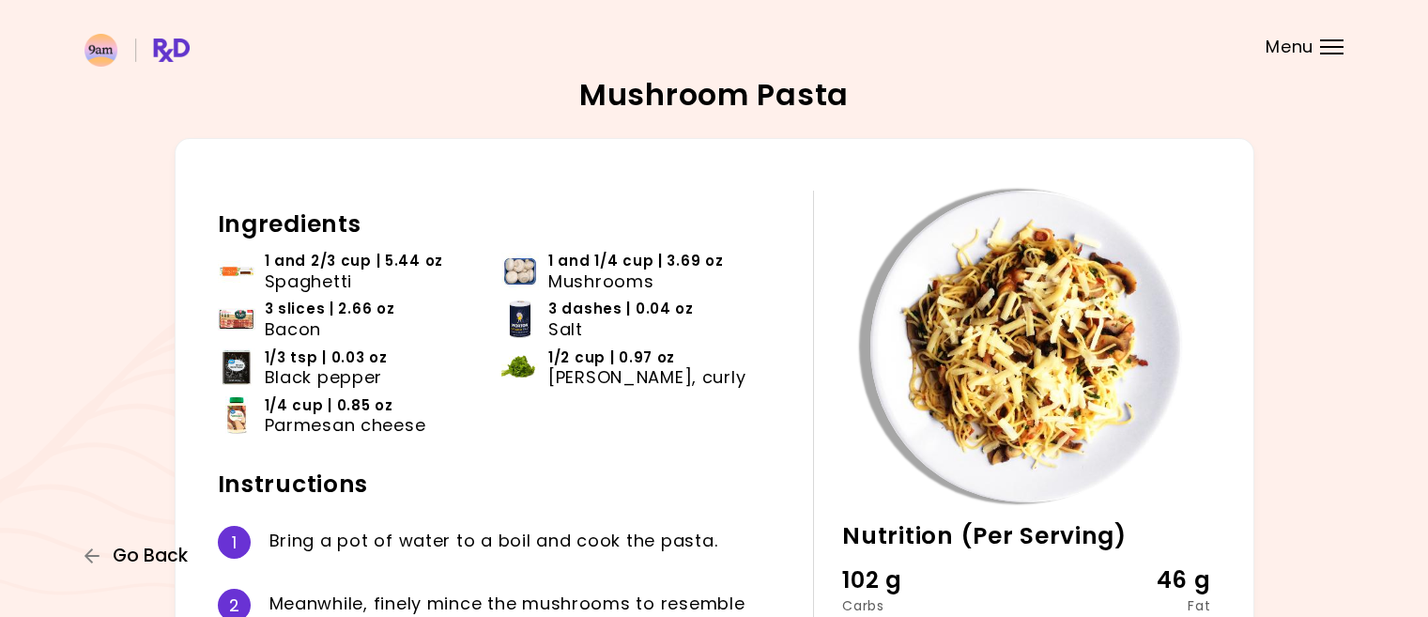
click at [162, 551] on span "Go Back" at bounding box center [150, 556] width 75 height 21
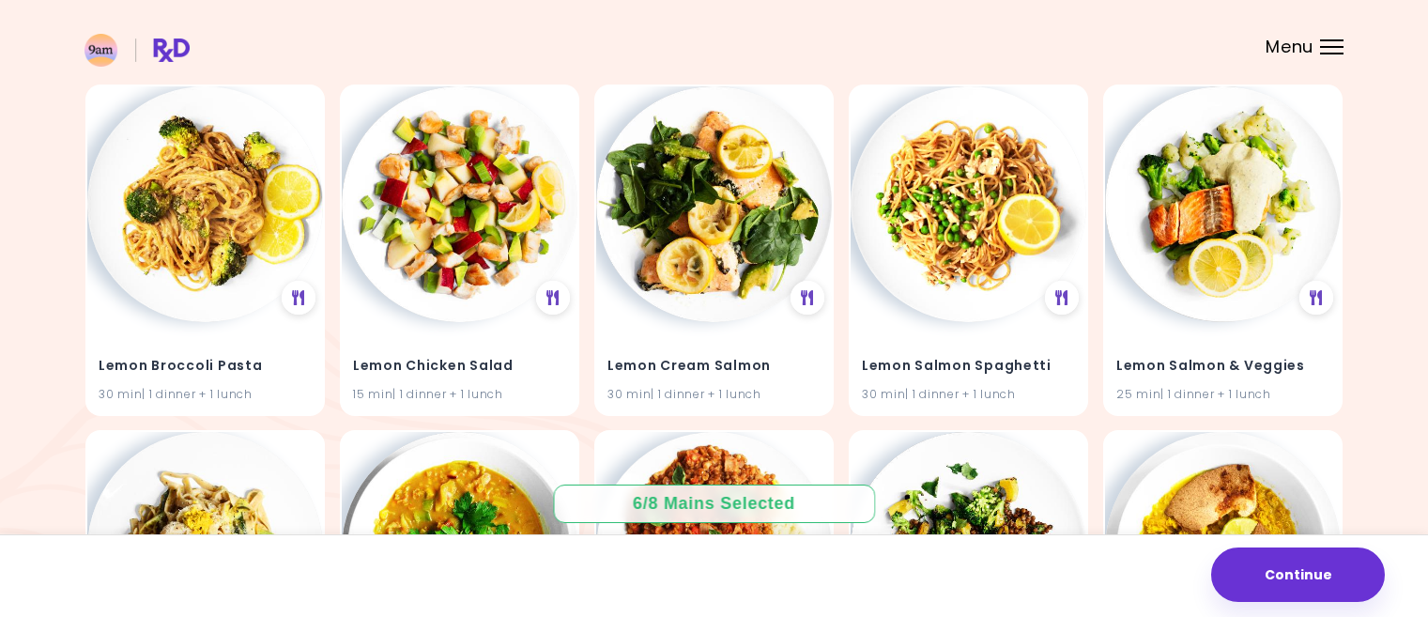
scroll to position [22666, 0]
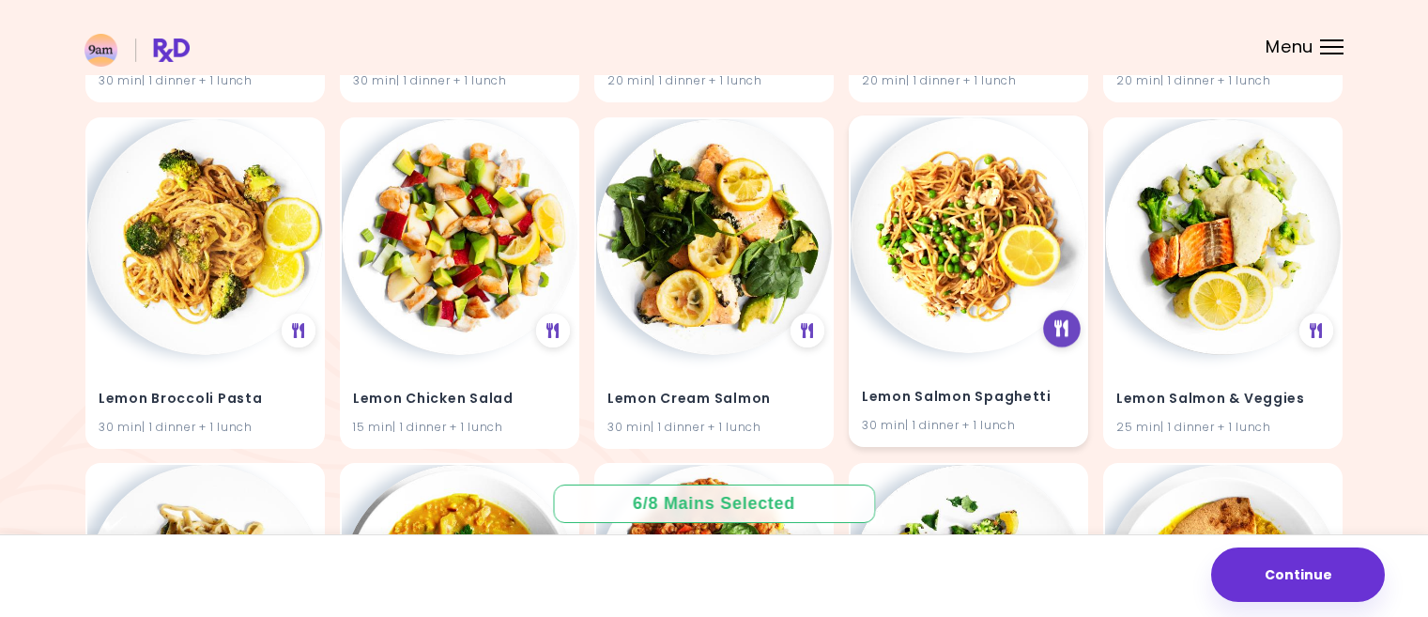
click at [1060, 322] on icon at bounding box center [1062, 328] width 14 height 17
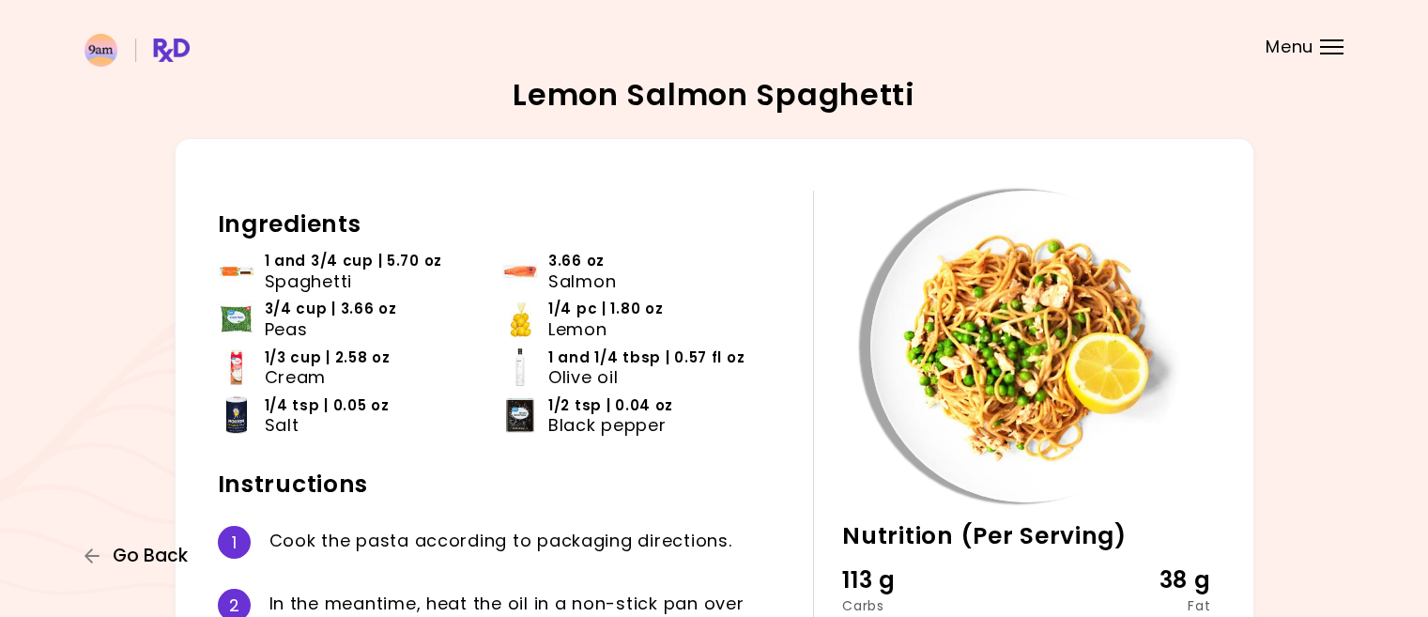
click at [148, 553] on span "Go Back" at bounding box center [150, 556] width 75 height 21
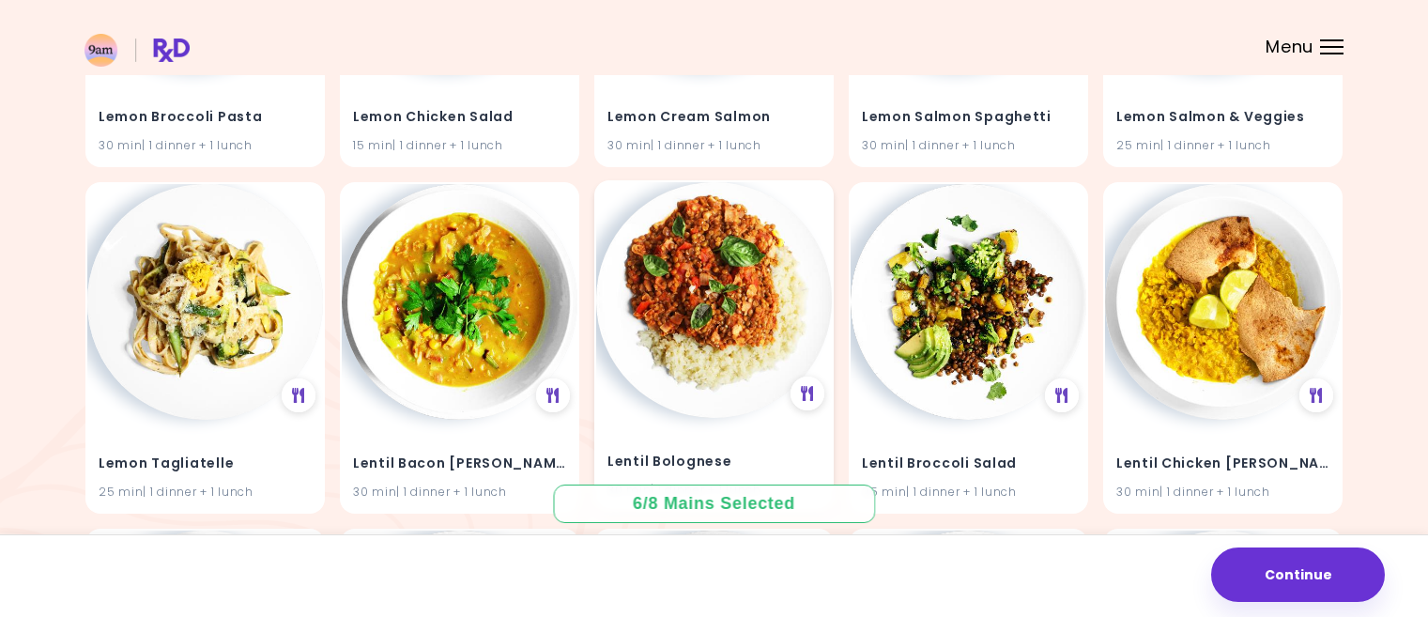
scroll to position [24145, 0]
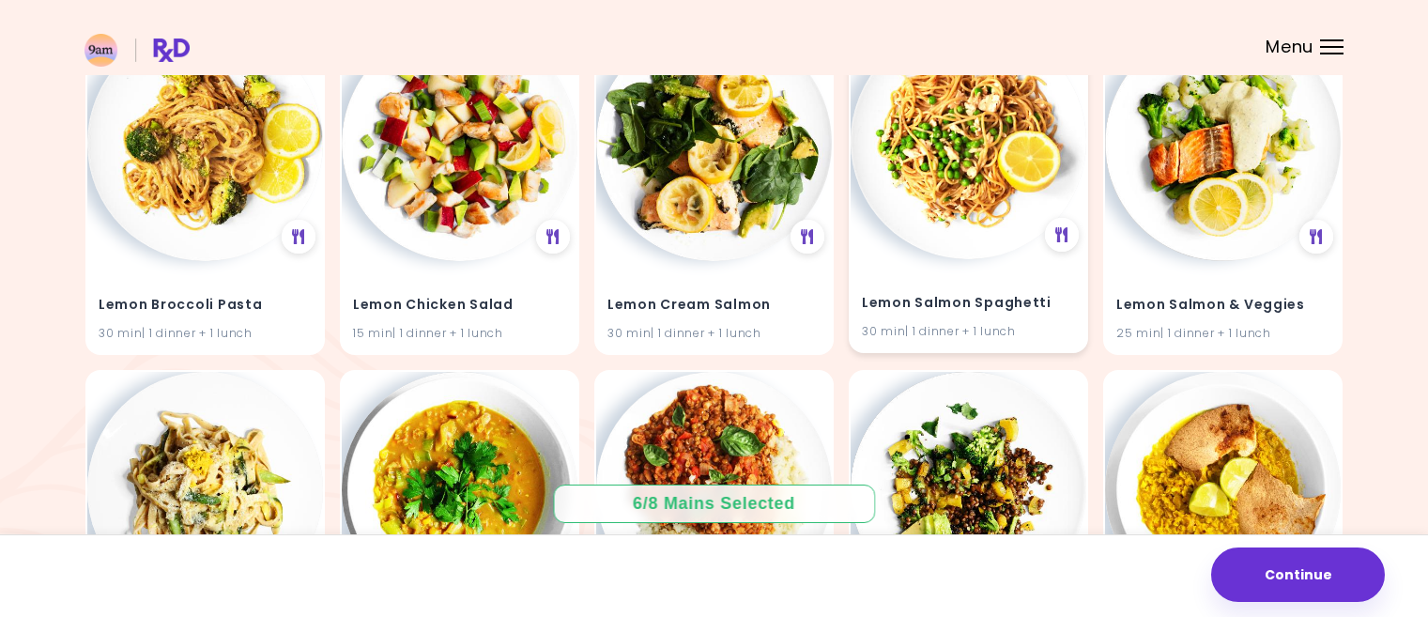
click at [956, 213] on img at bounding box center [969, 141] width 236 height 236
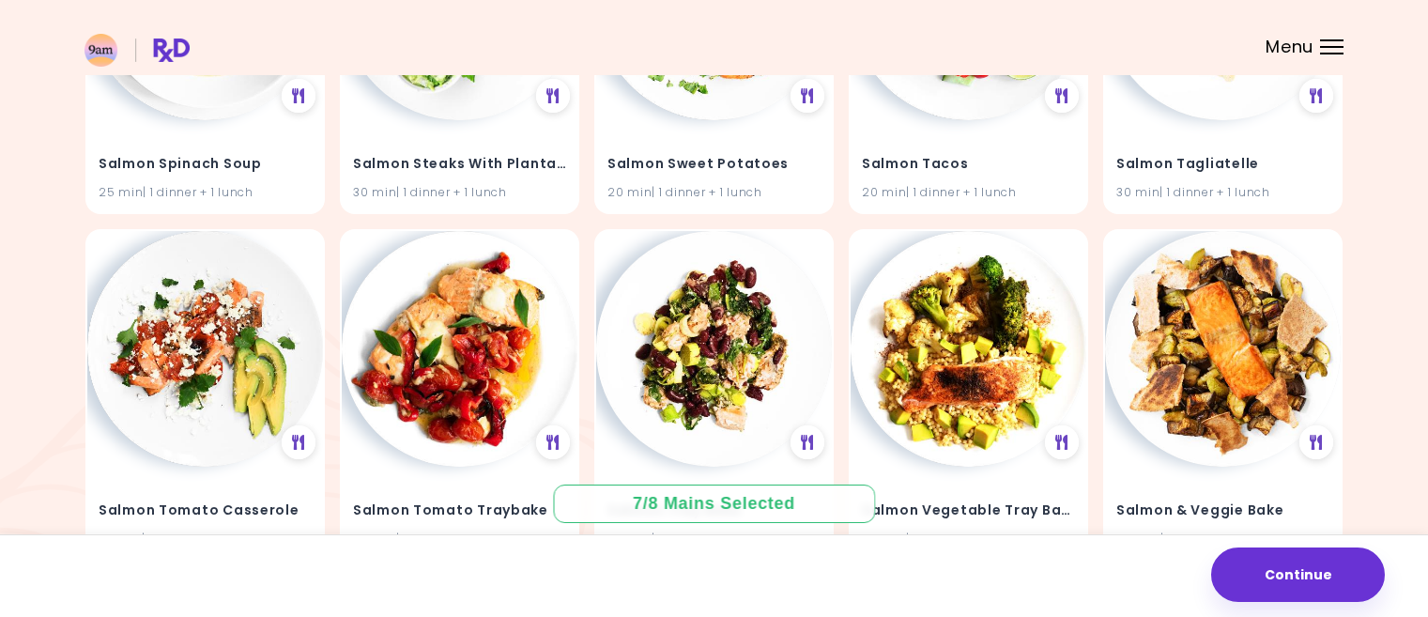
scroll to position [35789, 0]
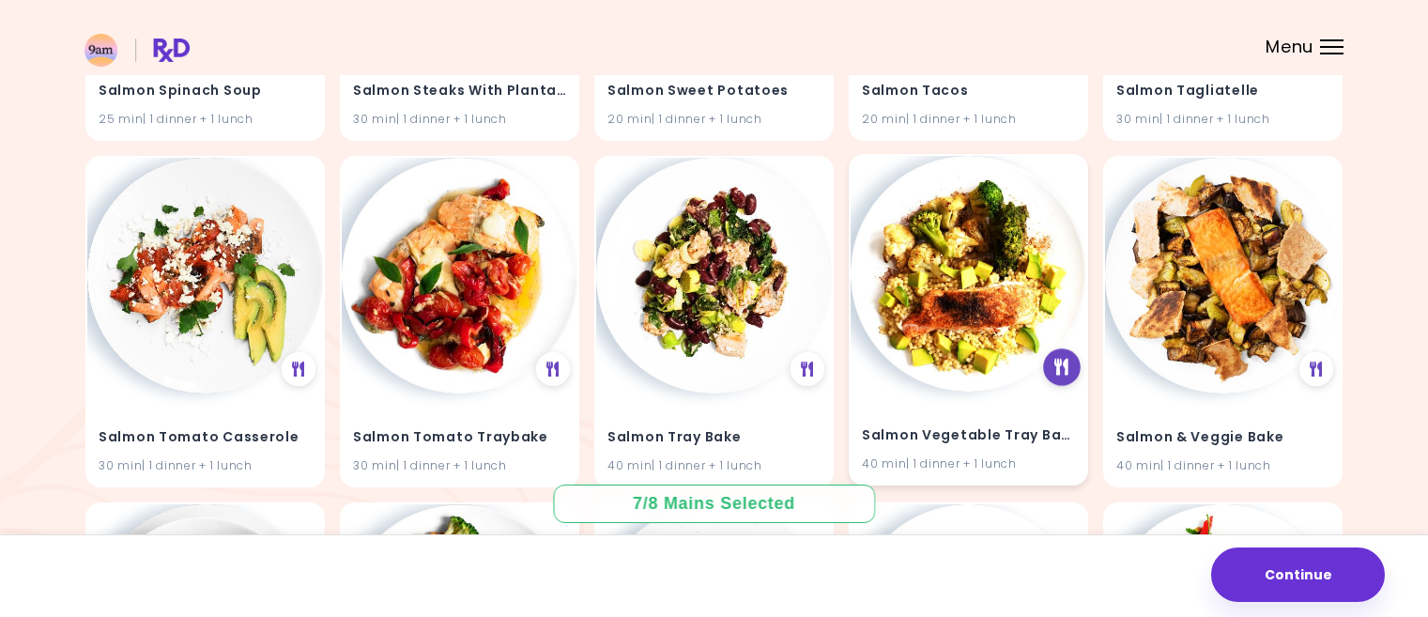
click at [1064, 363] on icon at bounding box center [1062, 368] width 14 height 17
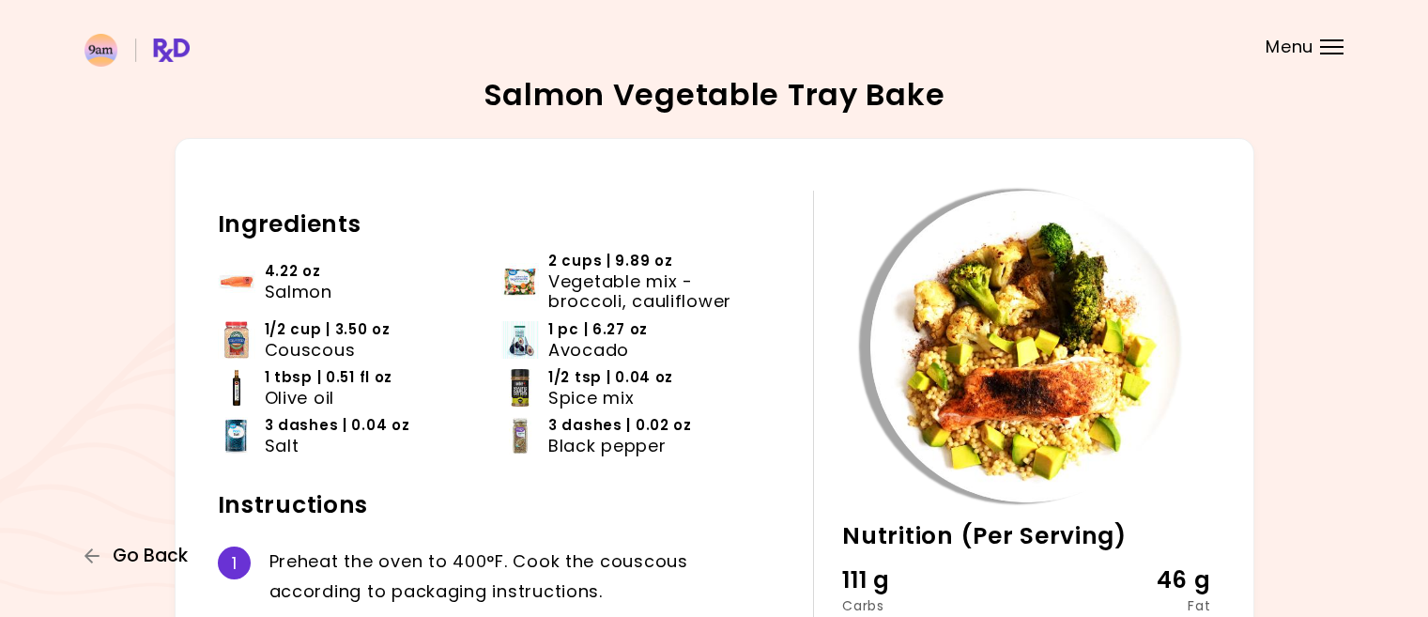
click at [160, 551] on span "Go Back" at bounding box center [150, 556] width 75 height 21
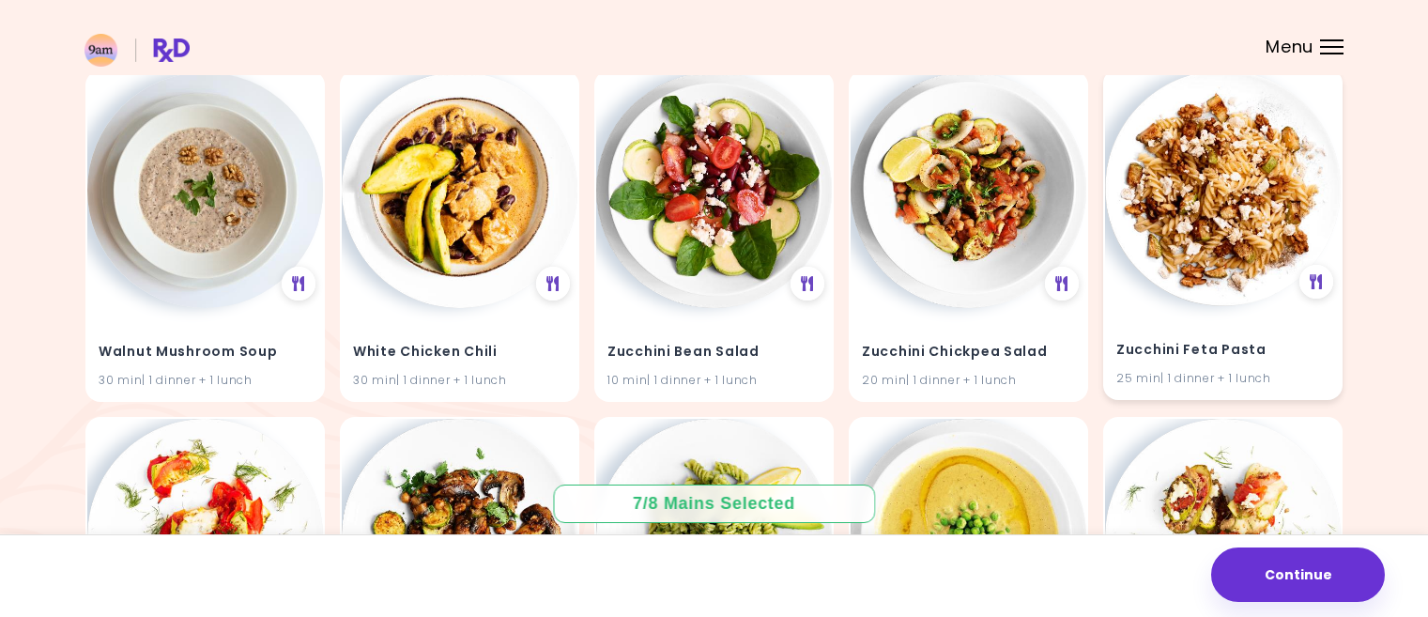
scroll to position [45247, 0]
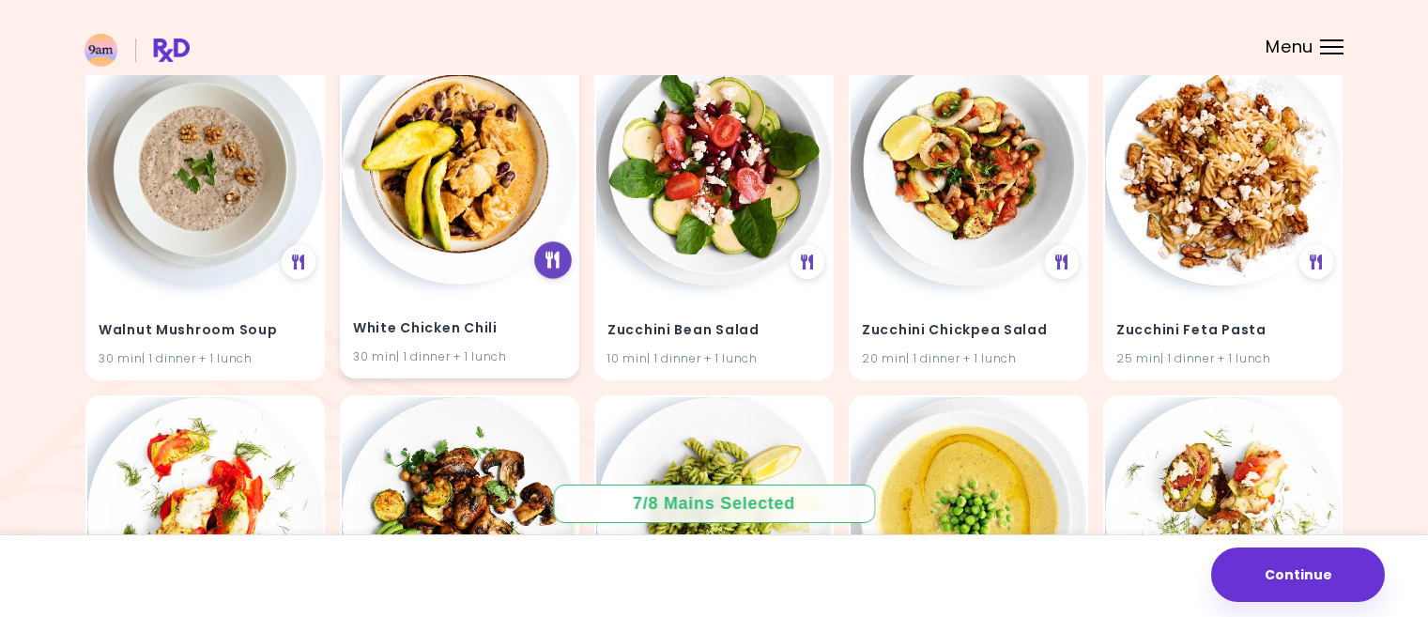
click at [547, 257] on icon at bounding box center [553, 261] width 14 height 17
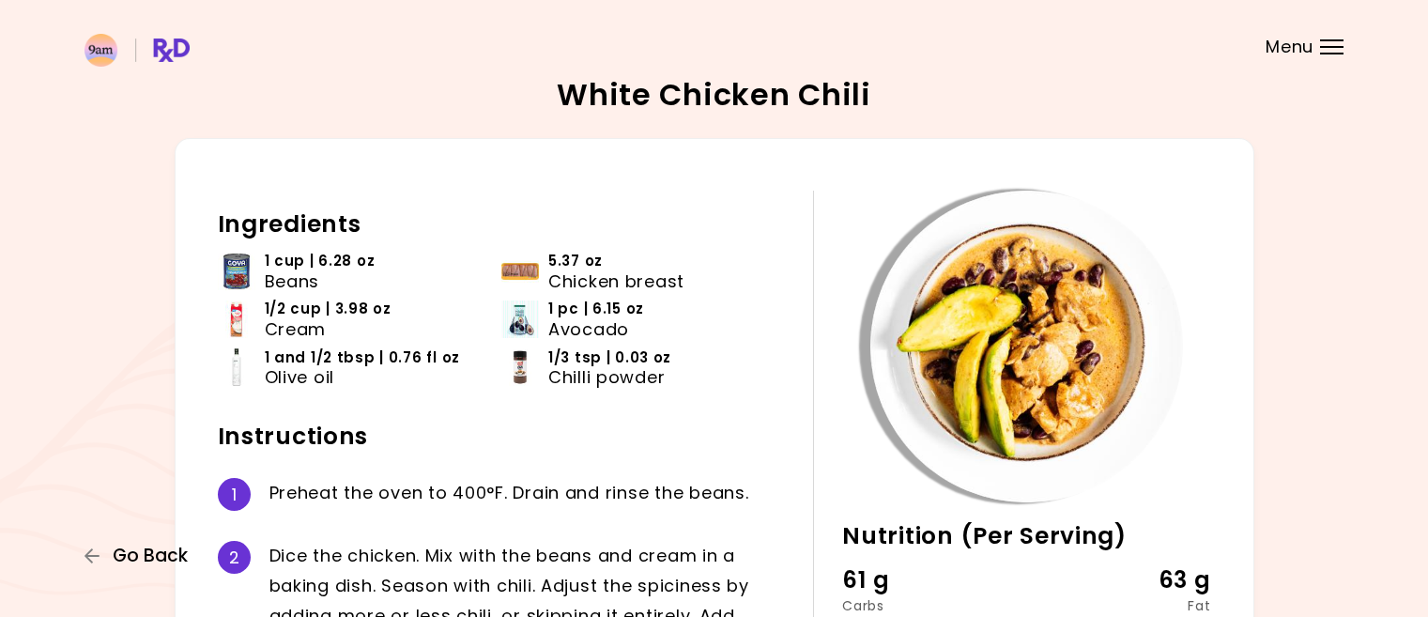
click at [175, 554] on span "Go Back" at bounding box center [150, 556] width 75 height 21
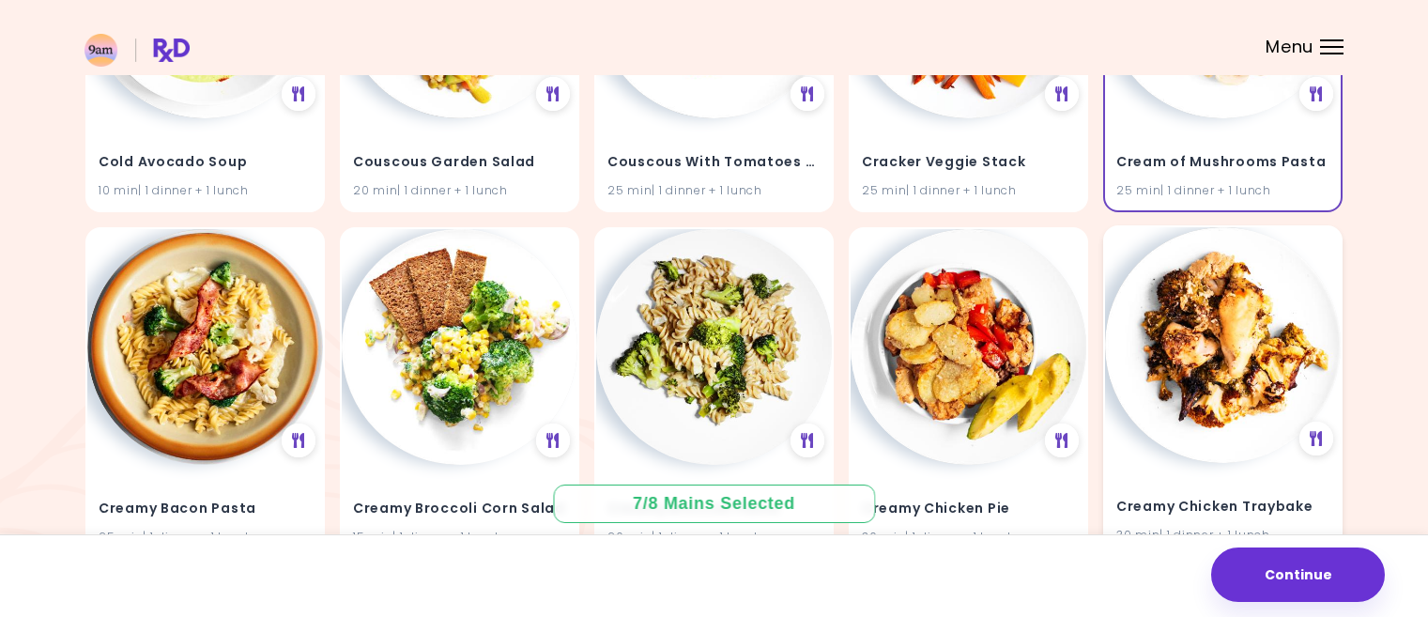
scroll to position [16762, 0]
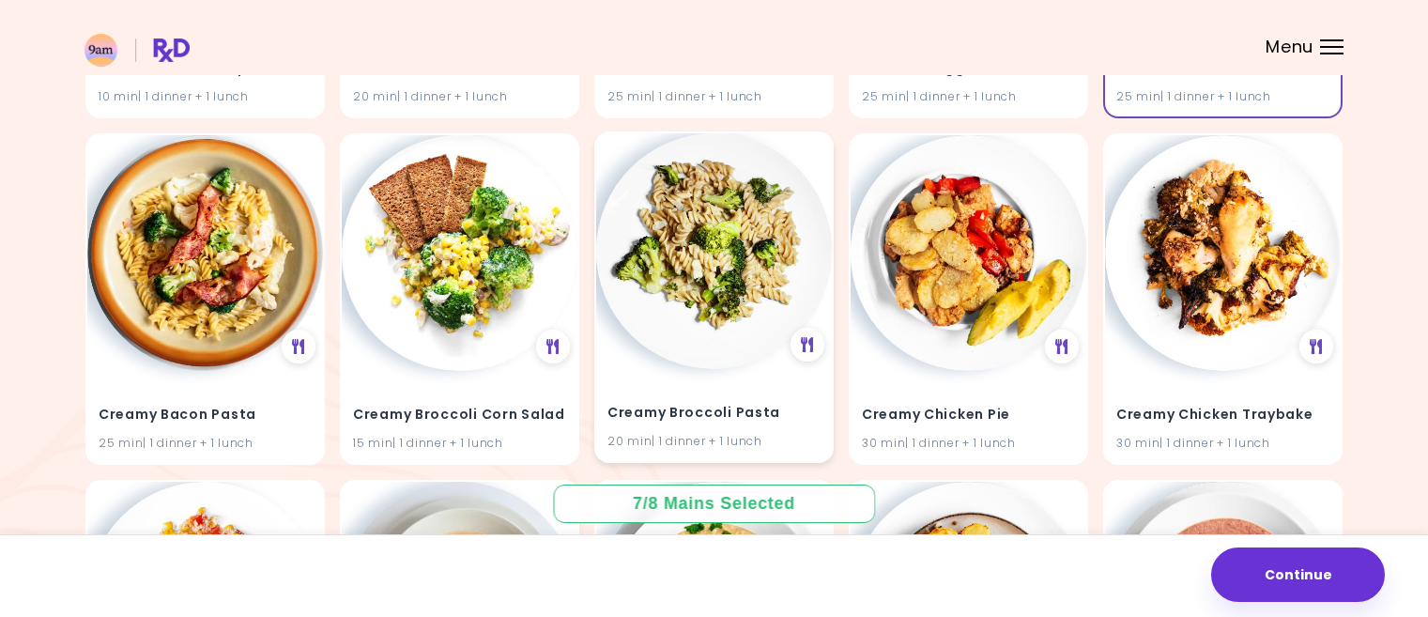
click at [728, 301] on img at bounding box center [714, 251] width 236 height 236
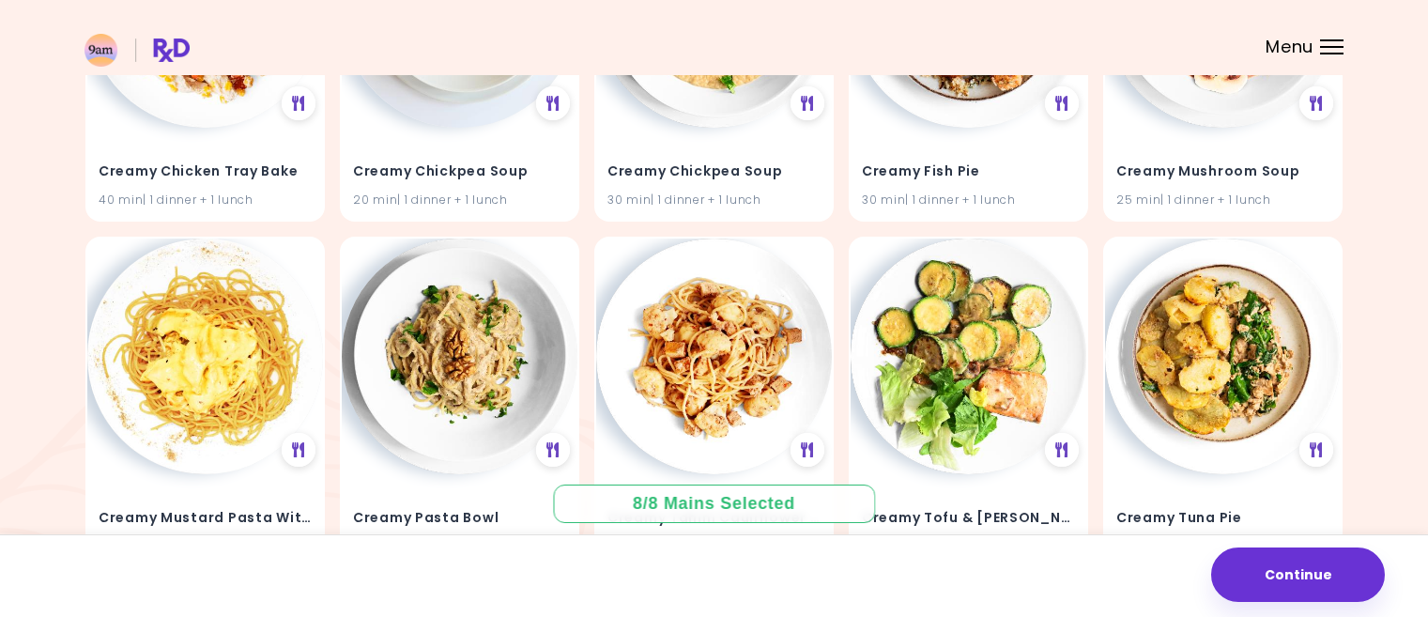
scroll to position [17513, 0]
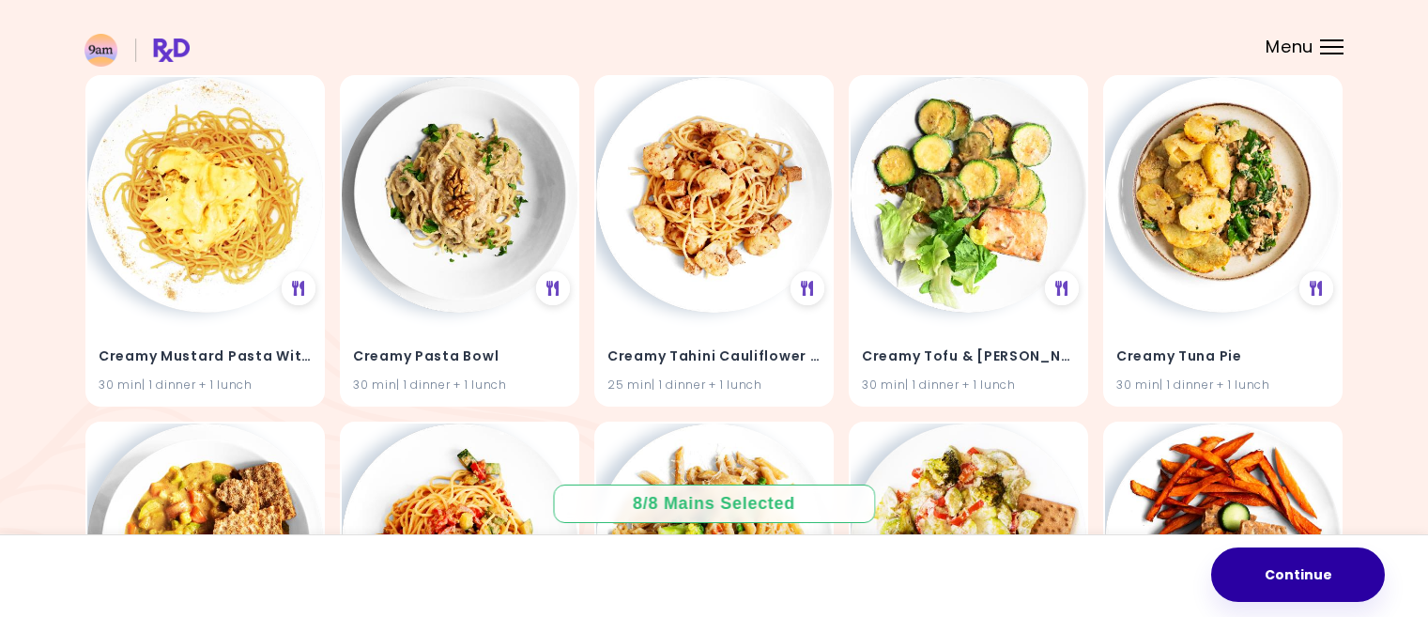
click at [1274, 569] on button "Continue" at bounding box center [1298, 574] width 174 height 54
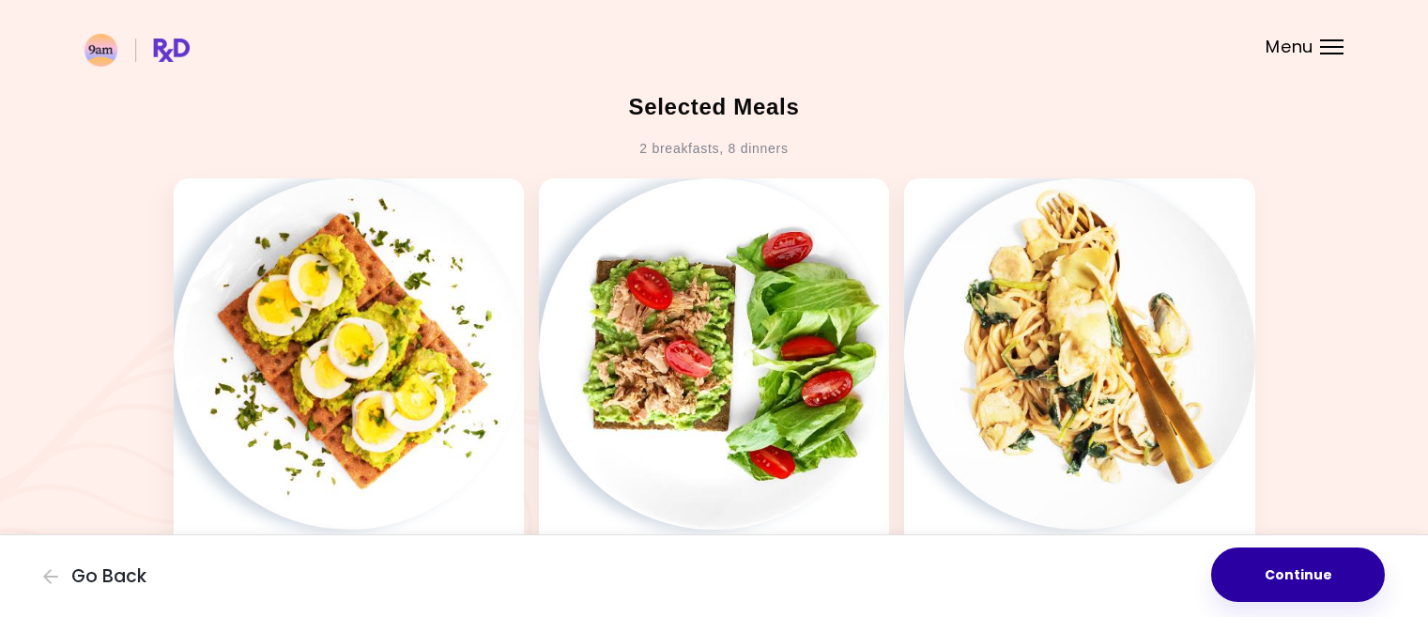
click at [1310, 569] on button "Continue" at bounding box center [1298, 574] width 174 height 54
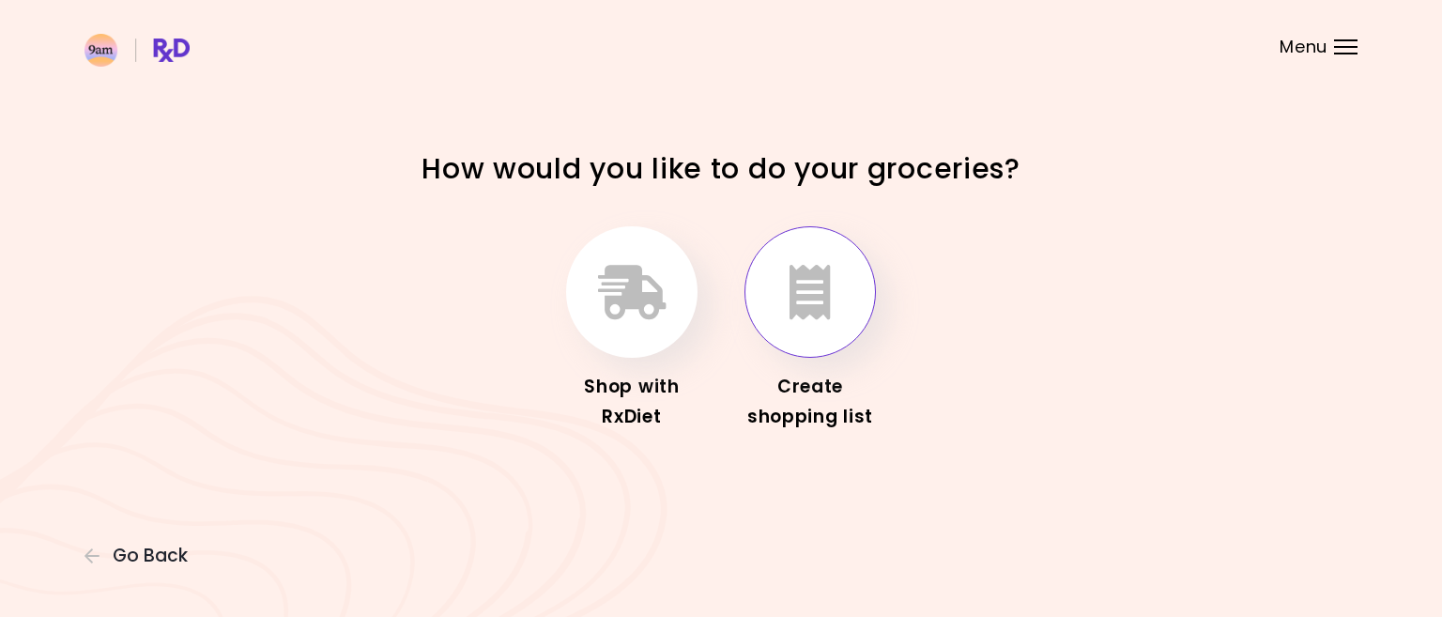
click at [819, 320] on button "button" at bounding box center [810, 291] width 131 height 131
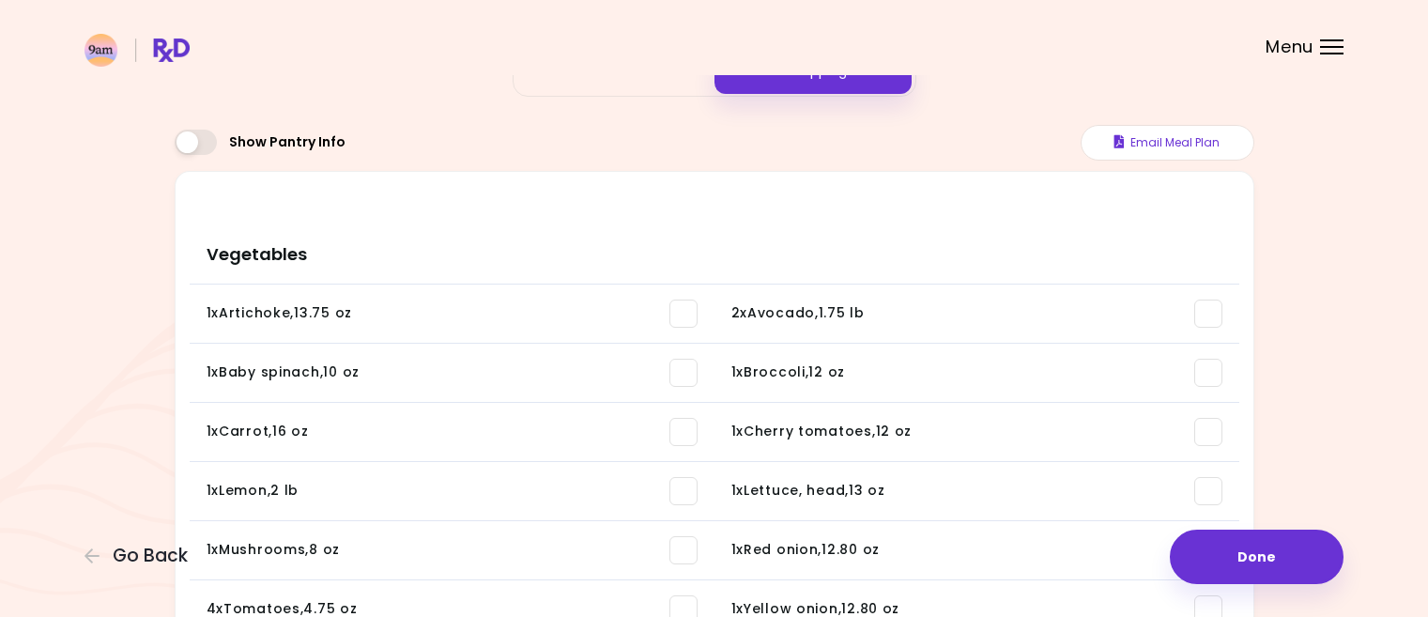
scroll to position [94, 0]
click at [680, 310] on span at bounding box center [684, 313] width 28 height 28
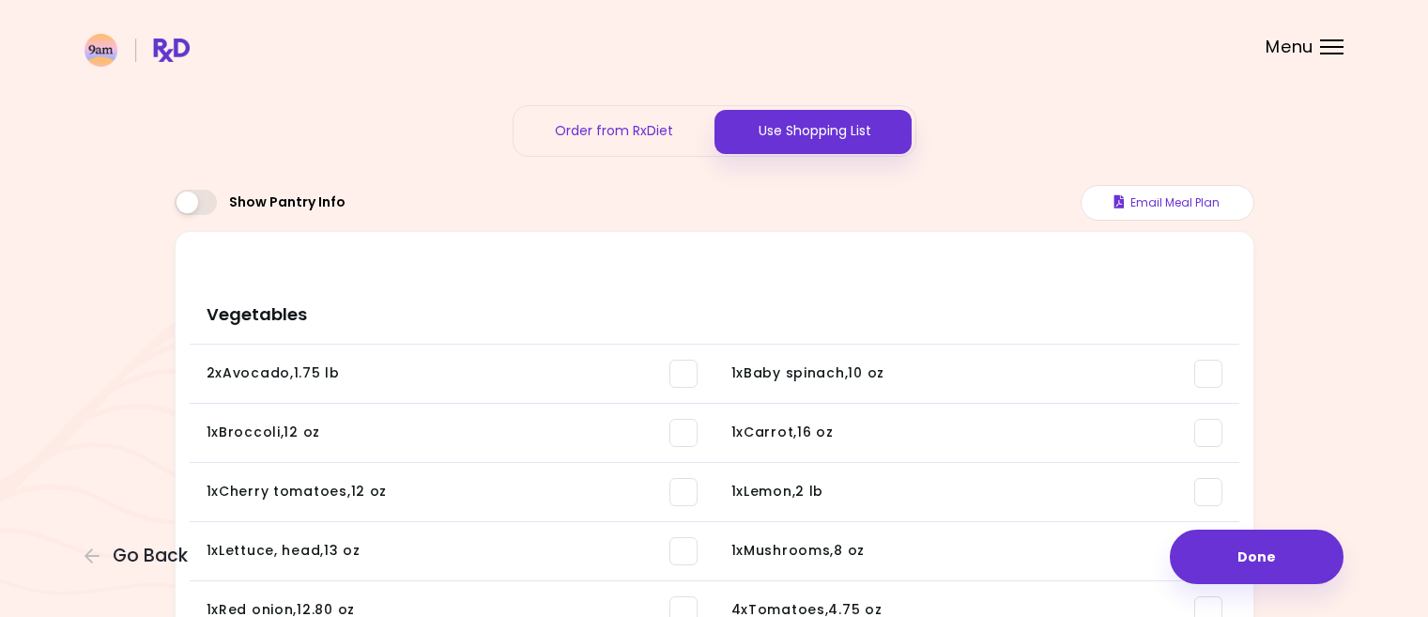
scroll to position [0, 0]
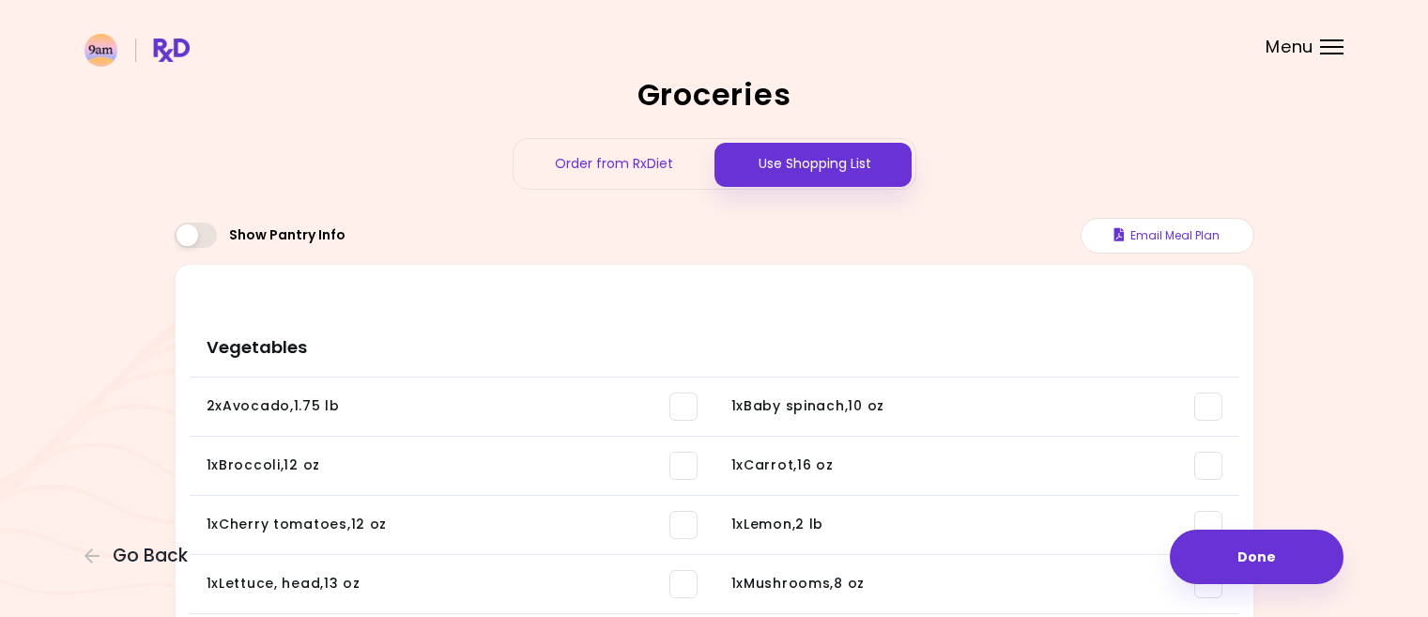
click at [190, 238] on span at bounding box center [196, 235] width 42 height 25
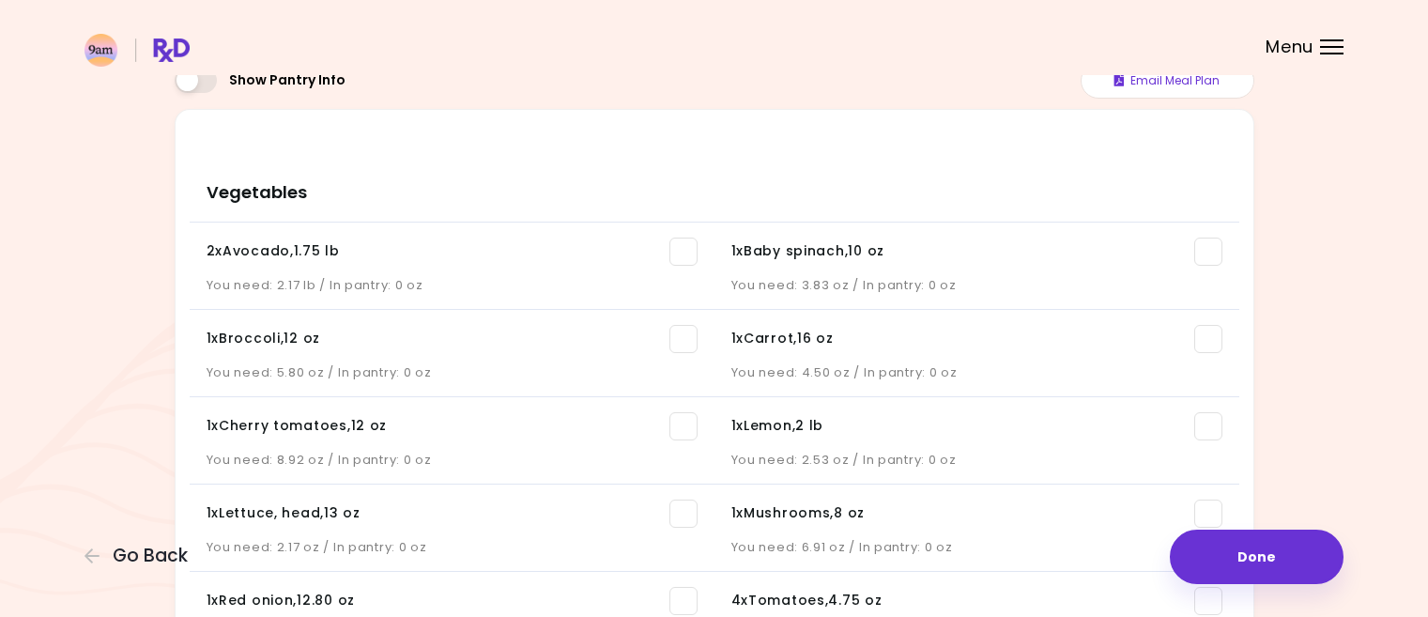
scroll to position [188, 0]
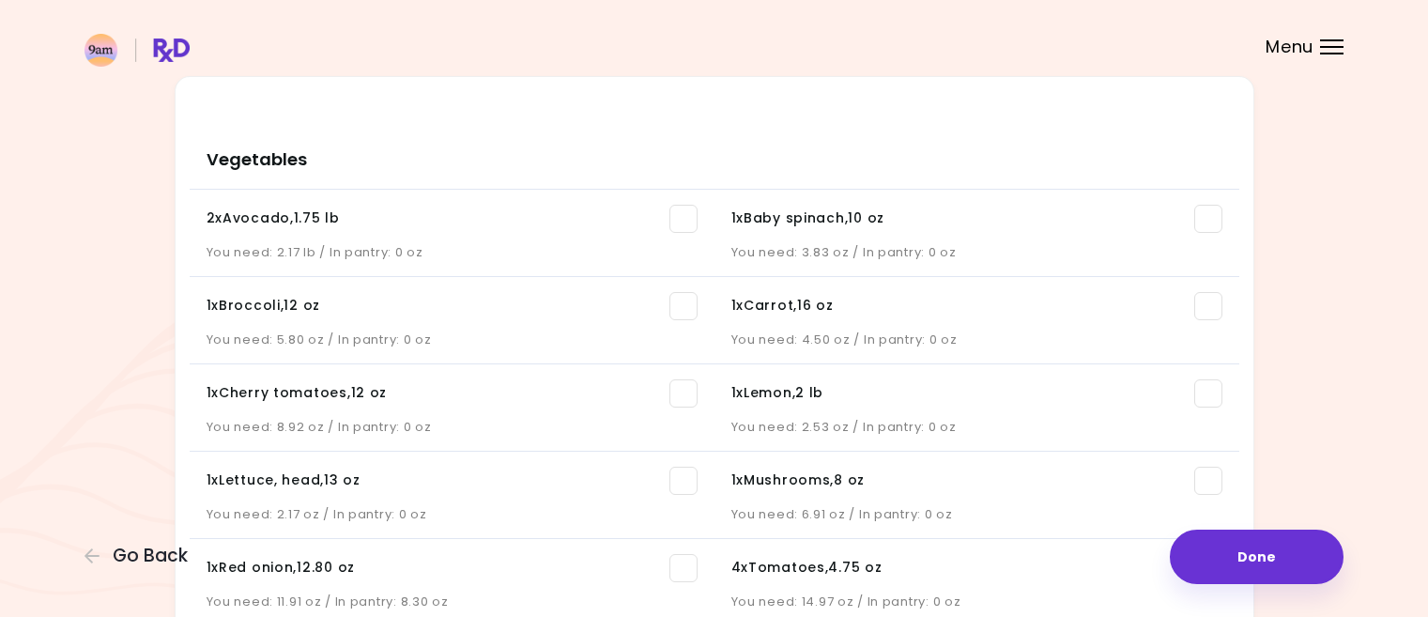
click at [686, 227] on span at bounding box center [684, 219] width 28 height 28
click at [682, 223] on span at bounding box center [684, 219] width 28 height 28
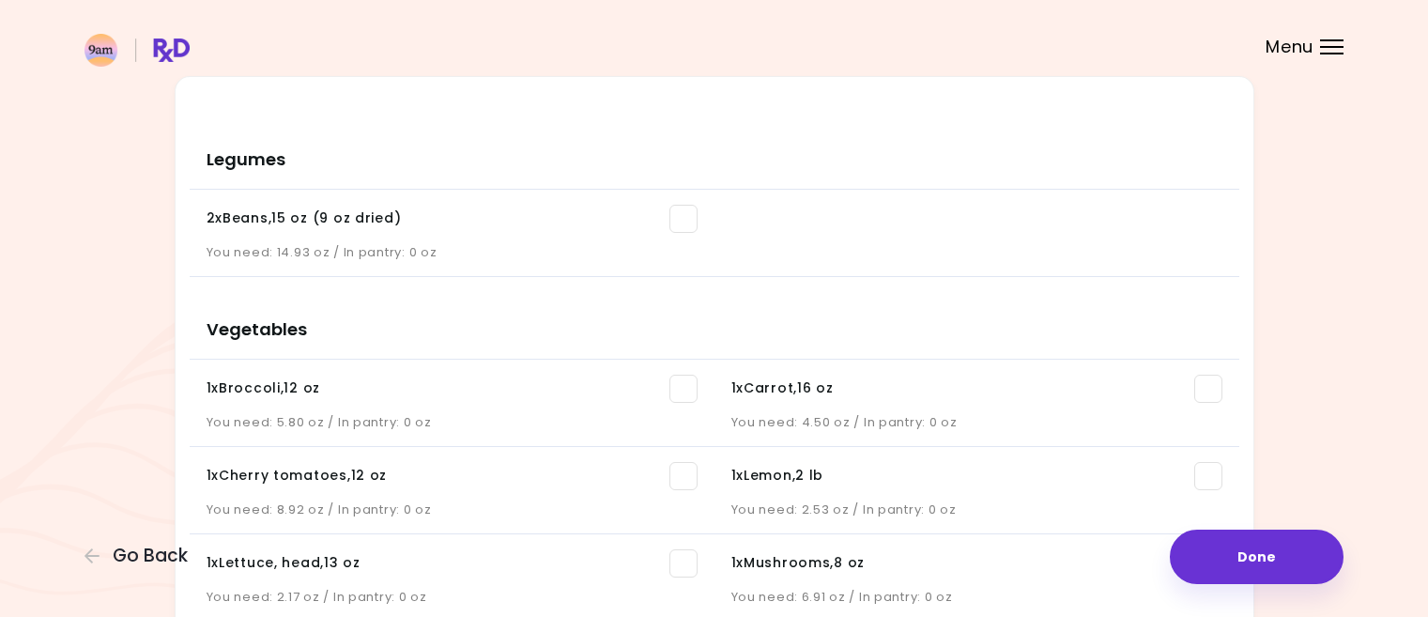
click at [680, 224] on span at bounding box center [684, 219] width 28 height 28
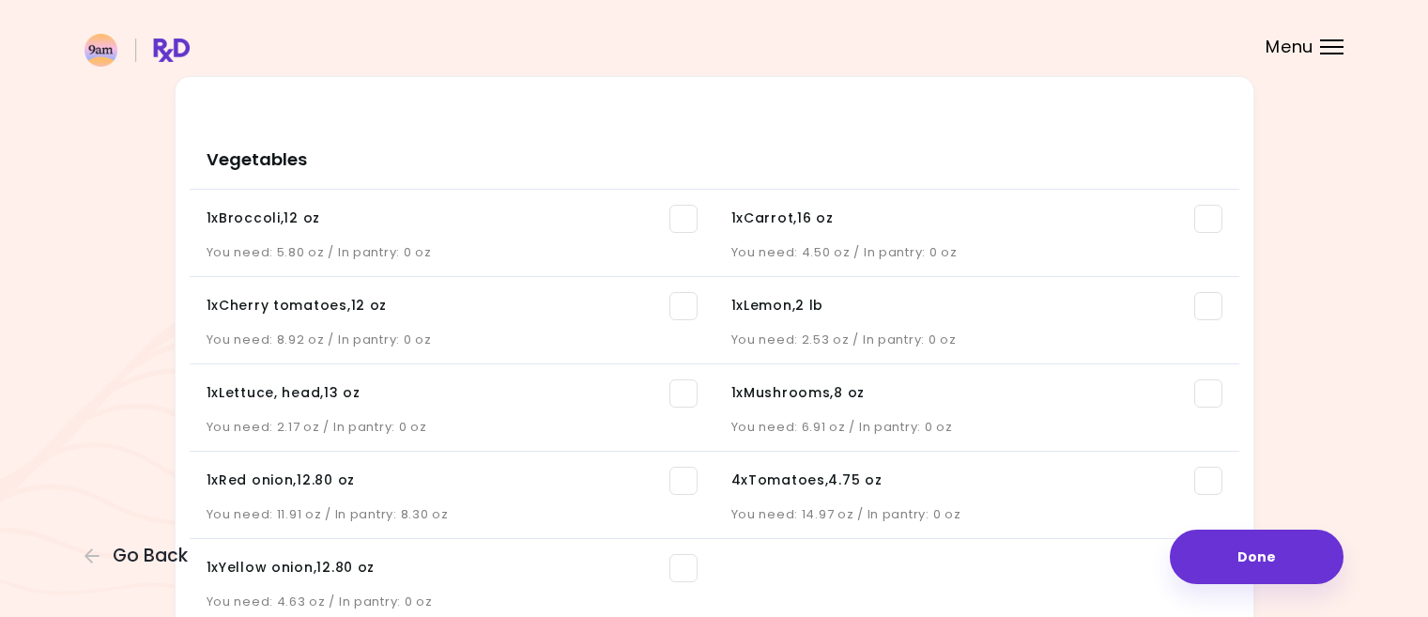
click at [678, 215] on span at bounding box center [684, 219] width 28 height 28
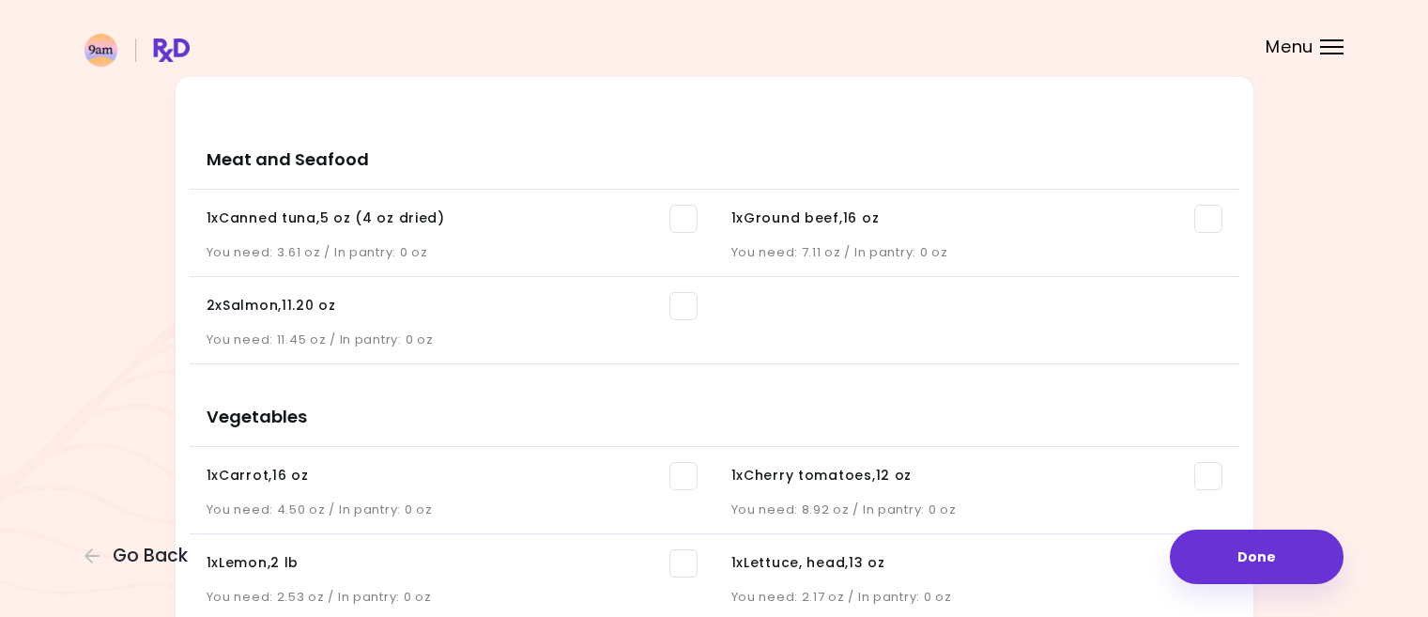
click at [685, 316] on span at bounding box center [684, 306] width 28 height 28
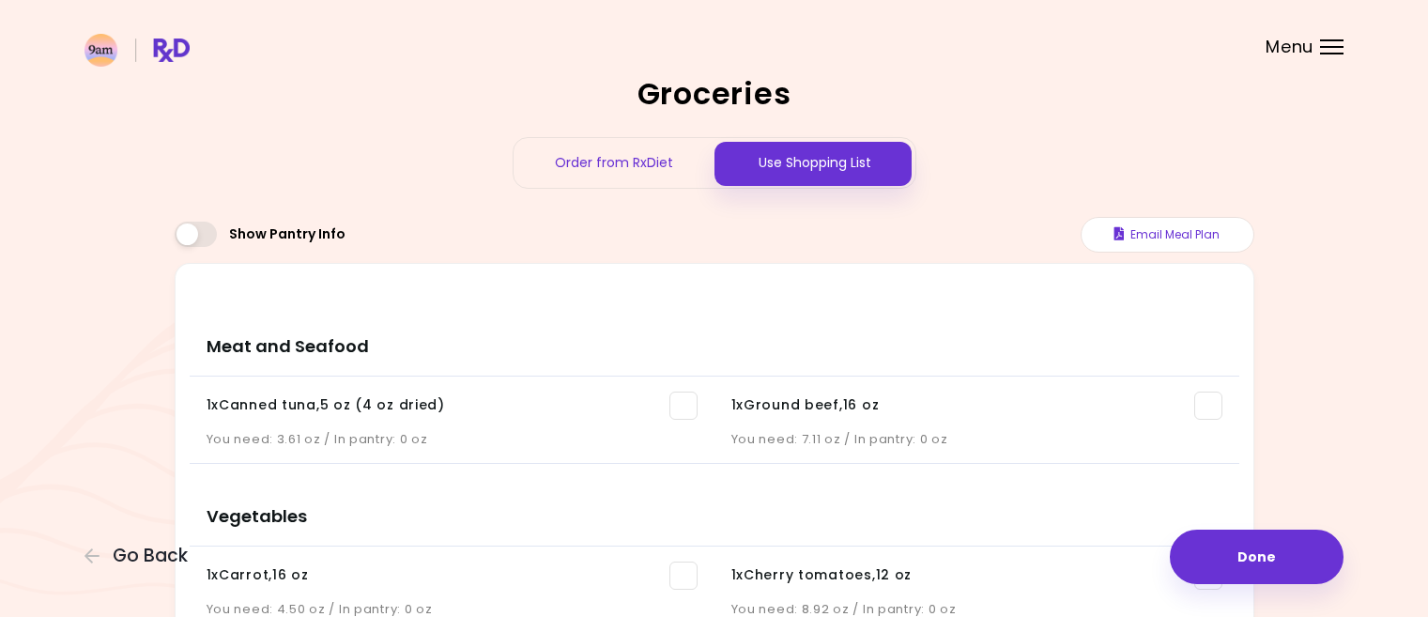
scroll to position [0, 0]
click at [207, 237] on span at bounding box center [196, 235] width 42 height 25
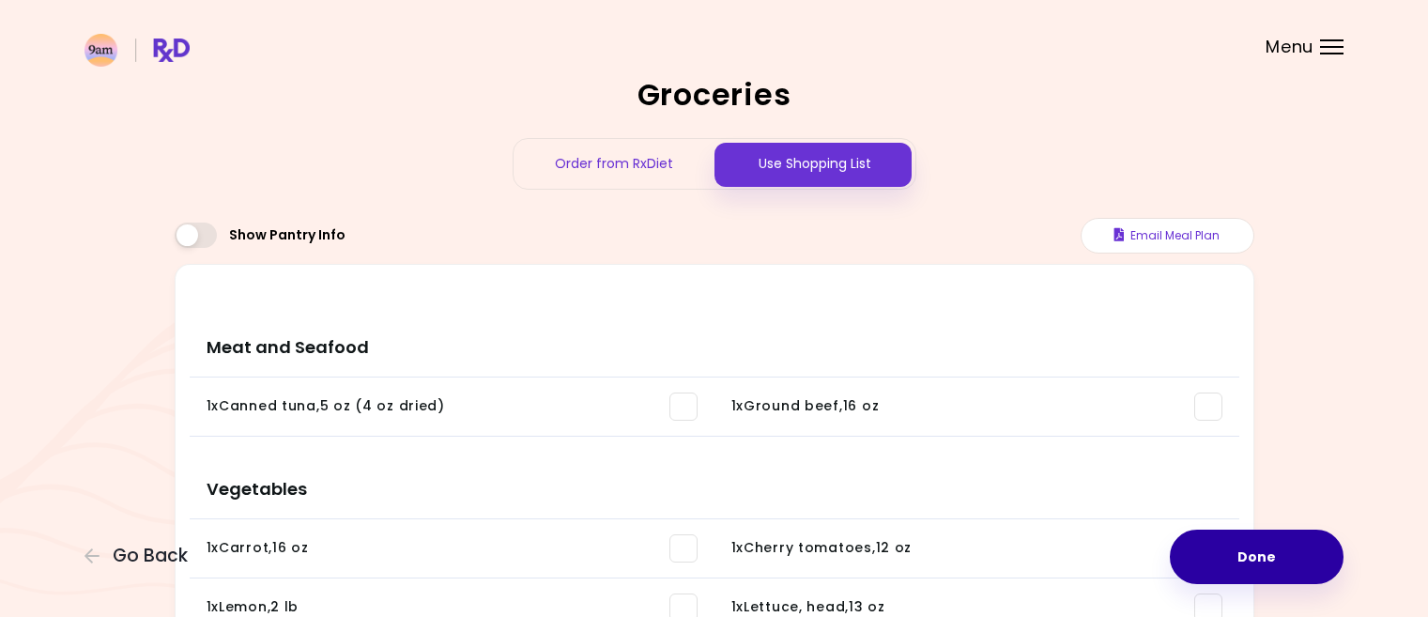
click at [1216, 546] on button "Done" at bounding box center [1257, 557] width 174 height 54
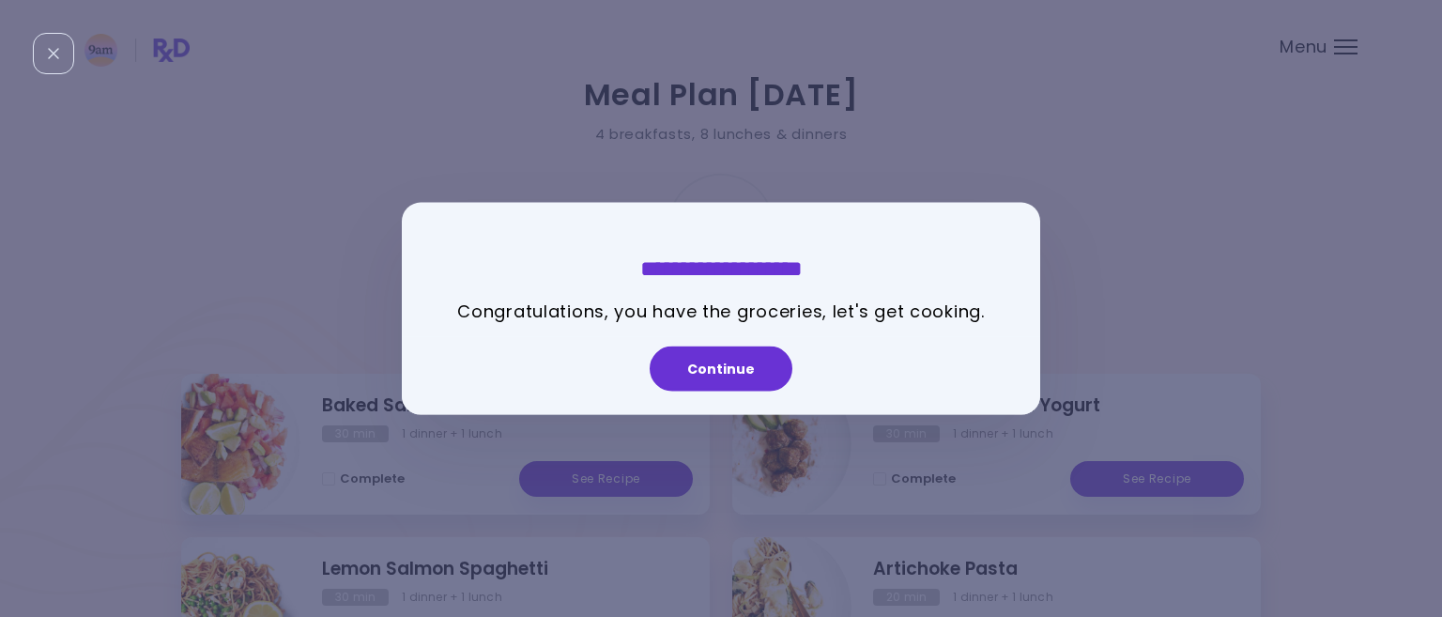
click at [721, 368] on button "Continue" at bounding box center [721, 368] width 143 height 45
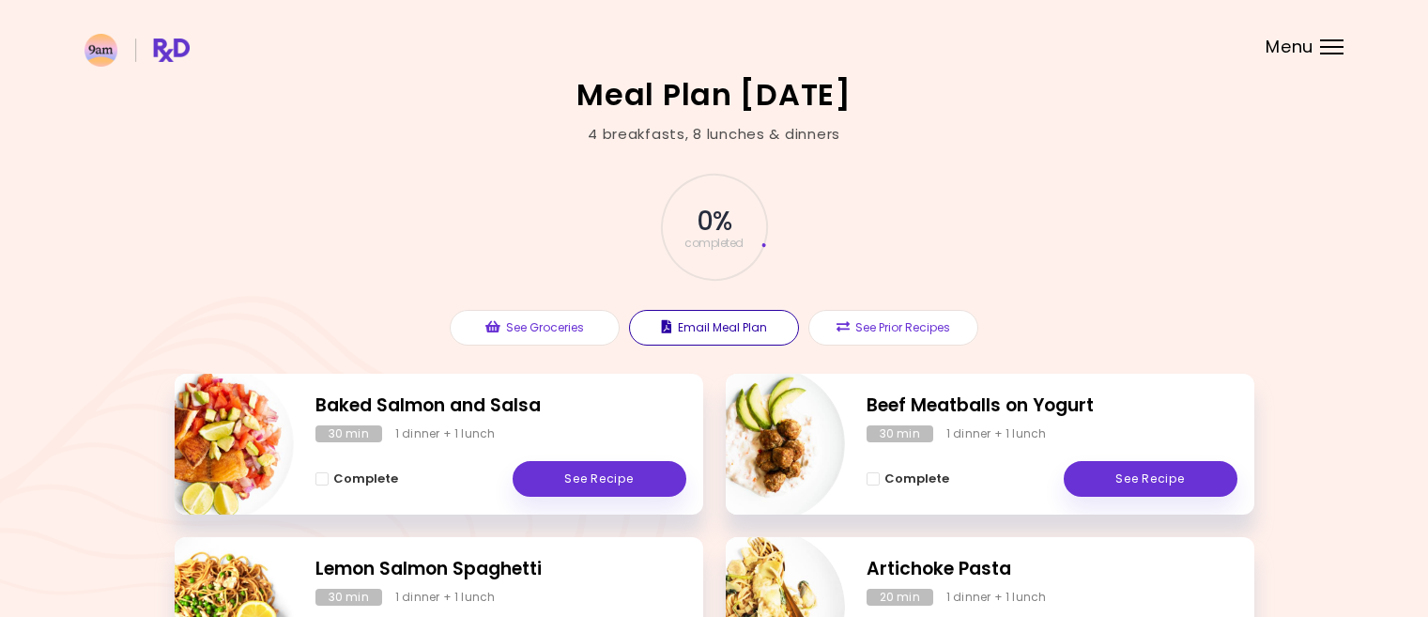
click at [732, 327] on button "Email Meal Plan" at bounding box center [714, 328] width 170 height 36
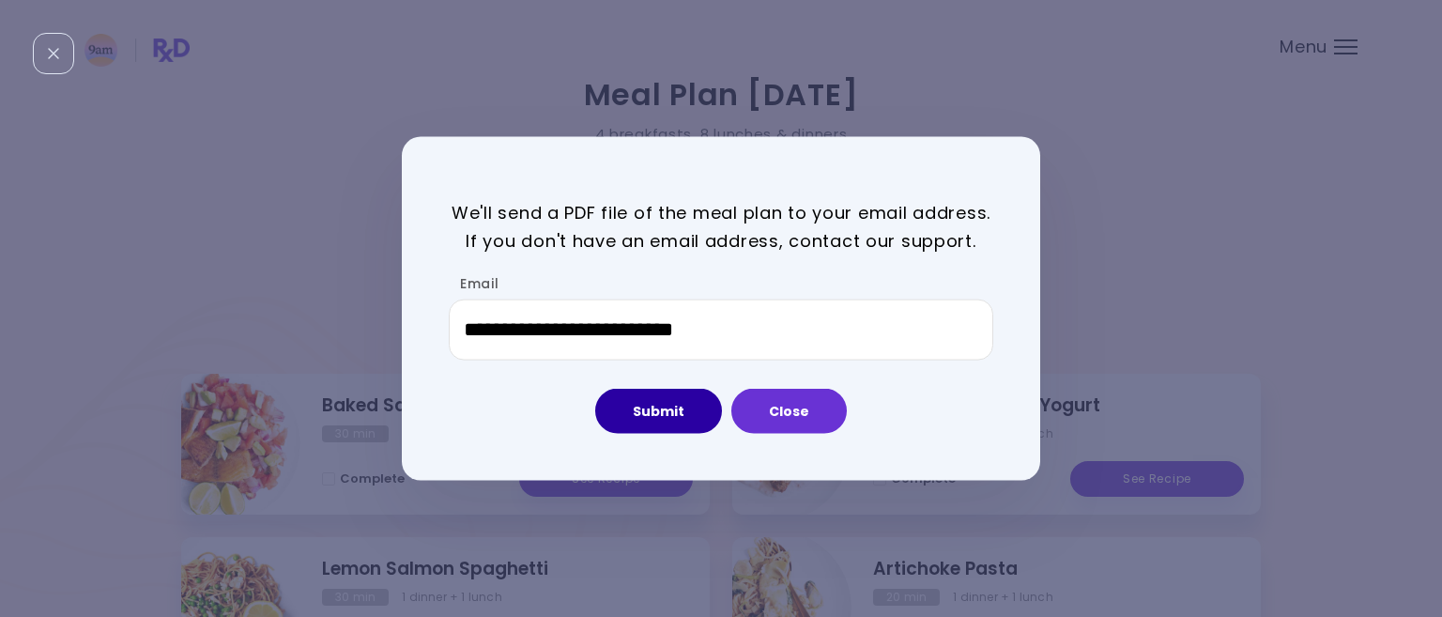
click at [653, 408] on button "Submit" at bounding box center [658, 411] width 127 height 45
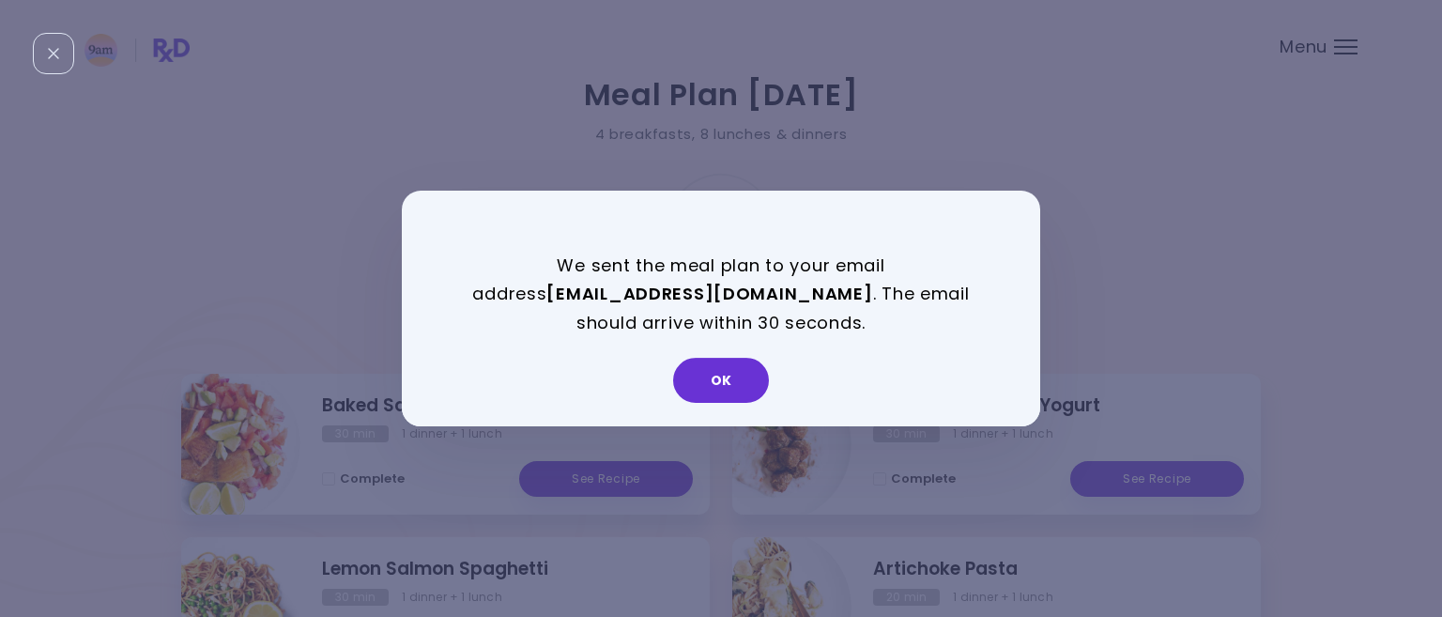
click at [711, 376] on button "OK" at bounding box center [721, 380] width 96 height 45
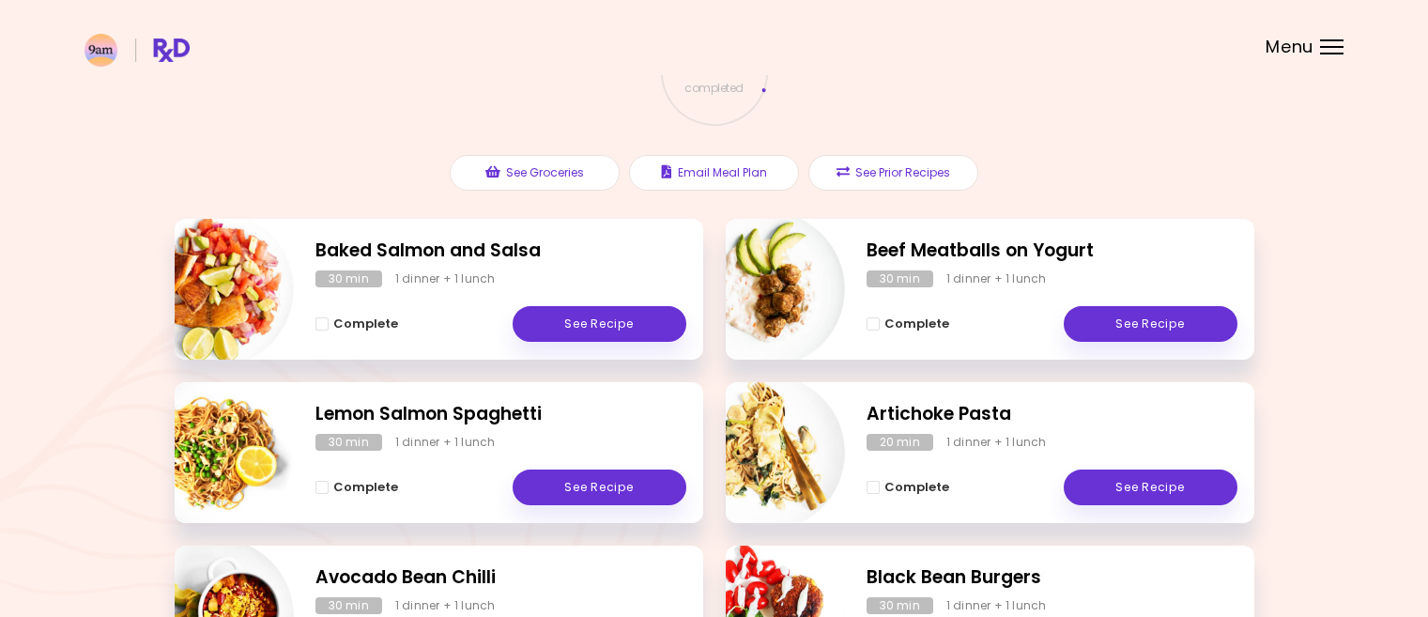
scroll to position [188, 0]
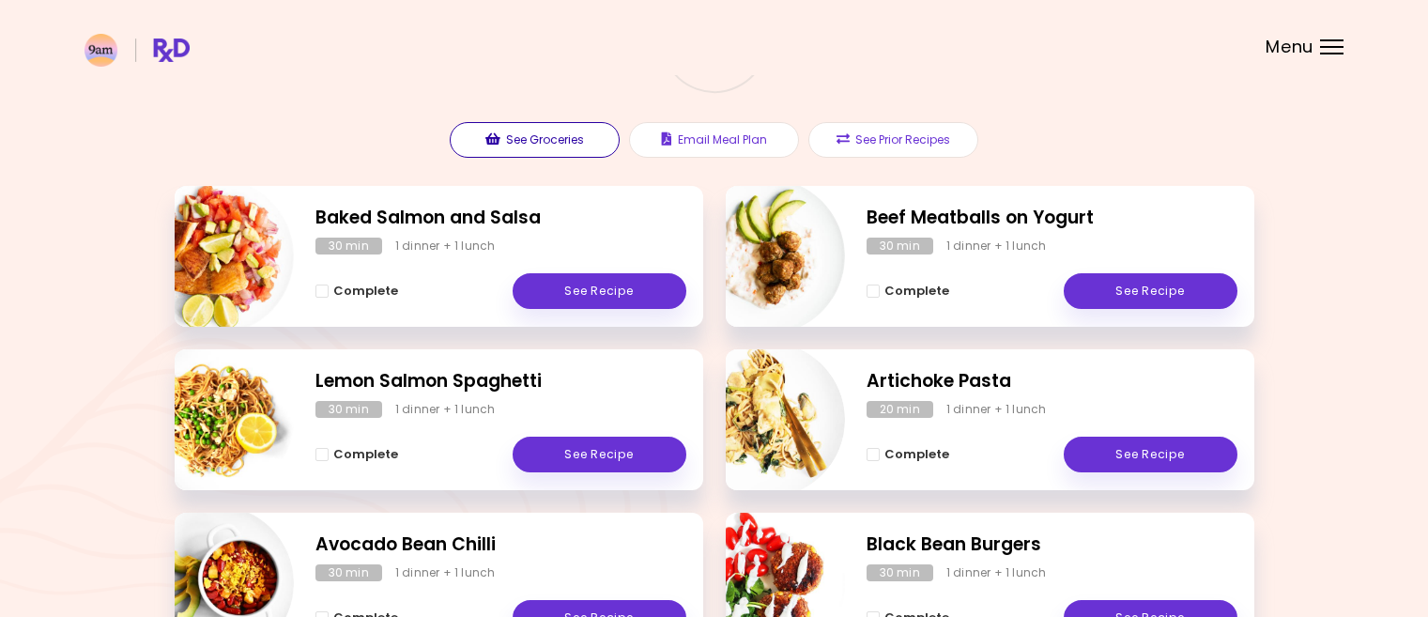
click at [546, 135] on button "See Groceries" at bounding box center [535, 140] width 170 height 36
